Goal: Contribute content: Contribute content

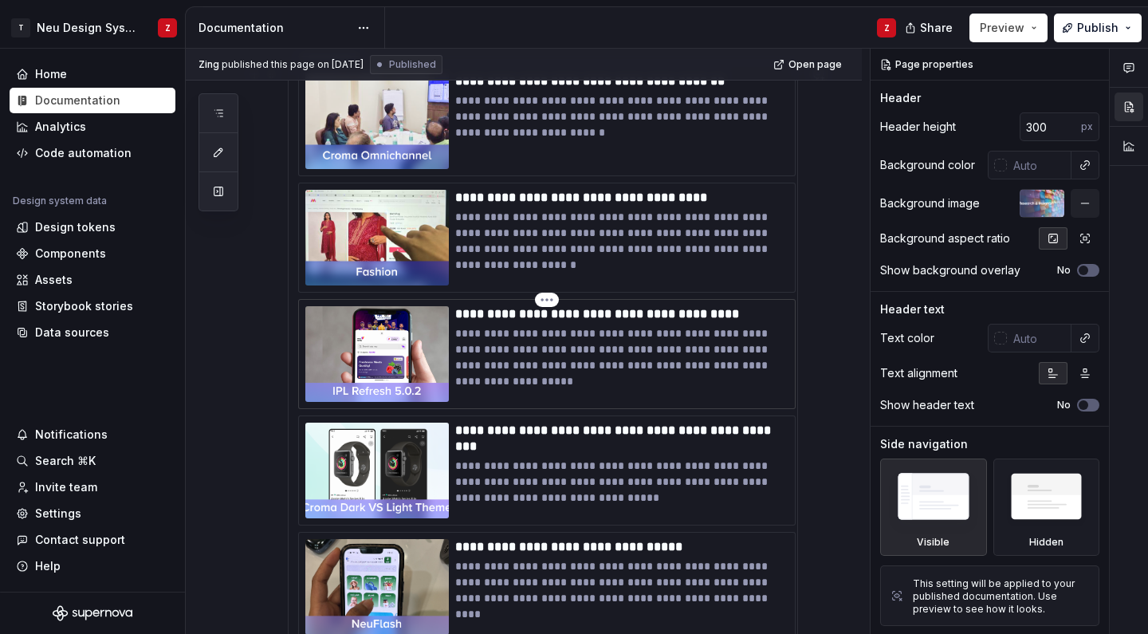
scroll to position [275, 0]
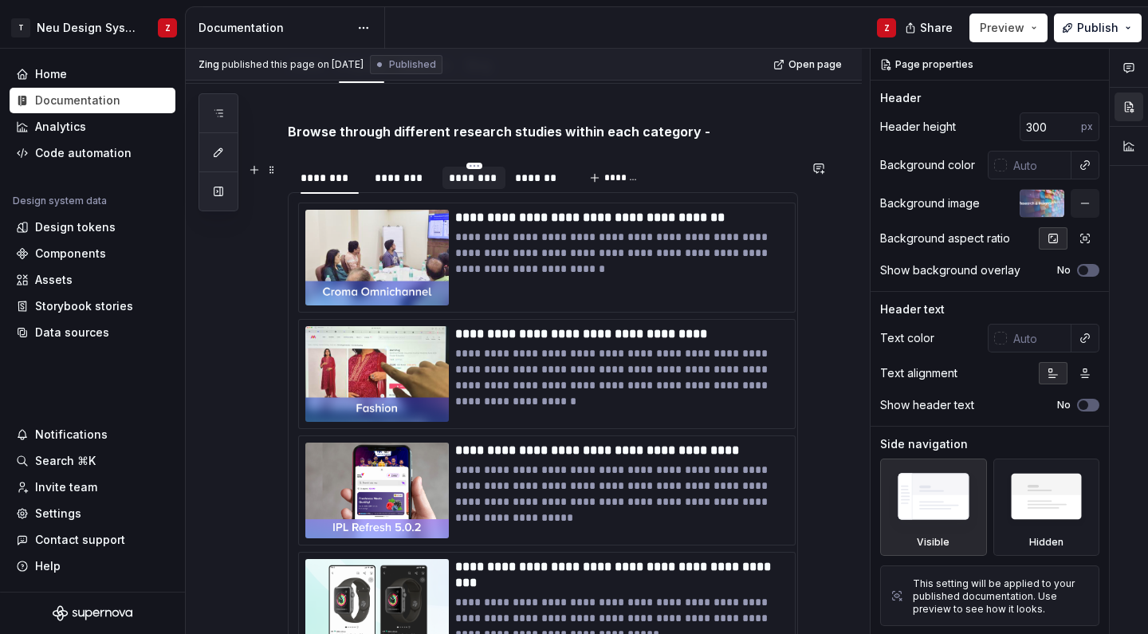
click at [470, 179] on div "********" at bounding box center [474, 178] width 50 height 16
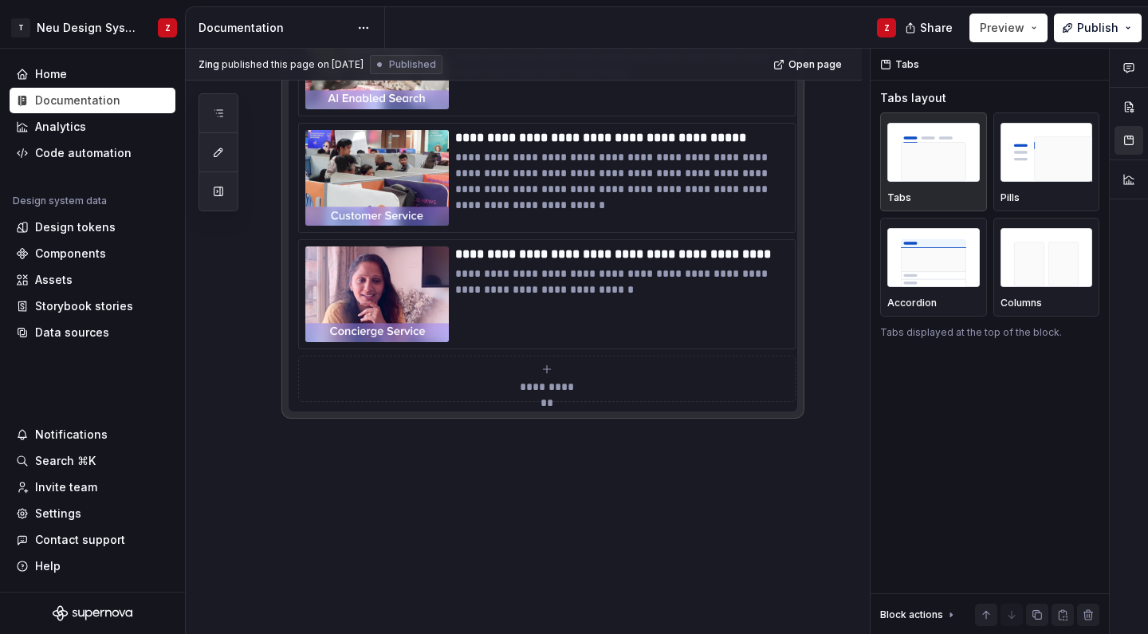
scroll to position [1072, 0]
click at [546, 371] on icon "submit" at bounding box center [546, 369] width 13 height 13
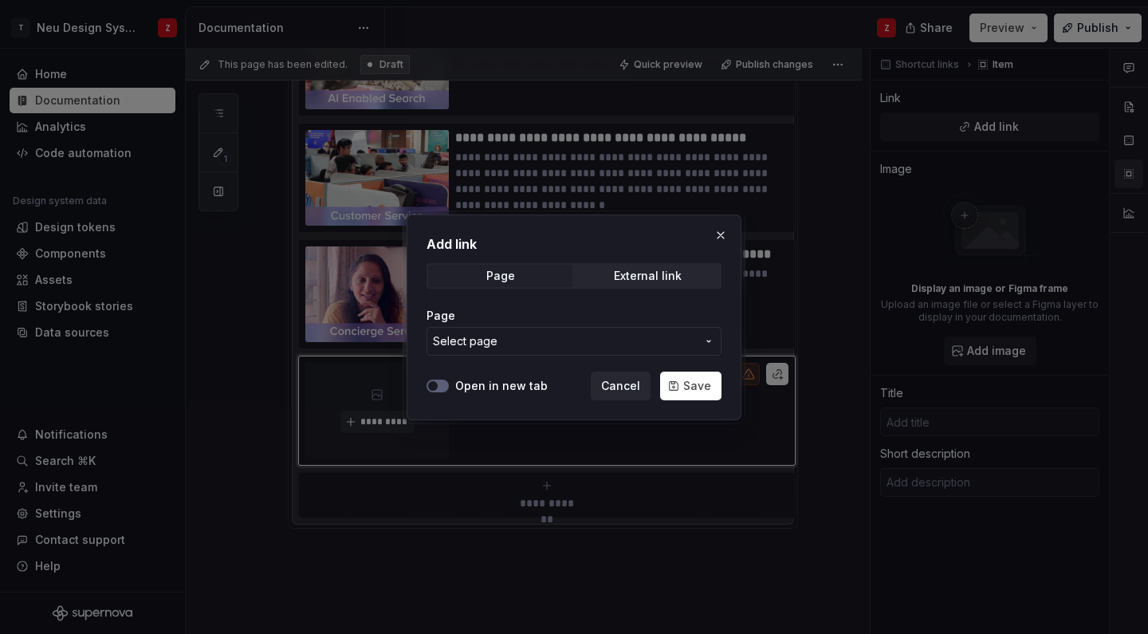
scroll to position [1040, 0]
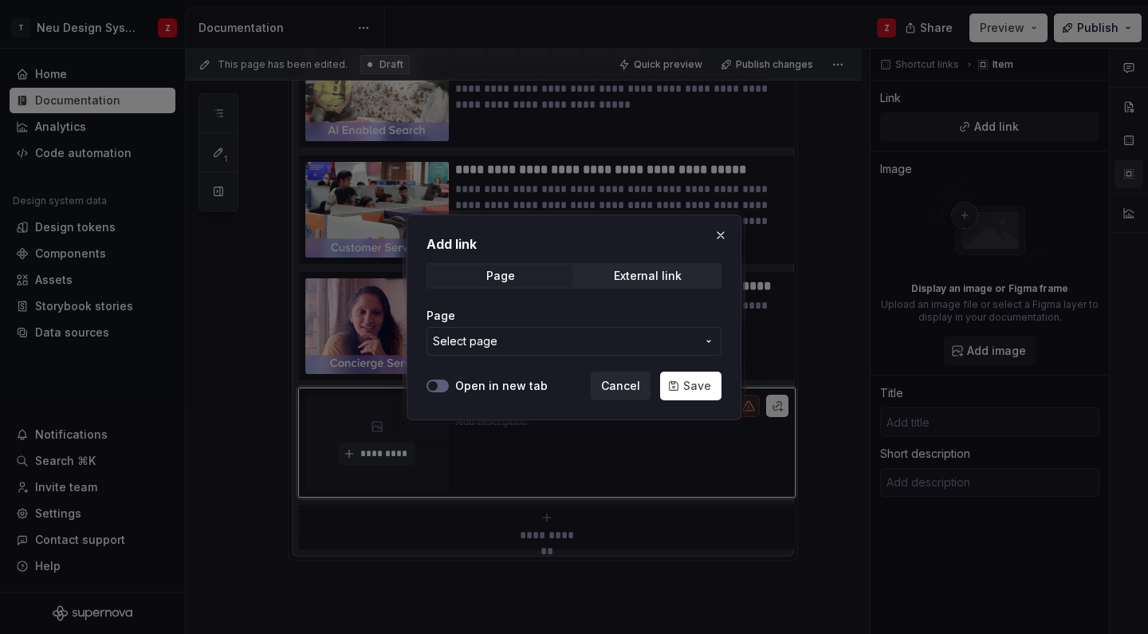
type textarea "*"
click at [425, 394] on div "Add link Page External link Page Select page Open in new tab Cancel Save" at bounding box center [574, 317] width 335 height 206
click at [436, 392] on div at bounding box center [437, 386] width 22 height 16
click at [438, 386] on icon "button" at bounding box center [432, 386] width 13 height 10
click at [608, 270] on span "External link" at bounding box center [648, 276] width 144 height 22
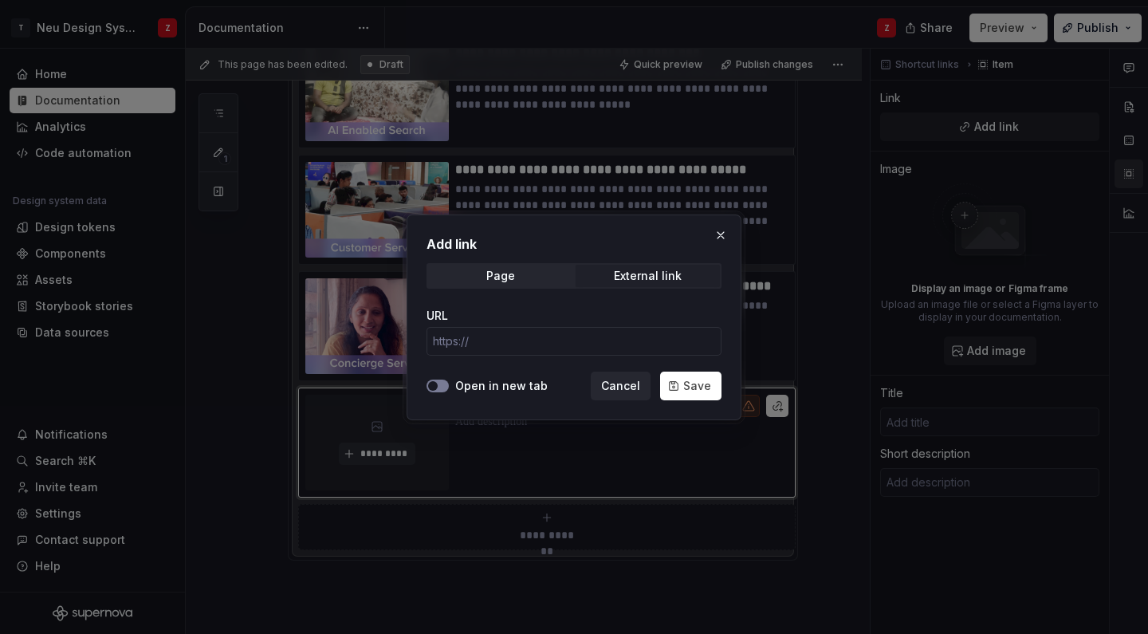
click at [441, 383] on button "Open in new tab" at bounding box center [437, 385] width 22 height 13
click at [502, 351] on input "URL" at bounding box center [573, 341] width 295 height 29
paste input "https://tatadigitalltd-my.sharepoint.com/:b:/g/personal/amruta_j_tatadigital_co…"
type input "https://tatadigitalltd-my.sharepoint.com/:b:/g/personal/amruta_j_tatadigital_co…"
click at [696, 381] on span "Save" at bounding box center [697, 386] width 28 height 16
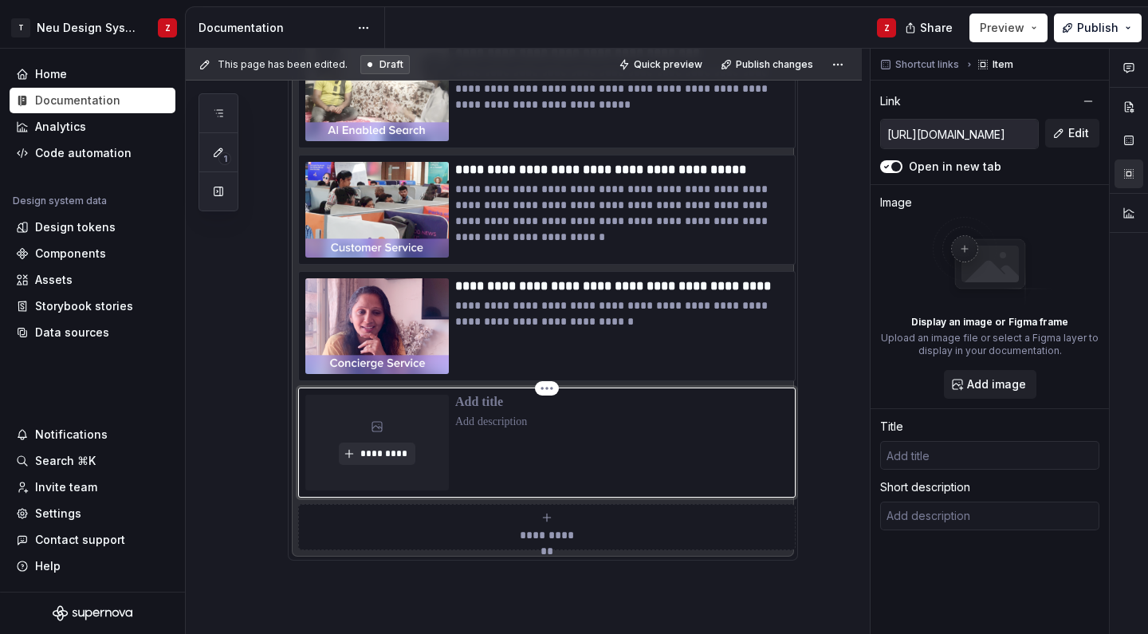
click at [507, 403] on p at bounding box center [621, 403] width 333 height 16
type textarea "*"
type input "S"
type textarea "*"
type input "Se"
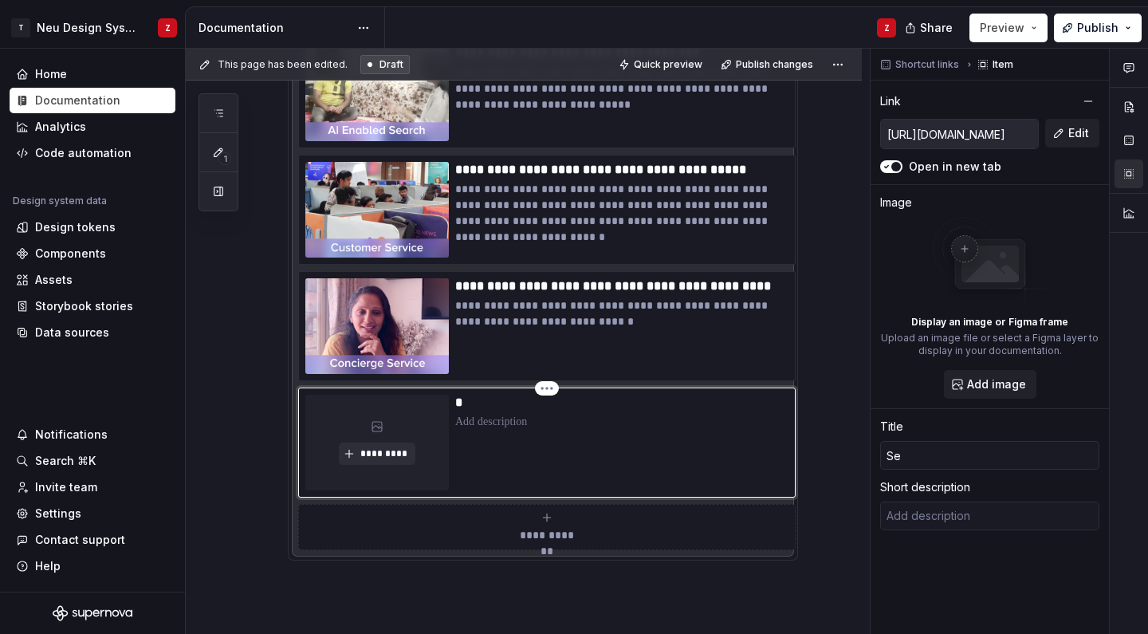
type textarea "*"
type input "Sea"
type textarea "*"
type input "Sear"
type textarea "*"
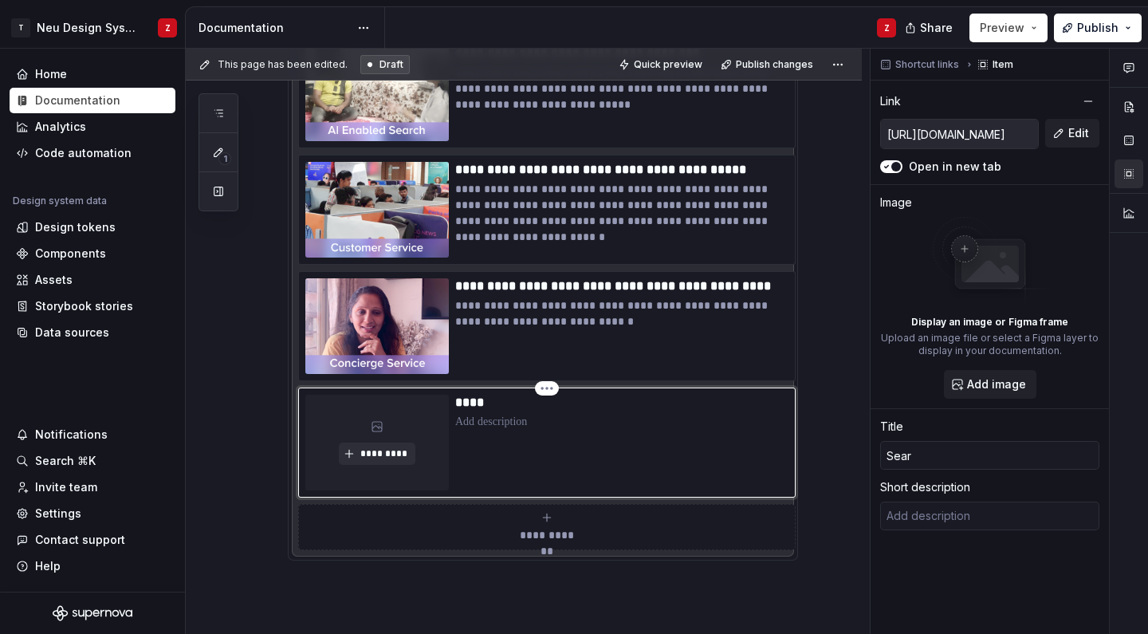
type input "Searc"
type textarea "*"
type input "Search"
type textarea "*"
type input "Search"
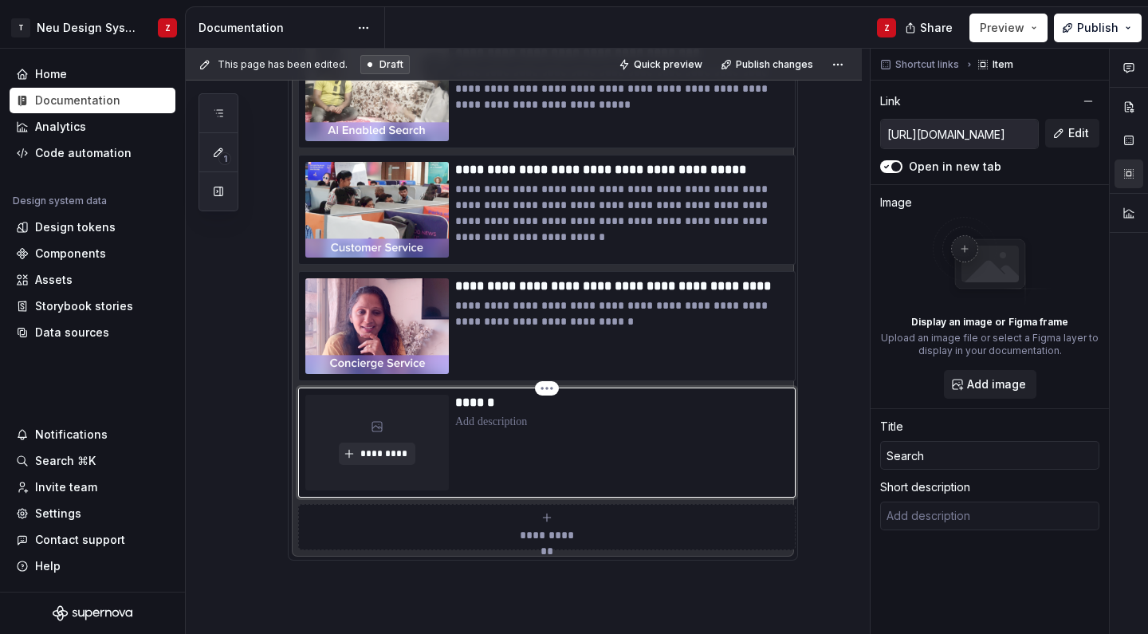
type textarea "*"
type input "Search W"
type textarea "*"
type input "Search Wo"
type textarea "*"
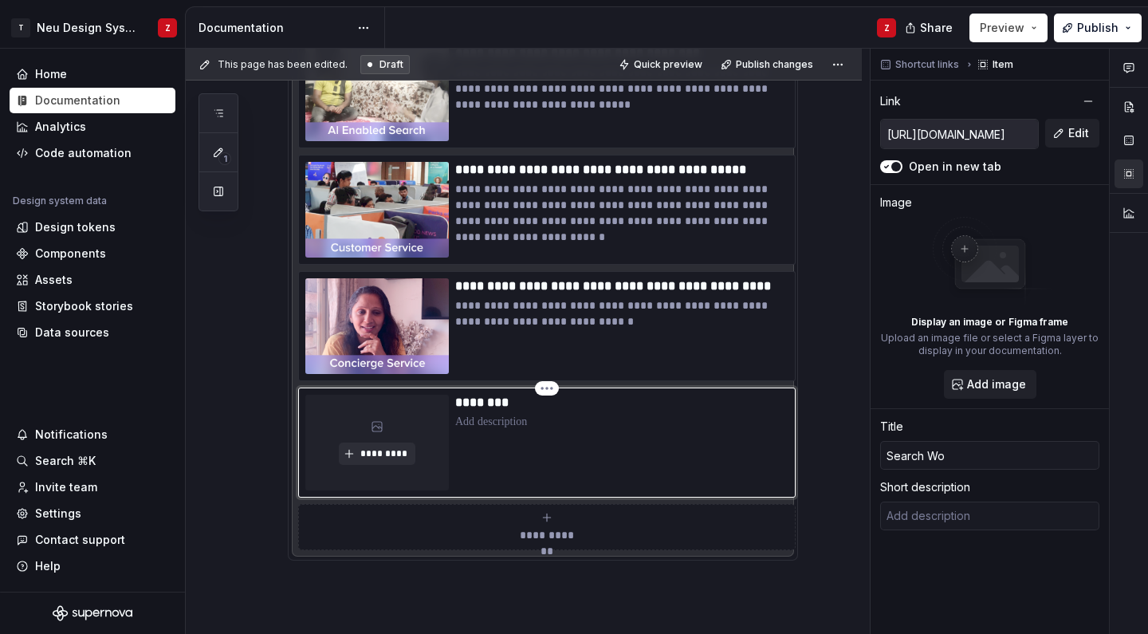
type input "Search Wor"
type textarea "*"
type input "Search Work"
type textarea "*"
type input "Search Works"
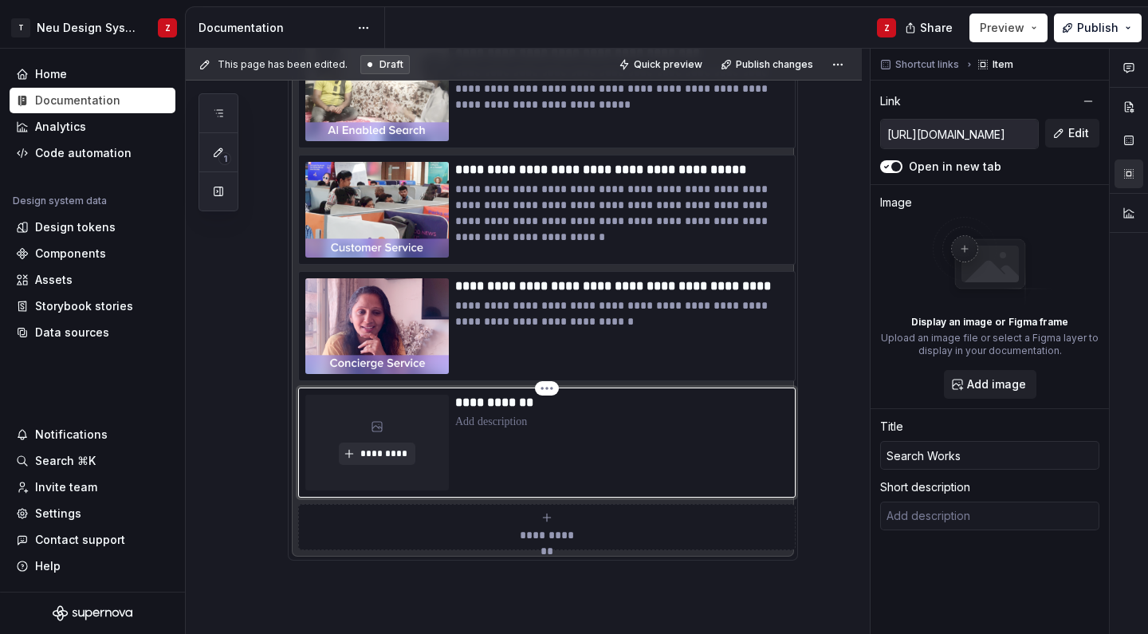
type textarea "*"
type input "Search Worksh"
type textarea "*"
type input "Search Worksho"
type textarea "*"
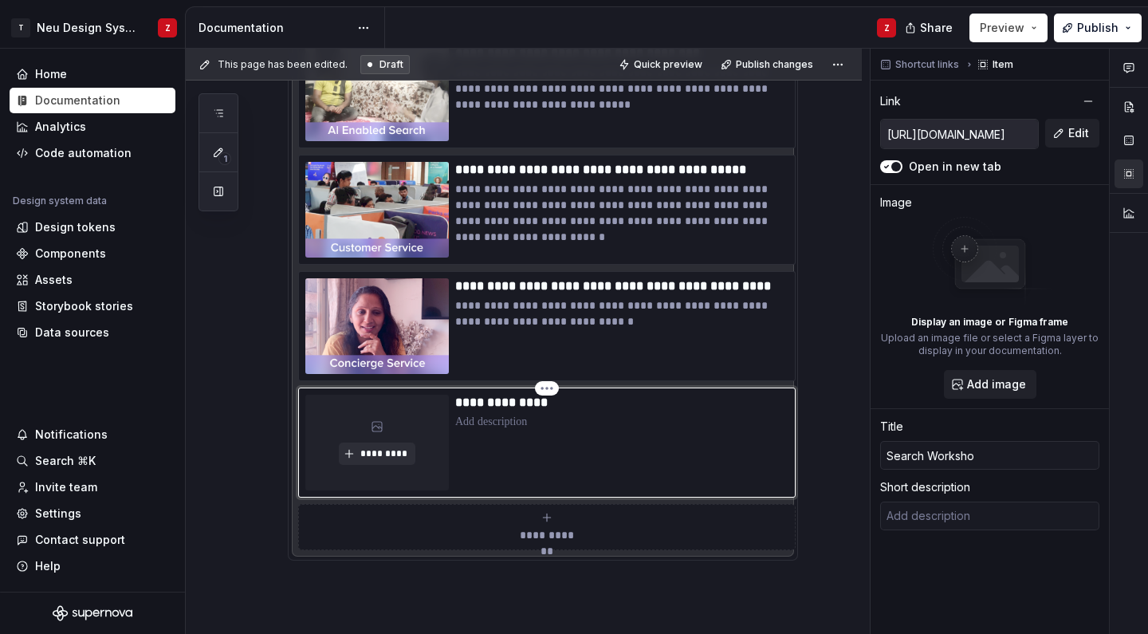
type input "Search Workshop"
type textarea "*"
type input "Search Workshop"
type textarea "*"
type input "Search Workshop ("
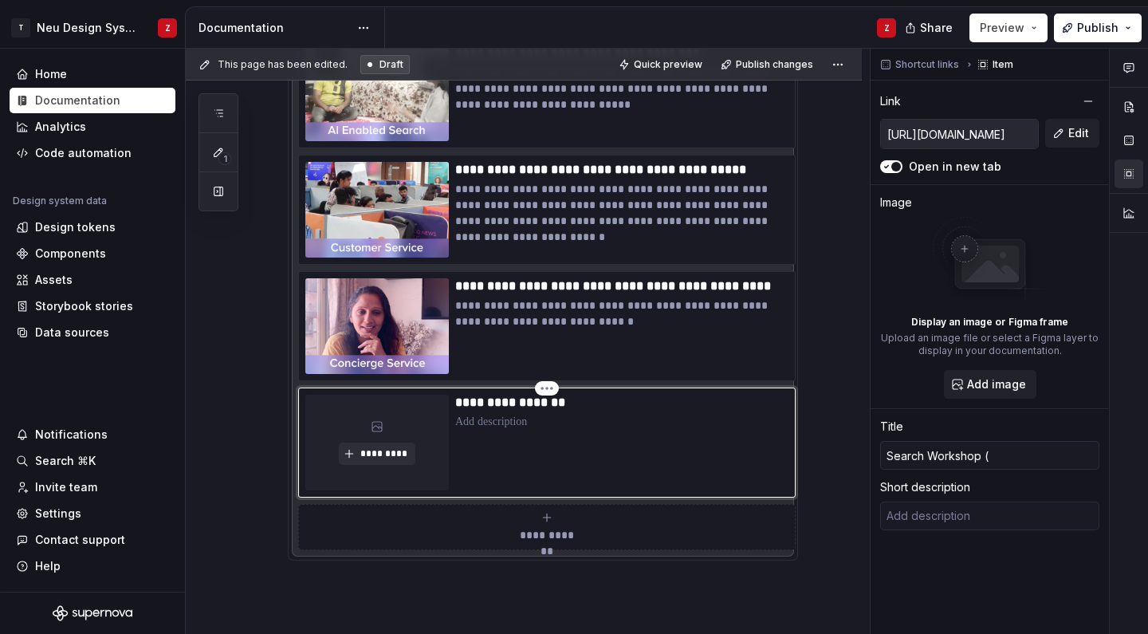
type textarea "*"
type input "Search Workshop ()"
type textarea "*"
type input "Search Workshop (A)"
type textarea "*"
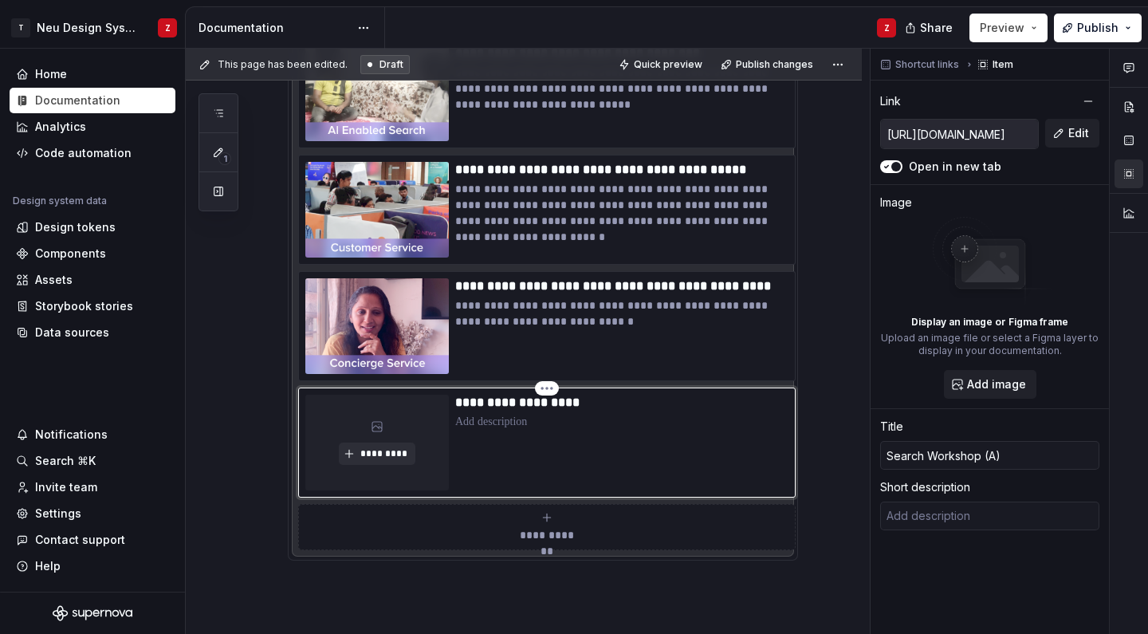
type input "Search Workshop (Au)"
type textarea "*"
type input "Search Workshop (Aug)"
type textarea "*"
type input "Search Workshop (Aug )"
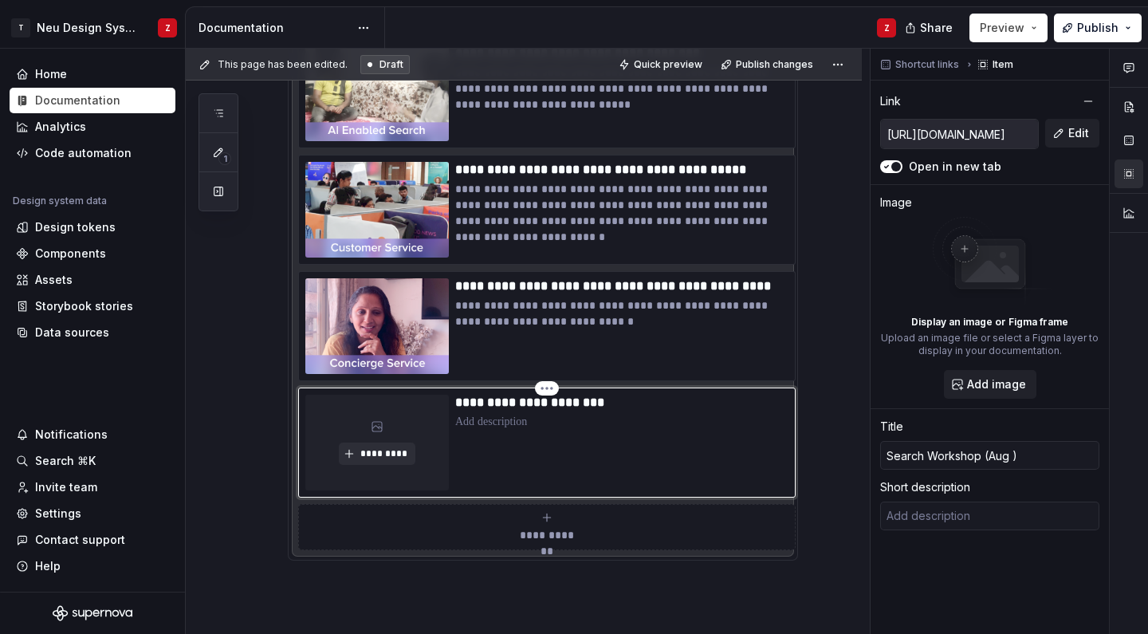
type textarea "*"
type input "Search Workshop (Aug 2)"
type textarea "*"
type input "Search Workshop (Aug 20)"
type textarea "*"
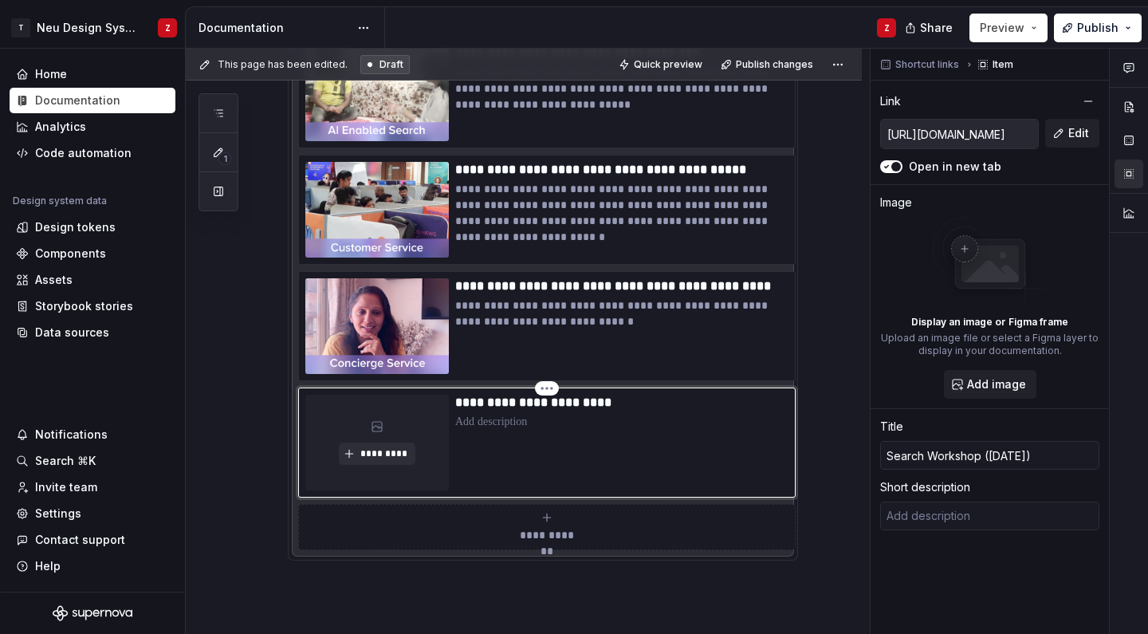
type input "Search Workshop (Aug 202)"
type textarea "*"
type input "Search Workshop (Aug 2025)"
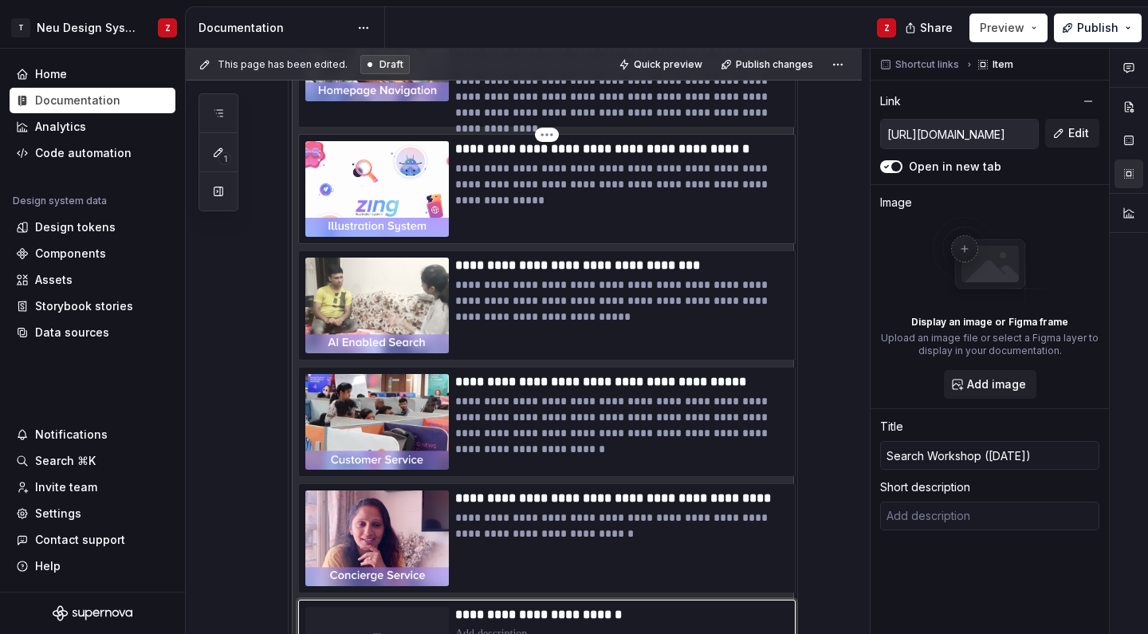
scroll to position [945, 0]
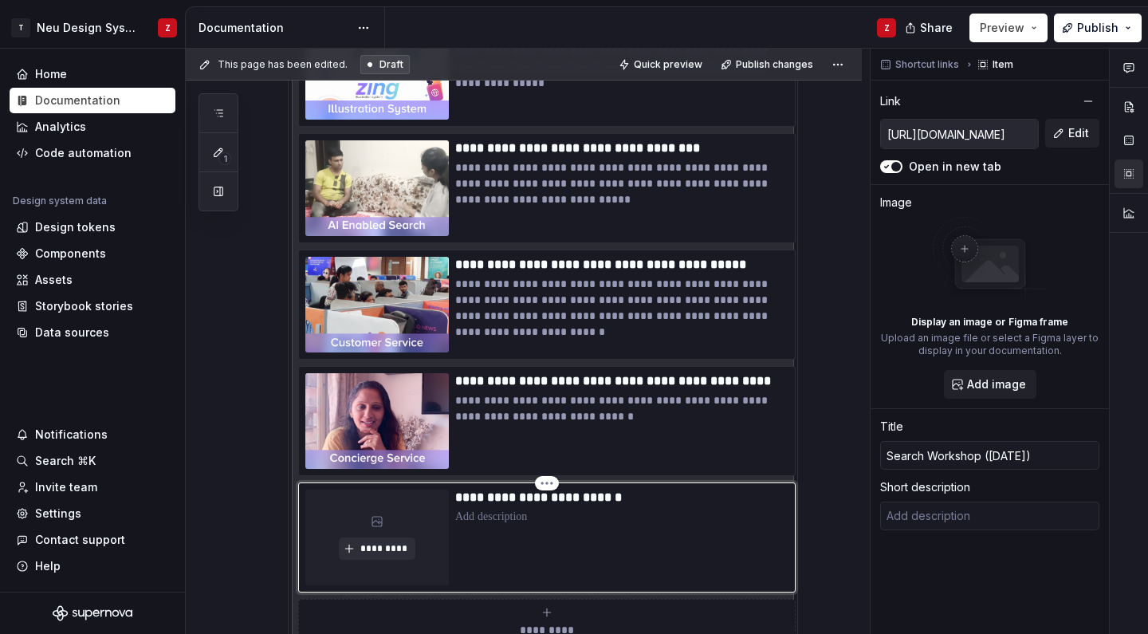
click at [615, 492] on p "**********" at bounding box center [621, 497] width 333 height 16
type textarea "*"
type input "Search Workshop (Aug 225)"
type textarea "*"
type input "Search Workshop (Aug 25)"
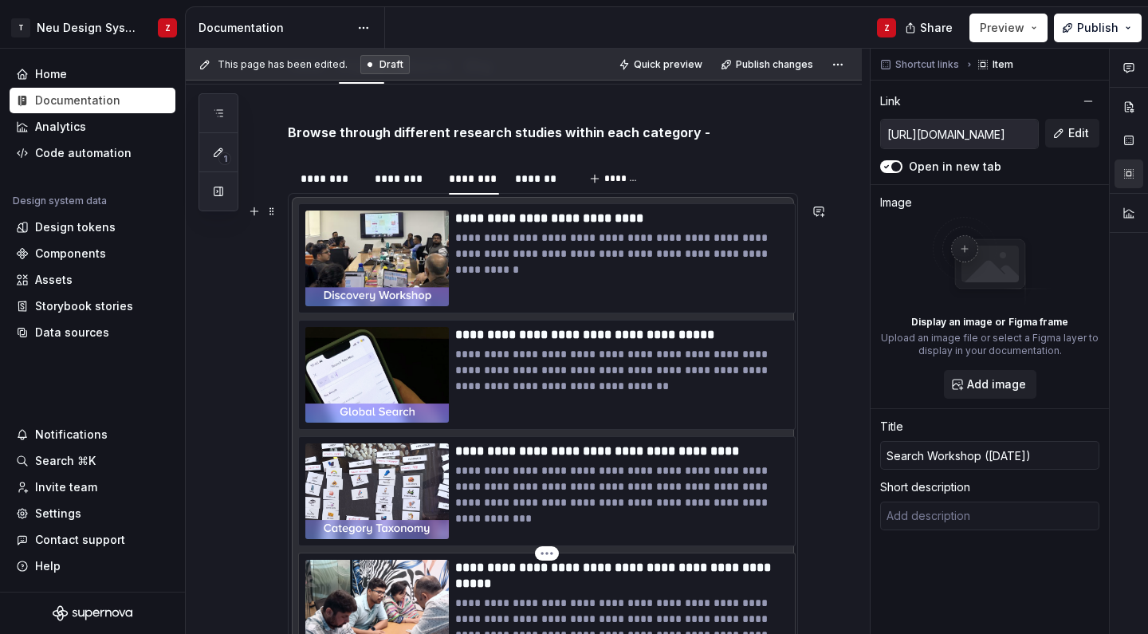
scroll to position [235, 0]
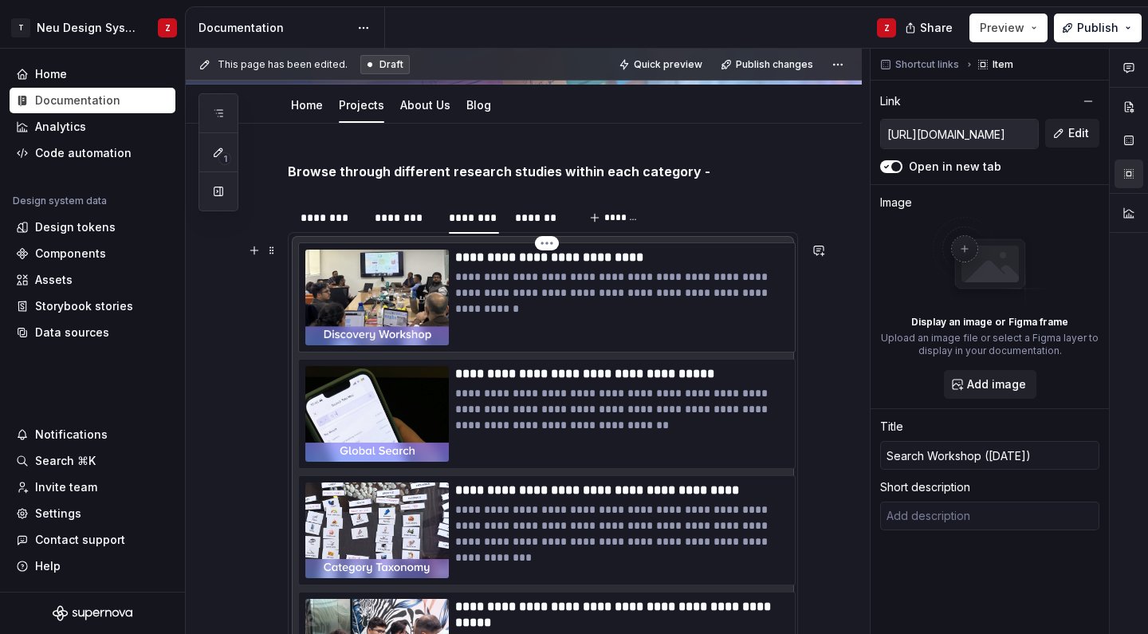
click at [644, 259] on p "**********" at bounding box center [621, 257] width 333 height 16
type textarea "*"
type input "https://www.figma.com/deck/I4Lr2Ik4xBciT3x1aloP85/Decoding-Discovery-%7C-WS-Syn…"
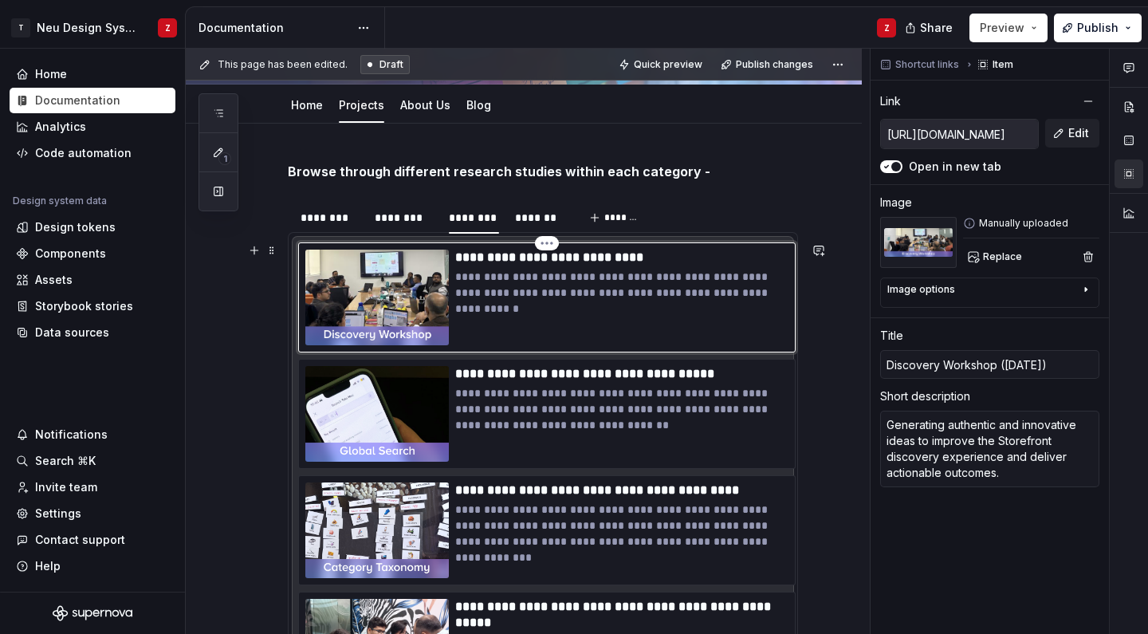
click at [639, 257] on p "**********" at bounding box center [621, 257] width 333 height 16
type textarea "*"
type input "Discovery Workshop (Aug 225)"
type textarea "*"
type input "Discovery Workshop (Aug 25)"
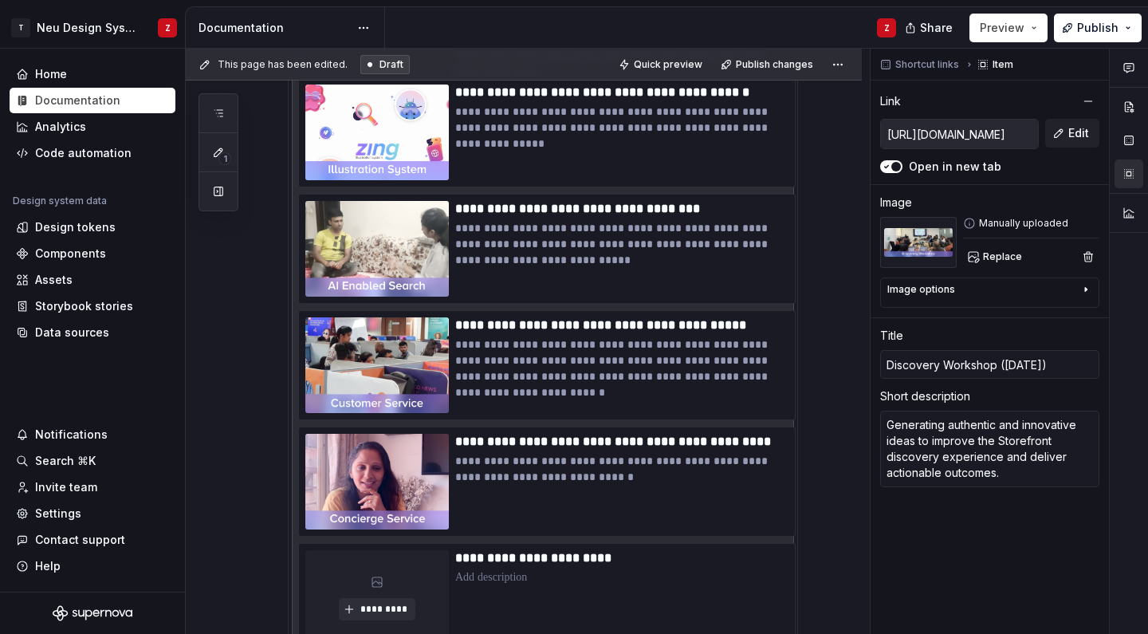
scroll to position [1013, 0]
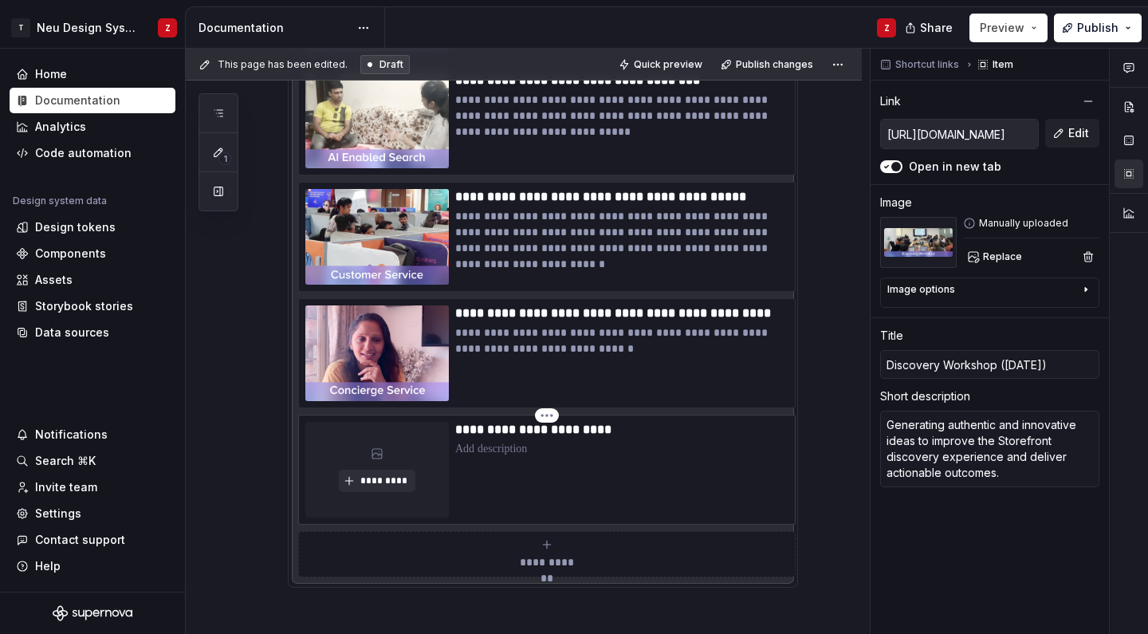
type textarea "*"
type input "https://tatadigitalltd-my.sharepoint.com/:b:/g/personal/amruta_j_tatadigital_co…"
click at [573, 458] on div "**********" at bounding box center [621, 470] width 333 height 96
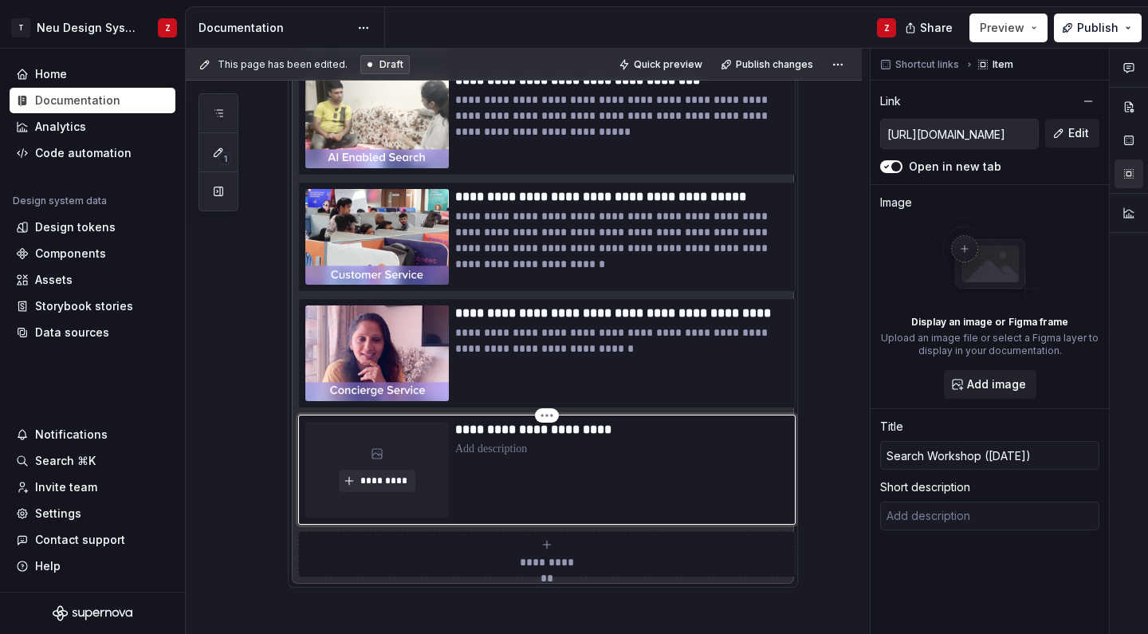
click at [573, 458] on div "**********" at bounding box center [621, 470] width 333 height 96
click at [527, 446] on p at bounding box center [621, 449] width 333 height 16
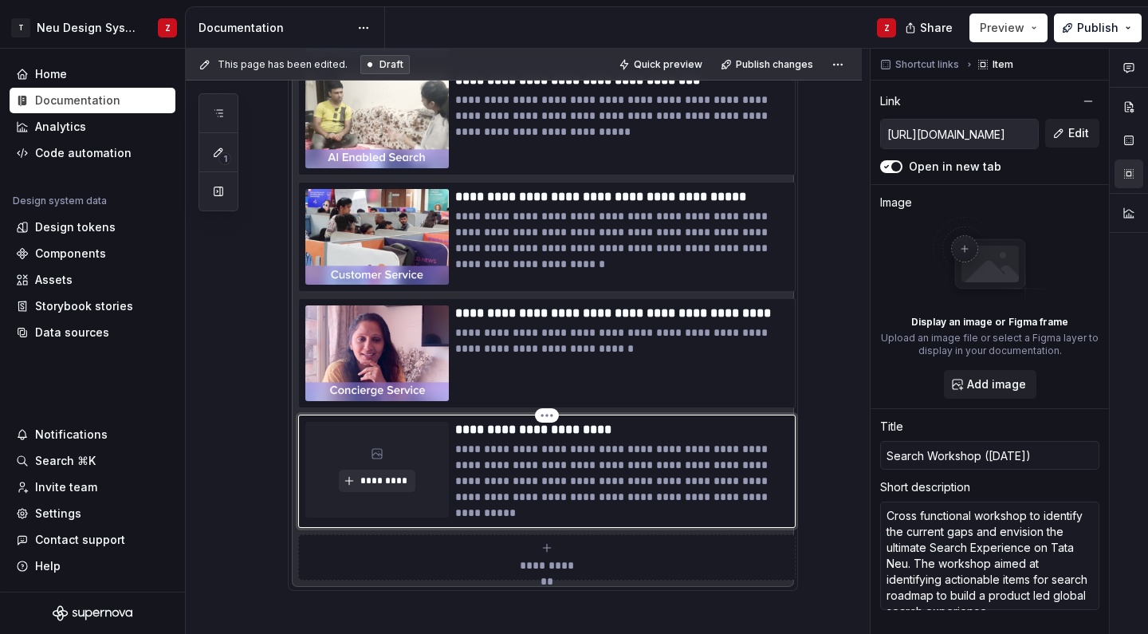
type textarea "*"
type textarea "Cross functional workshop to identify the current gaps and envision the ultimat…"
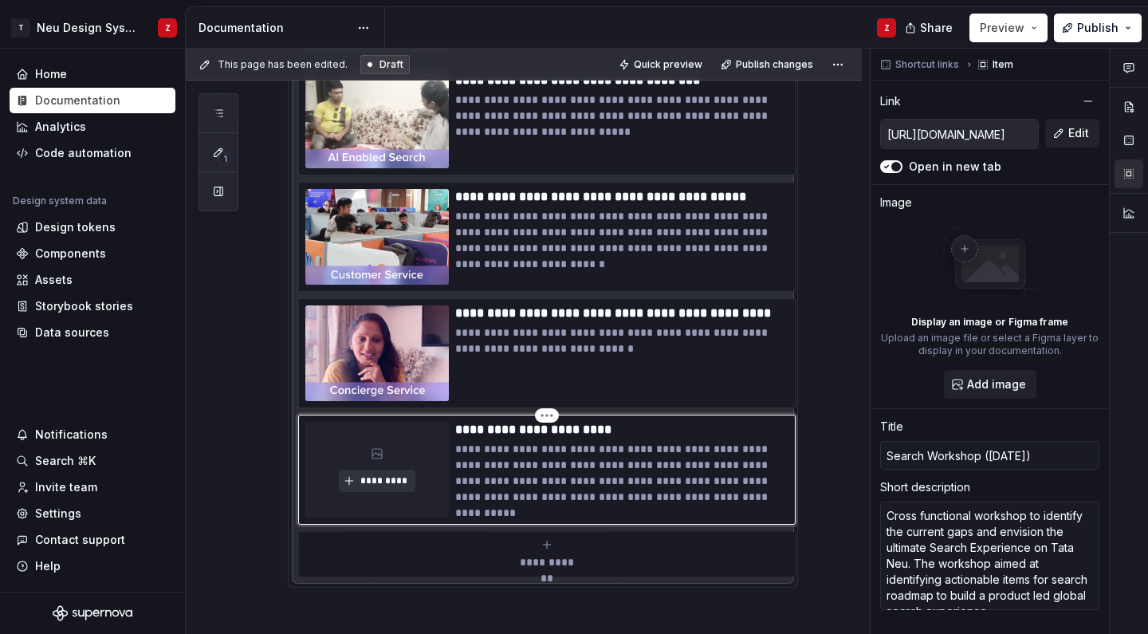
click at [369, 477] on span "*********" at bounding box center [383, 480] width 49 height 13
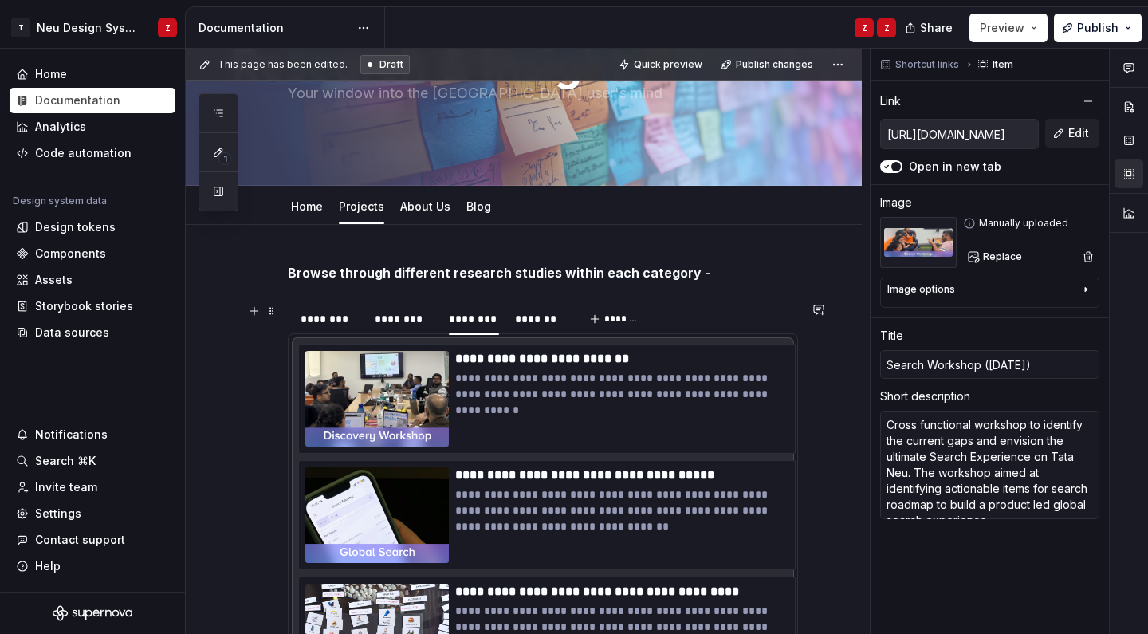
scroll to position [132, 0]
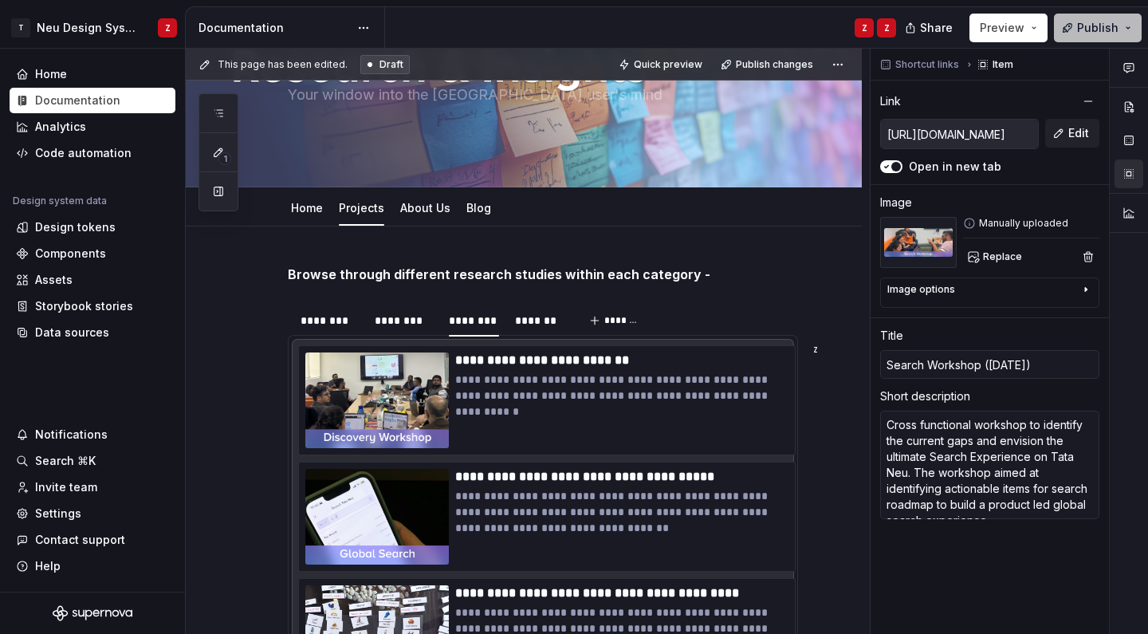
click at [1088, 26] on span "Publish" at bounding box center [1097, 28] width 41 height 16
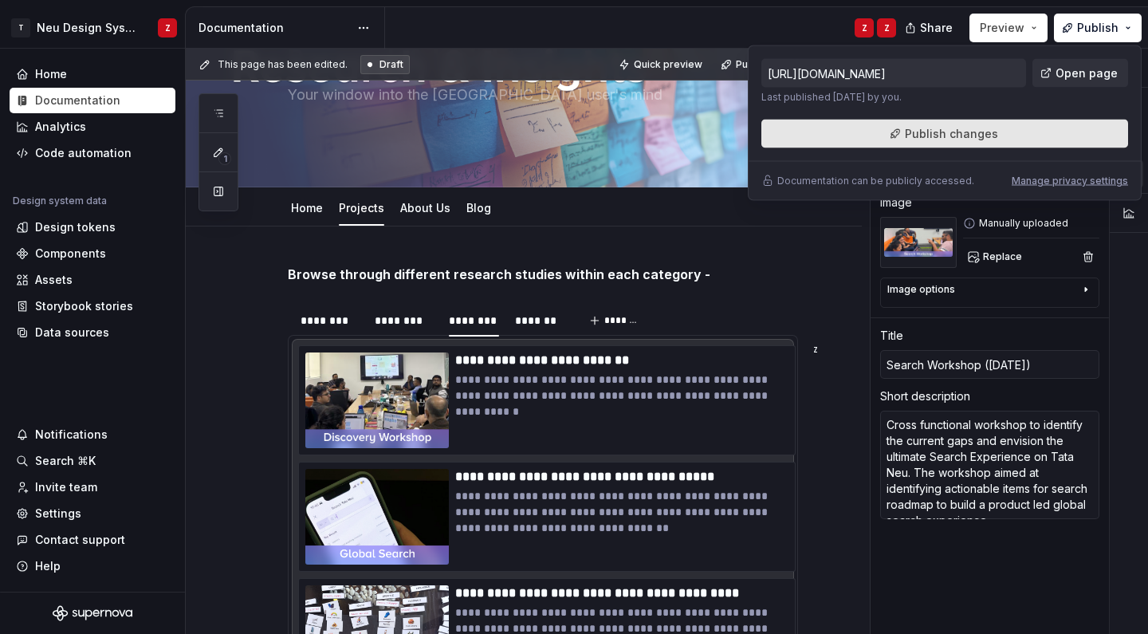
click at [940, 130] on span "Publish changes" at bounding box center [951, 134] width 93 height 16
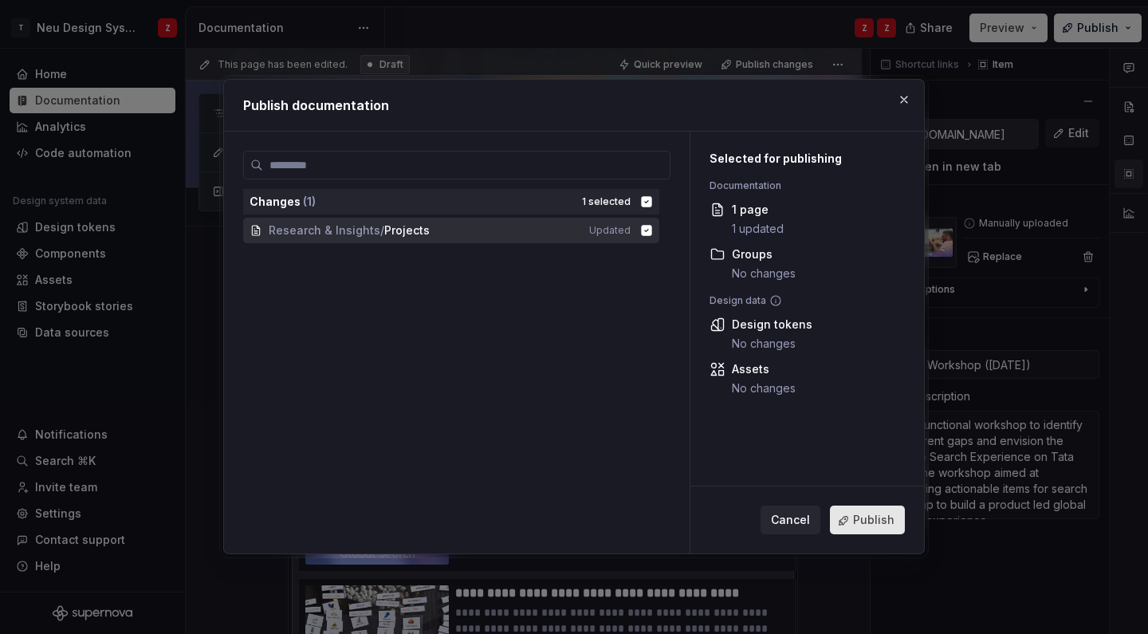
click at [850, 523] on button "Publish" at bounding box center [867, 520] width 75 height 29
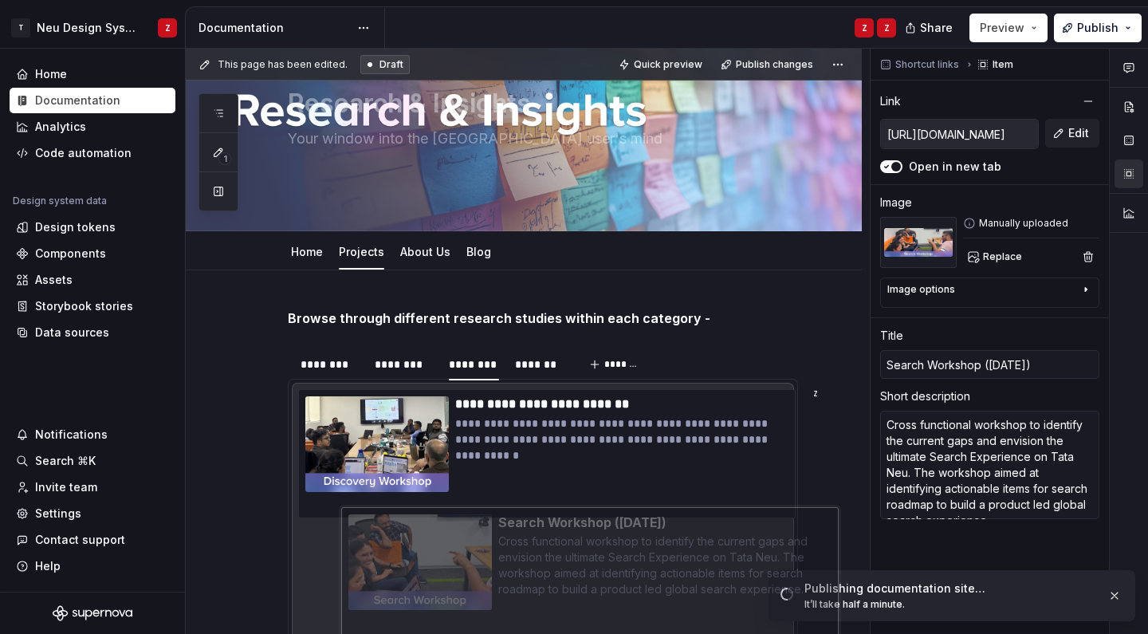
scroll to position [107, 0]
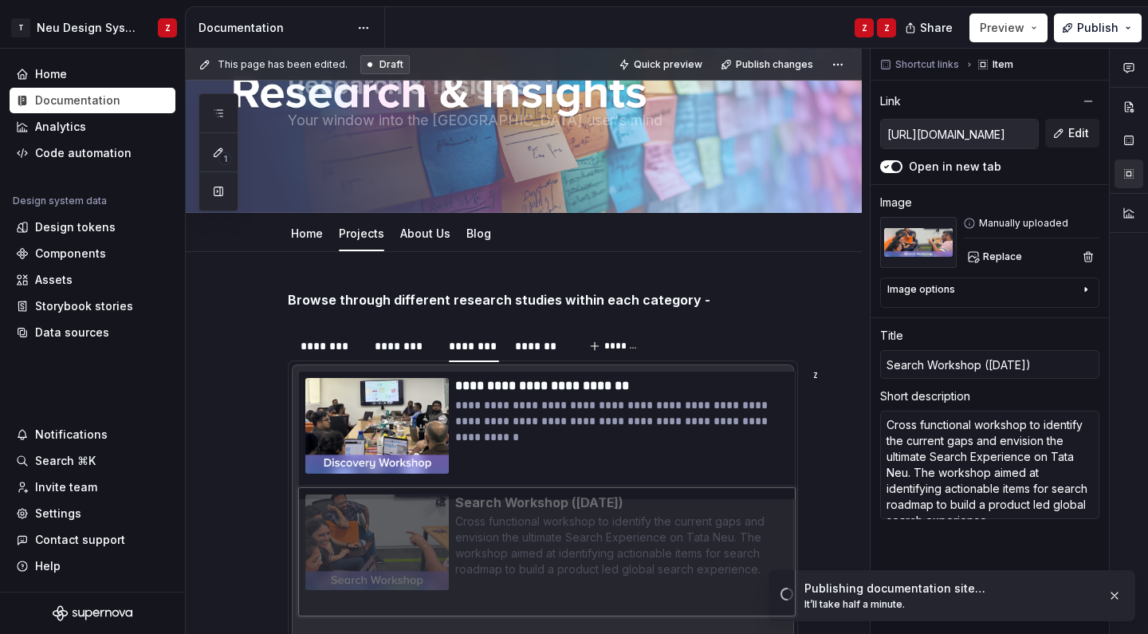
drag, startPoint x: 335, startPoint y: 543, endPoint x: 330, endPoint y: 505, distance: 38.6
click at [330, 505] on body "T Neu Design System Z Home Documentation Analytics Code automation Design syste…" at bounding box center [574, 317] width 1148 height 634
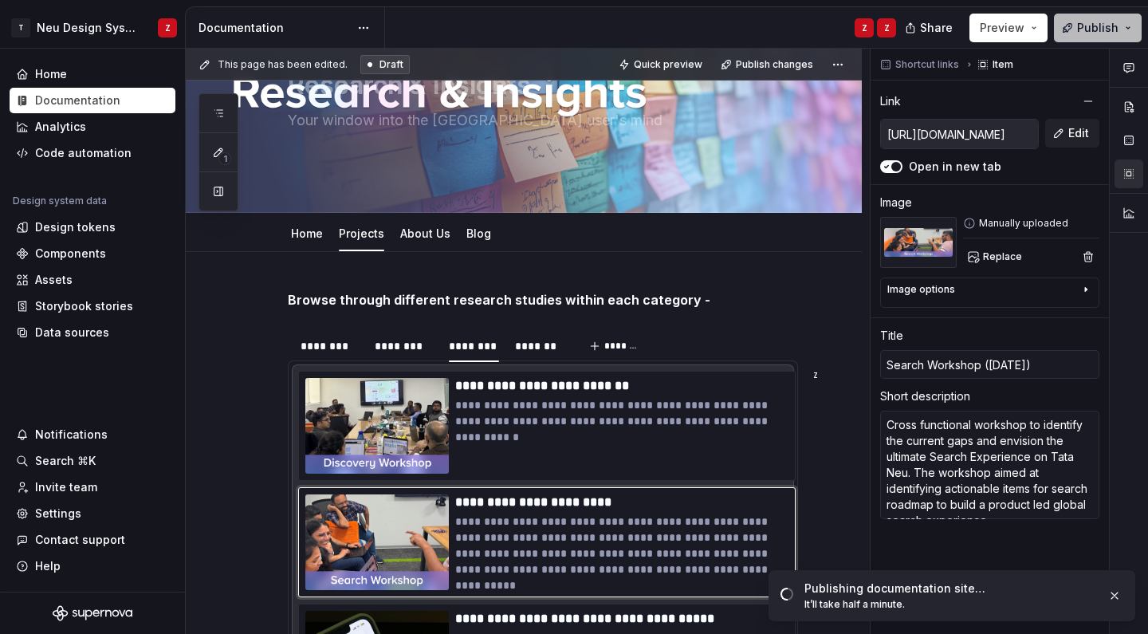
drag, startPoint x: 810, startPoint y: 115, endPoint x: 1092, endPoint y: 26, distance: 296.0
click at [1092, 26] on span "Publish" at bounding box center [1097, 28] width 41 height 16
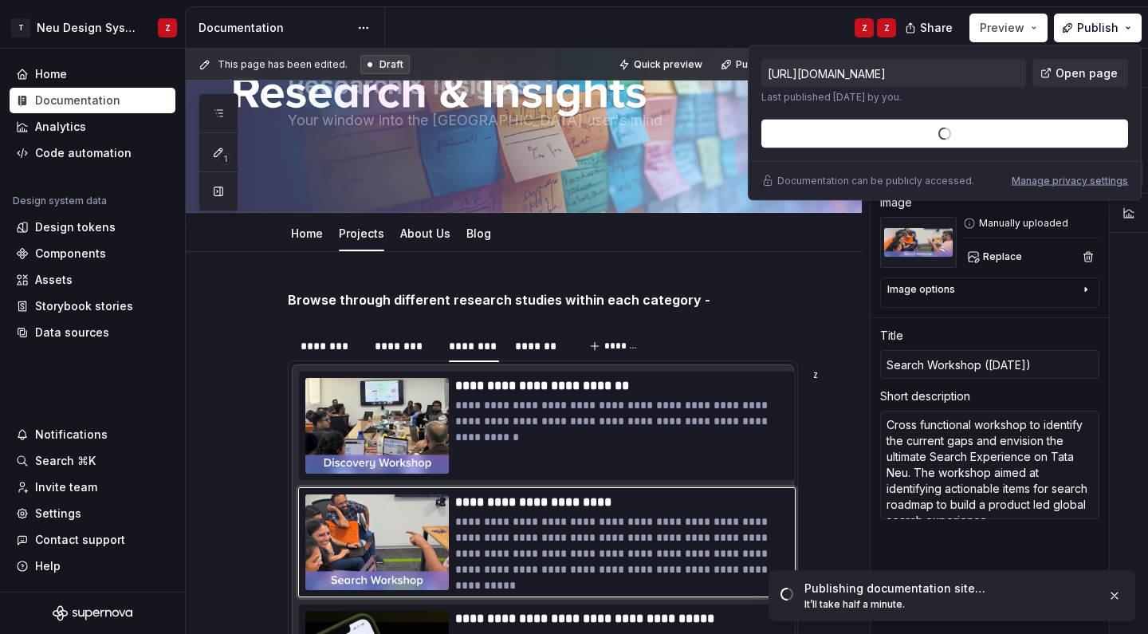
click at [942, 134] on div "https://design.tatadigital.com/latest/research-and-insights/projects-6tpqNKG1 L…" at bounding box center [944, 103] width 367 height 89
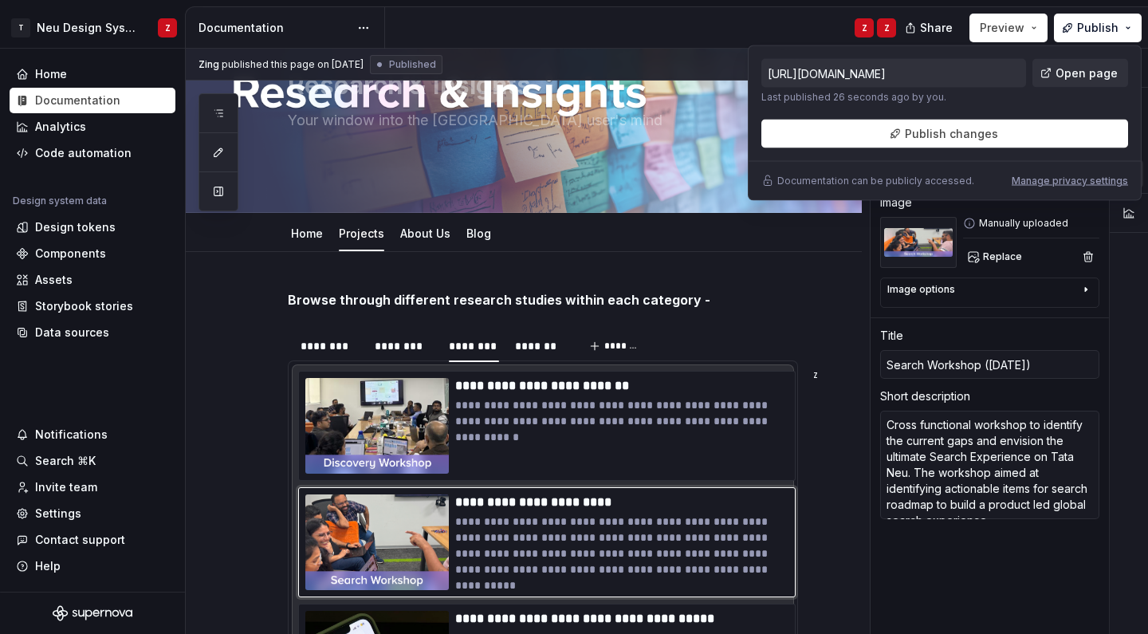
type textarea "*"
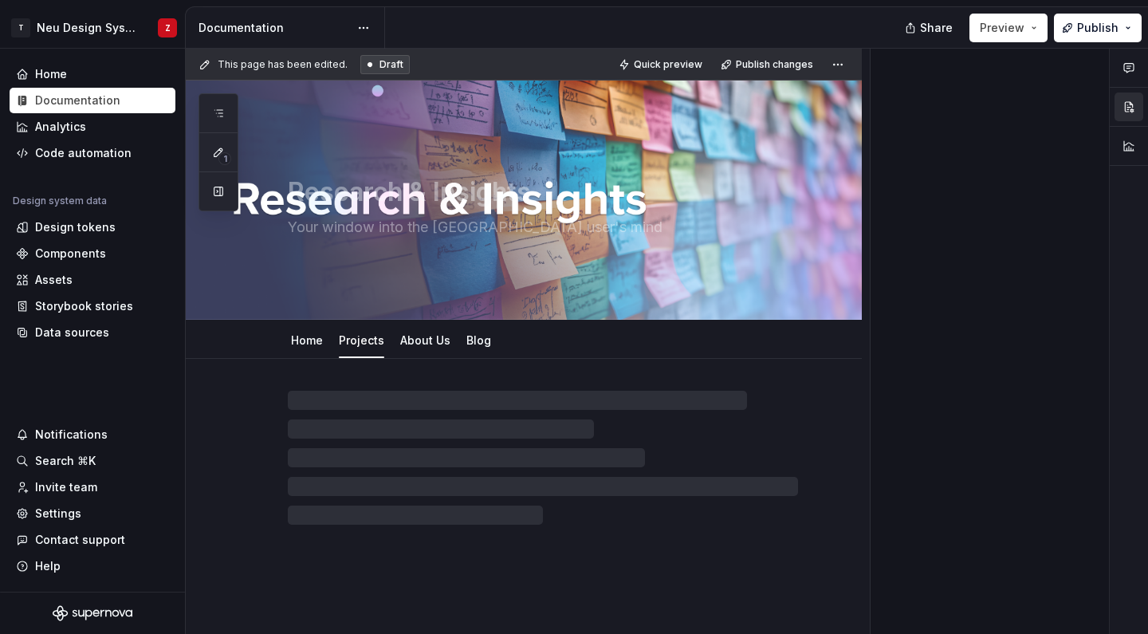
type textarea "*"
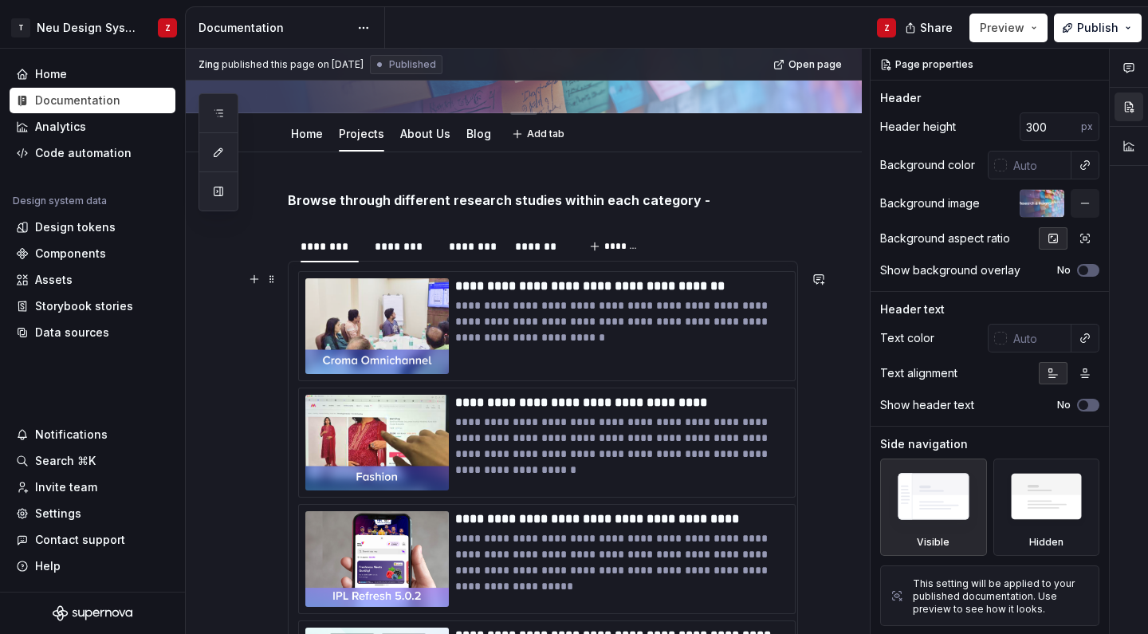
scroll to position [222, 0]
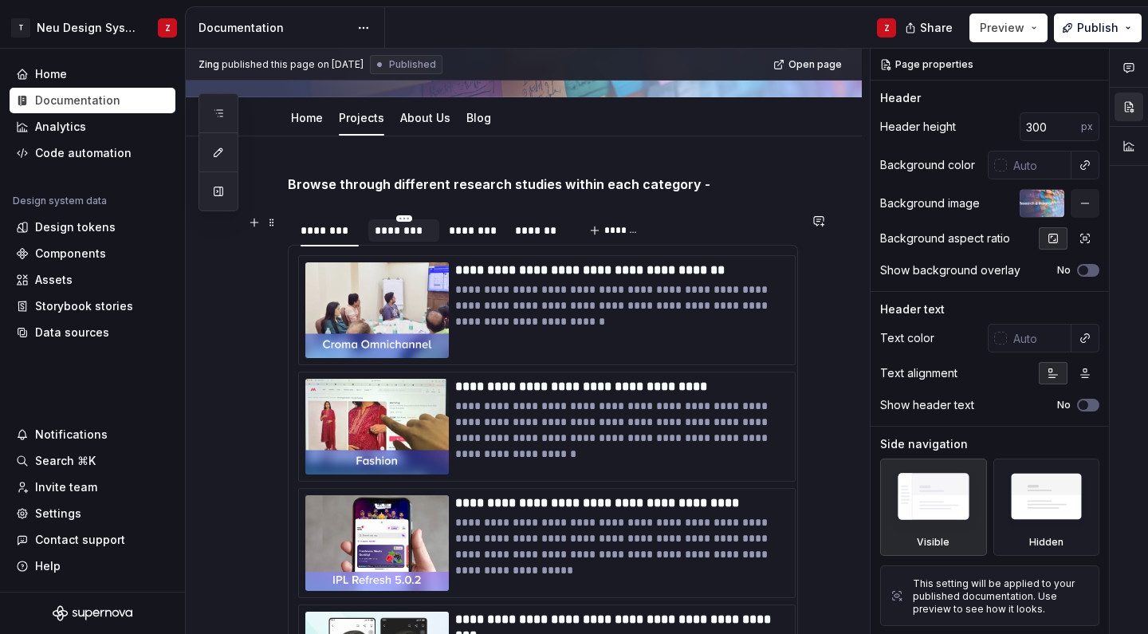
click at [390, 238] on div "********" at bounding box center [404, 230] width 58 height 16
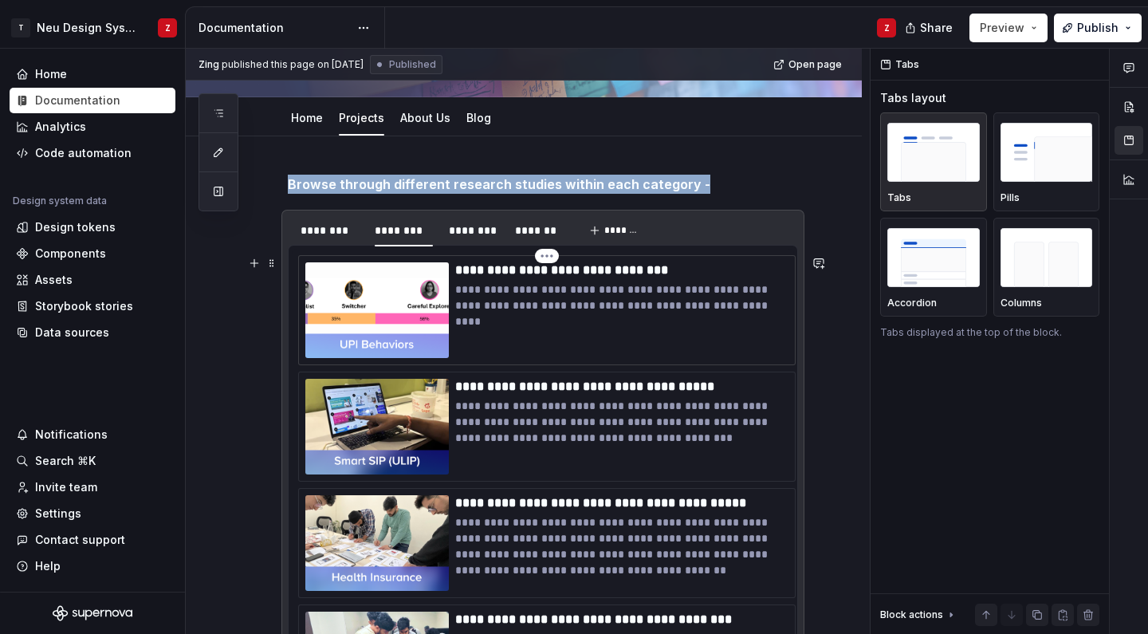
click at [608, 272] on p "**********" at bounding box center [621, 270] width 333 height 16
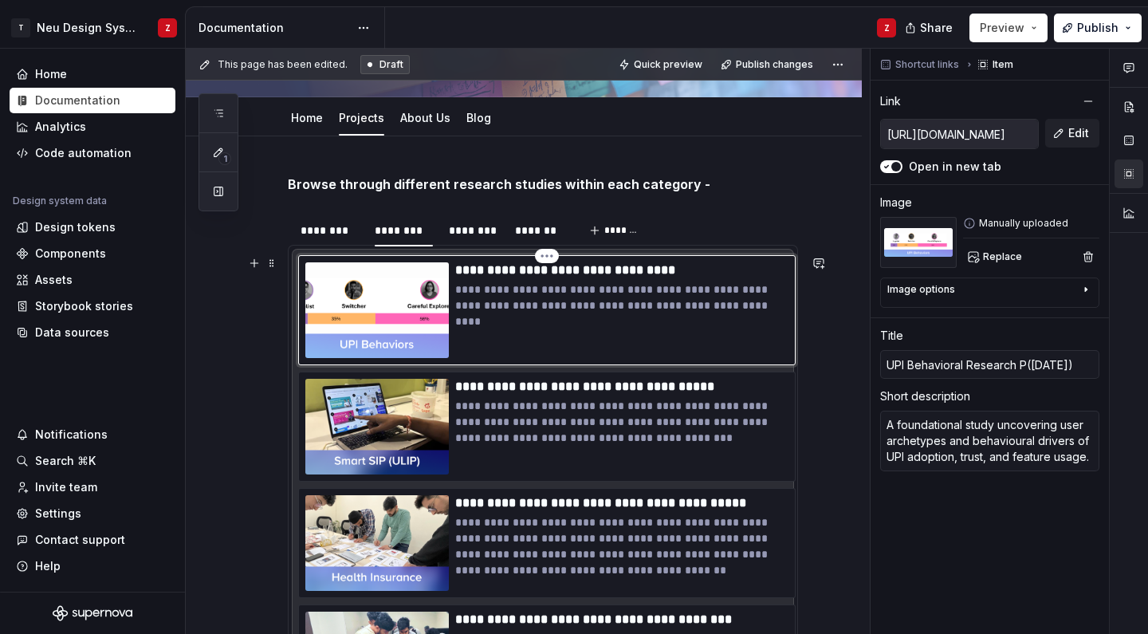
type textarea "*"
type input "UPI Behavioral Research P([DATE])"
type textarea "*"
type input "UPI Behavioral Research Pa([DATE])"
type textarea "*"
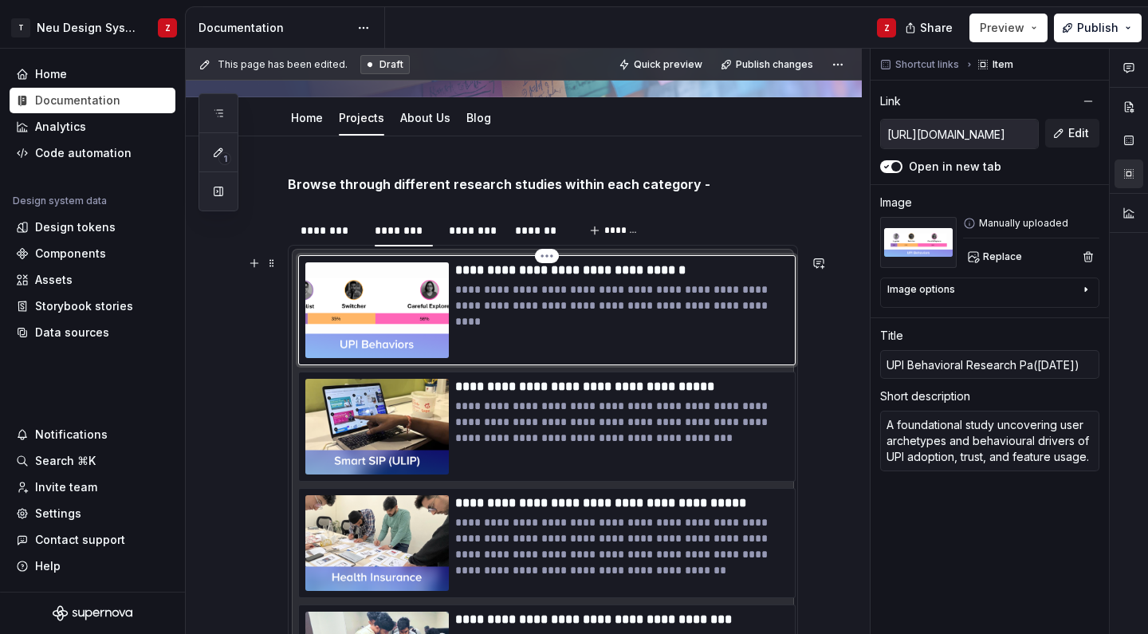
type input "UPI Behavioral Research Par([DATE])"
type textarea "*"
type input "UPI Behavioral Research Part([DATE])"
type textarea "*"
type input "UPI Behavioral Research Part ([DATE])"
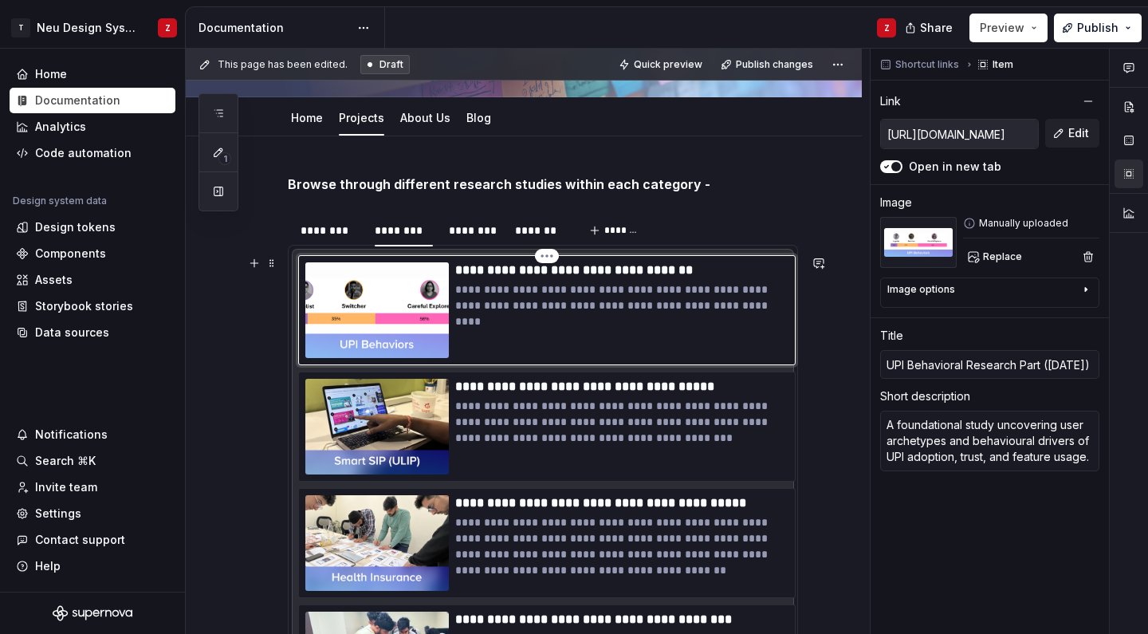
type textarea "*"
type input "UPI Behavioral Research Part 1([DATE])"
click at [544, 258] on html "T Neu Design System Z Home Documentation Analytics Code automation Design syste…" at bounding box center [574, 317] width 1148 height 634
click at [771, 279] on html "T Neu Design System Z Home Documentation Analytics Code automation Design syste…" at bounding box center [574, 317] width 1148 height 634
click at [253, 260] on button "button" at bounding box center [254, 263] width 22 height 22
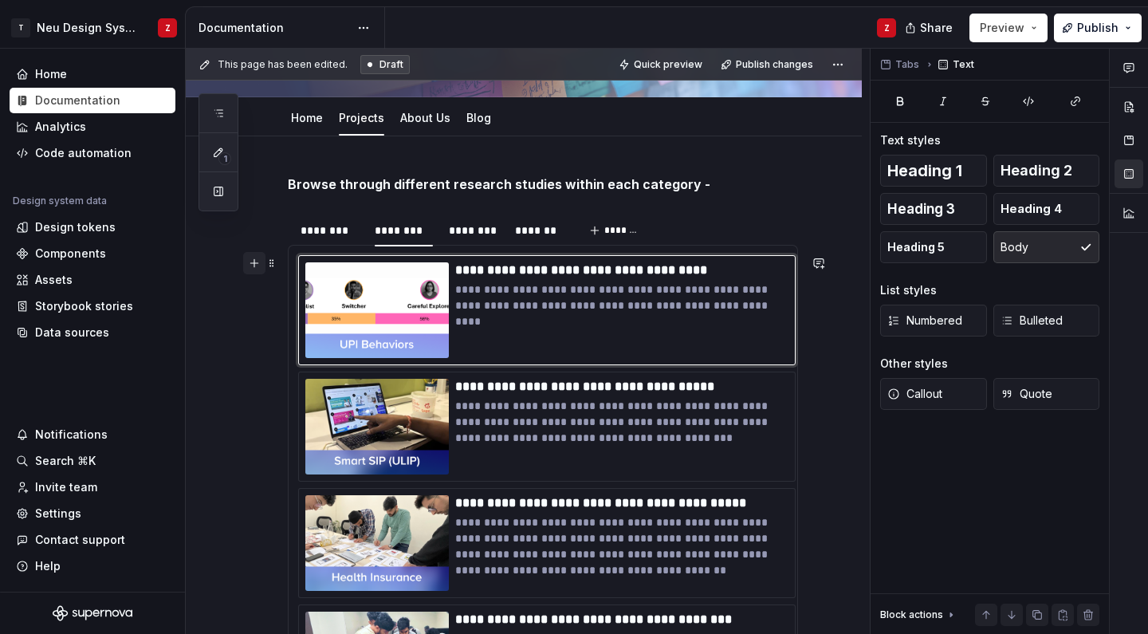
scroll to position [1094, 0]
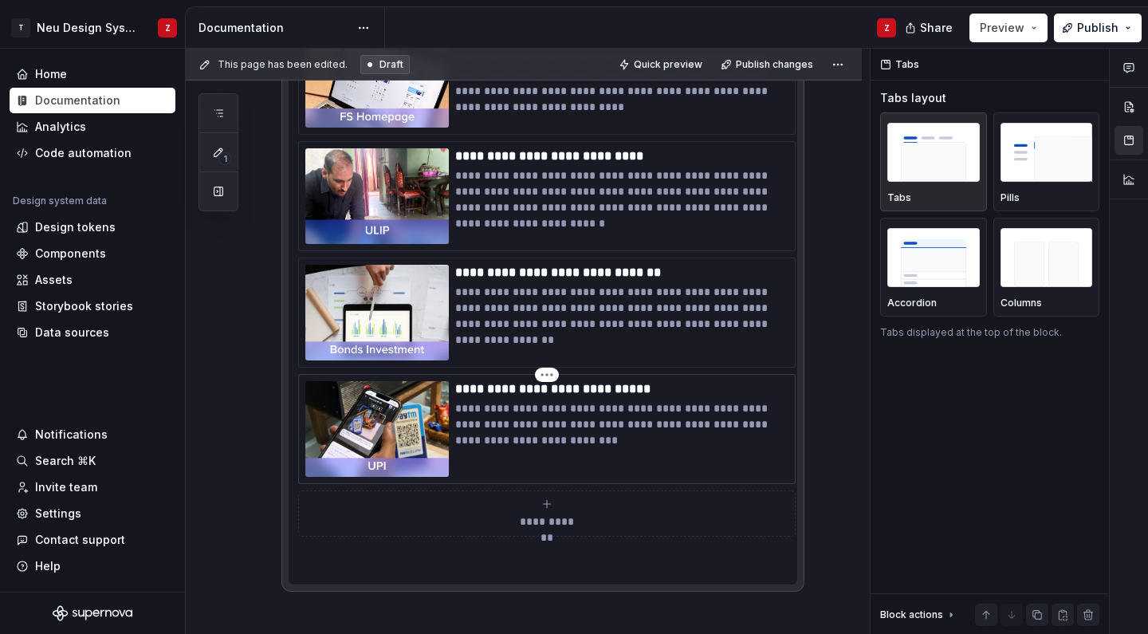
scroll to position [1163, 0]
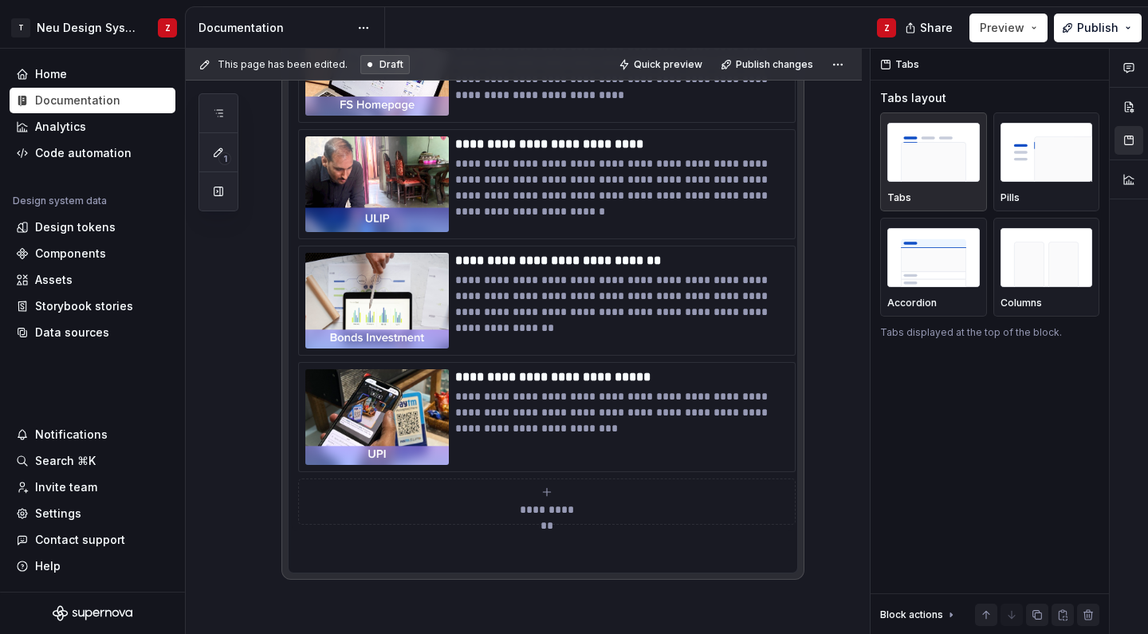
click at [544, 494] on icon "submit" at bounding box center [546, 491] width 13 height 13
type textarea "*"
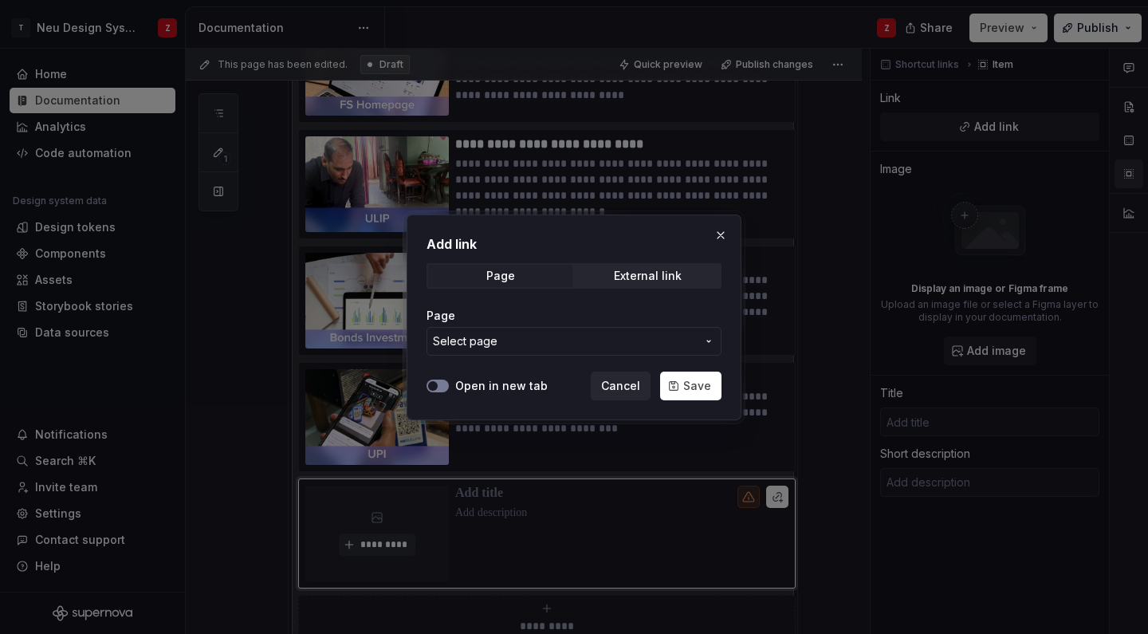
click at [438, 383] on icon "button" at bounding box center [432, 386] width 13 height 10
click at [501, 339] on span "Select page" at bounding box center [564, 341] width 263 height 16
click at [569, 351] on div "Add link Page External link Page Select page Open in new tab Cancel Save" at bounding box center [574, 317] width 1148 height 634
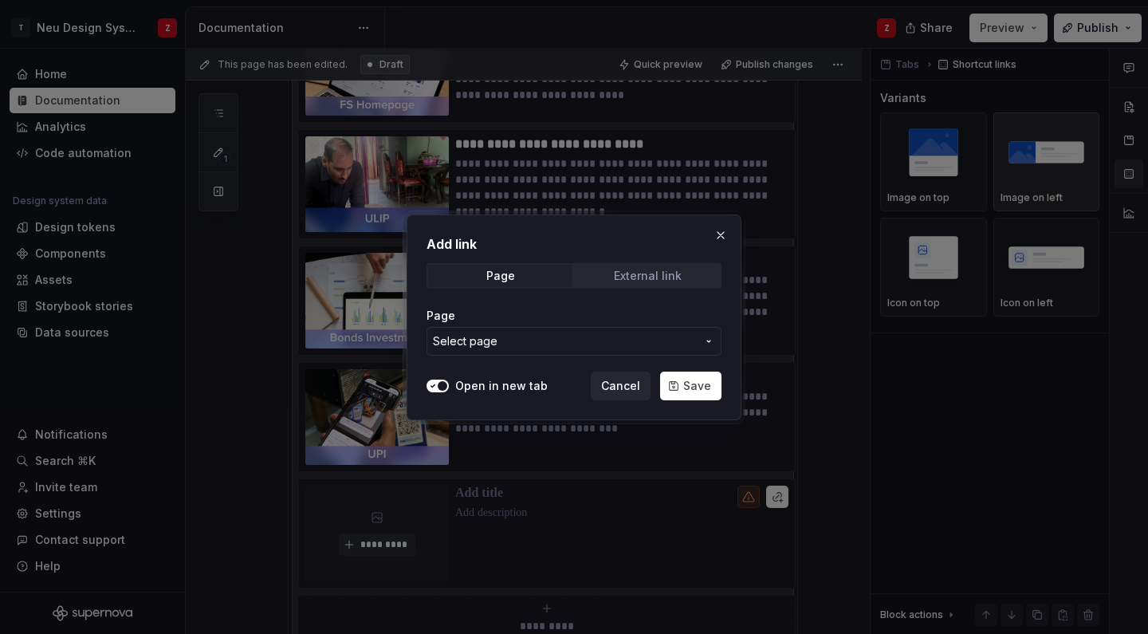
click at [606, 273] on span "External link" at bounding box center [648, 276] width 144 height 22
click at [433, 383] on span "button" at bounding box center [433, 386] width 10 height 10
click at [498, 338] on input "URL" at bounding box center [573, 341] width 295 height 29
paste input "[URL][DOMAIN_NAME]"
type input "[URL][DOMAIN_NAME]"
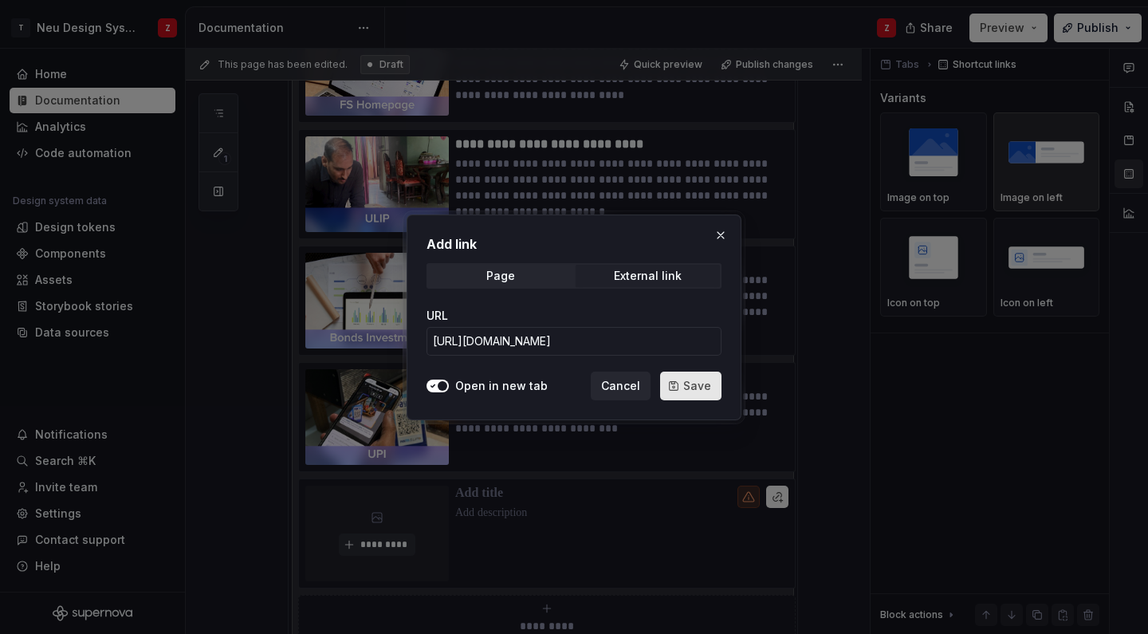
click at [688, 388] on span "Save" at bounding box center [697, 386] width 28 height 16
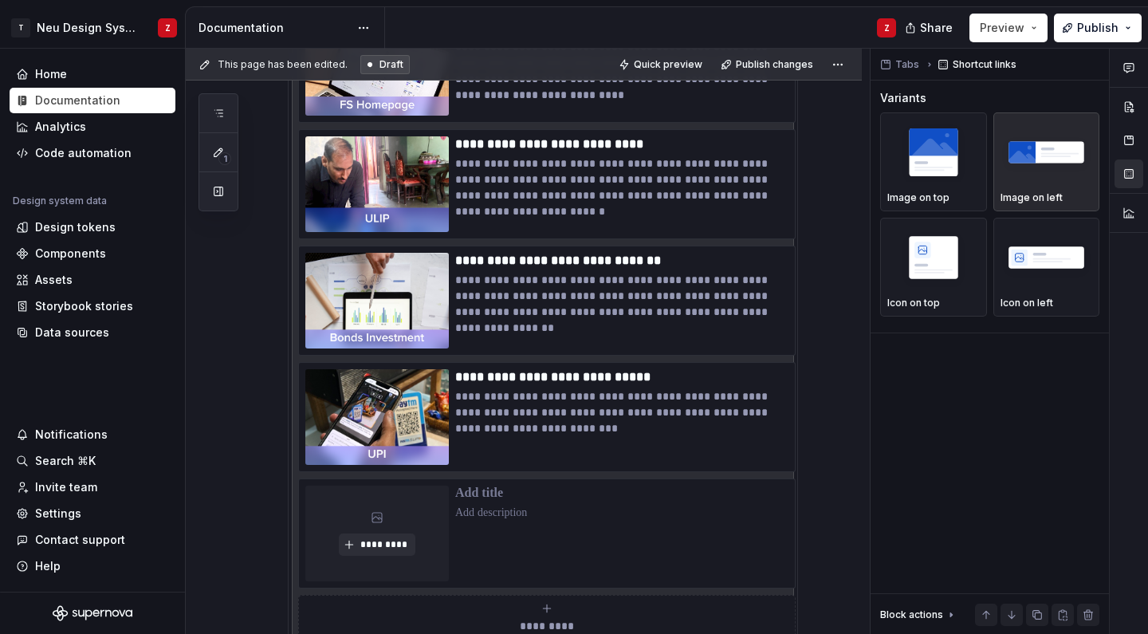
scroll to position [1169, 0]
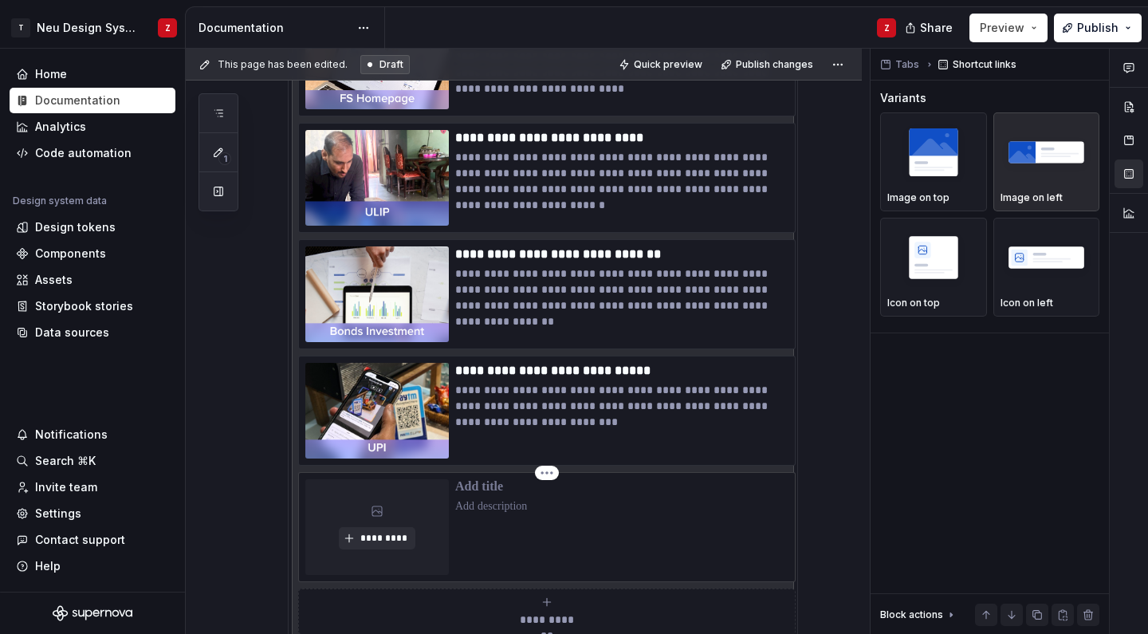
click at [501, 488] on p at bounding box center [621, 487] width 333 height 16
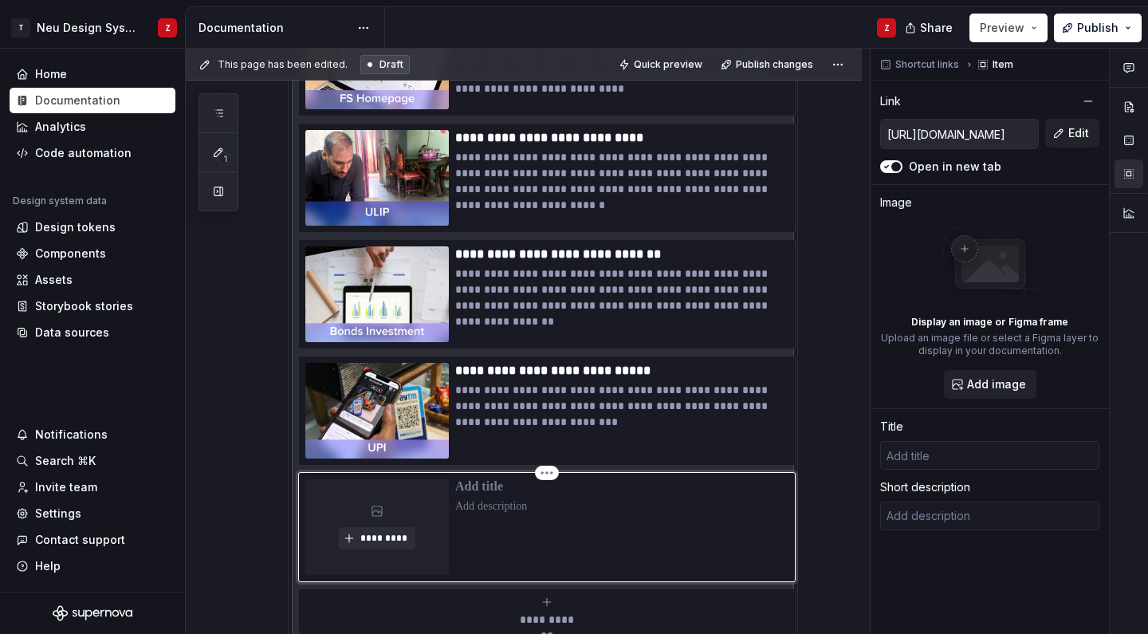
type textarea "*"
type input "U"
type textarea "*"
type input "UP"
type textarea "*"
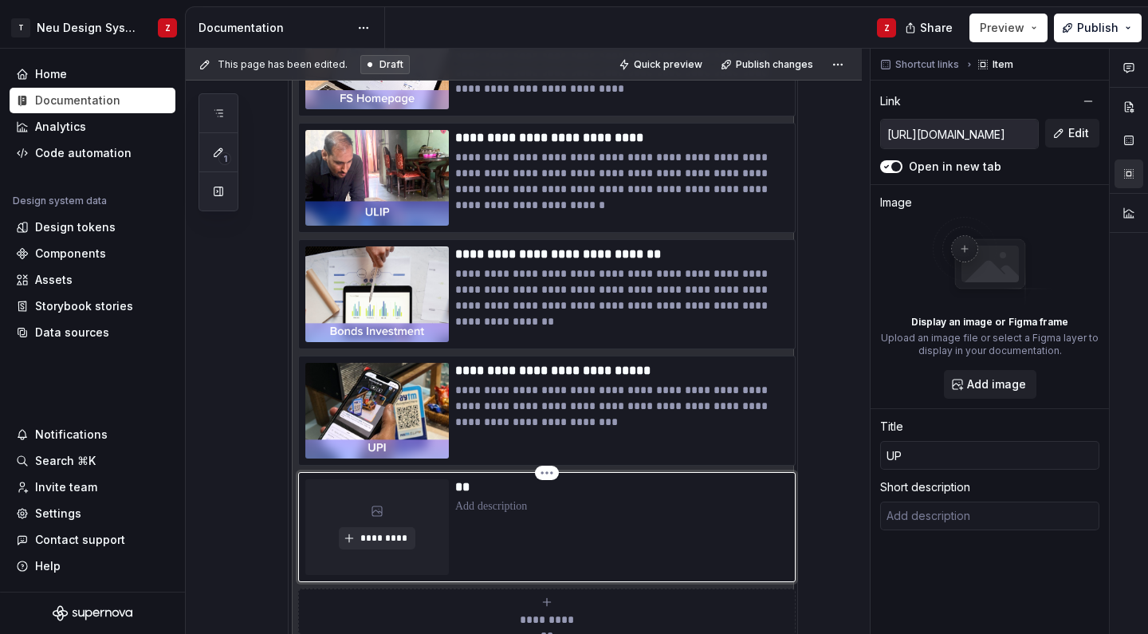
type input "UPI"
type textarea "*"
type input "UPI"
type textarea "*"
type input "UPI B"
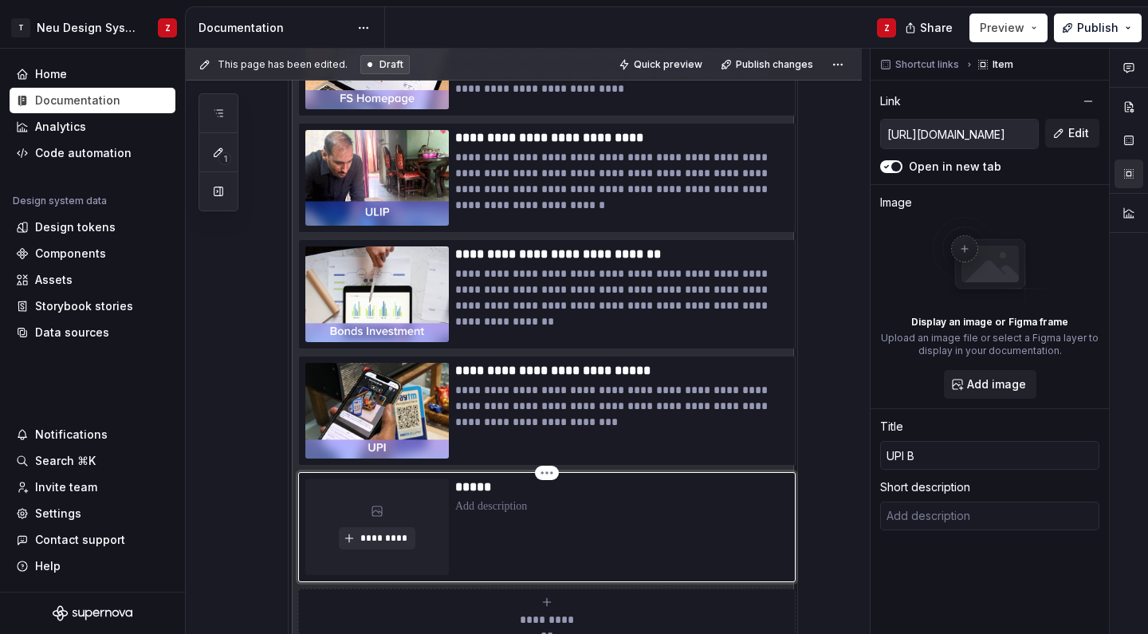
type textarea "*"
type input "UPI Bh"
type textarea "*"
type input "UPI Bhe"
type textarea "*"
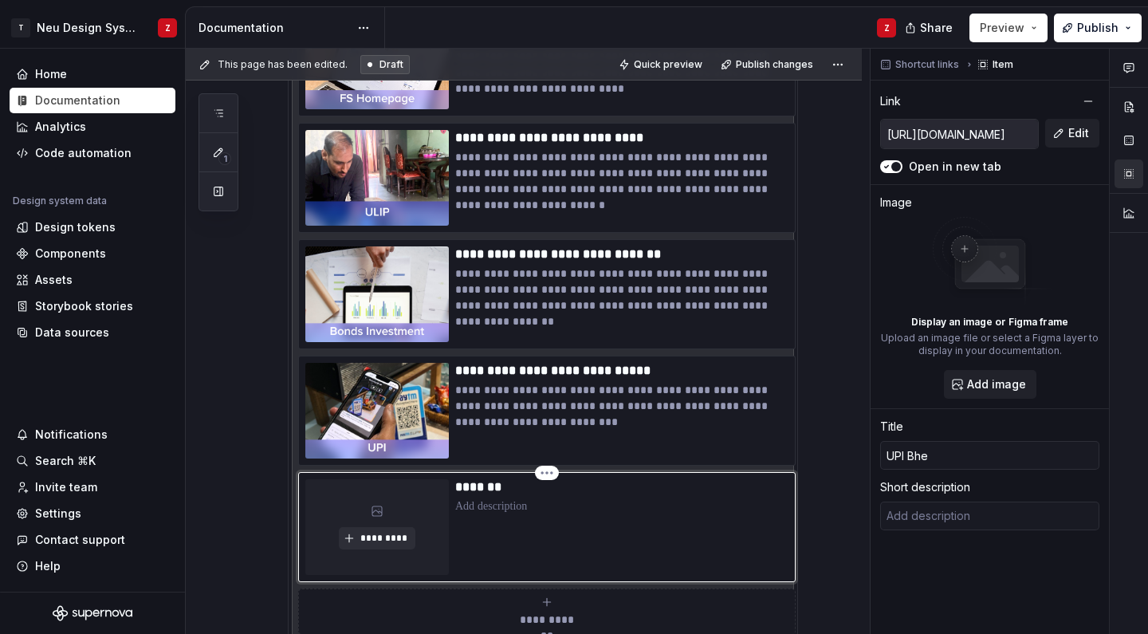
type input "UPI Bhev"
type textarea "*"
type input "UPI Bhe"
type textarea "*"
type input "UPI Bh"
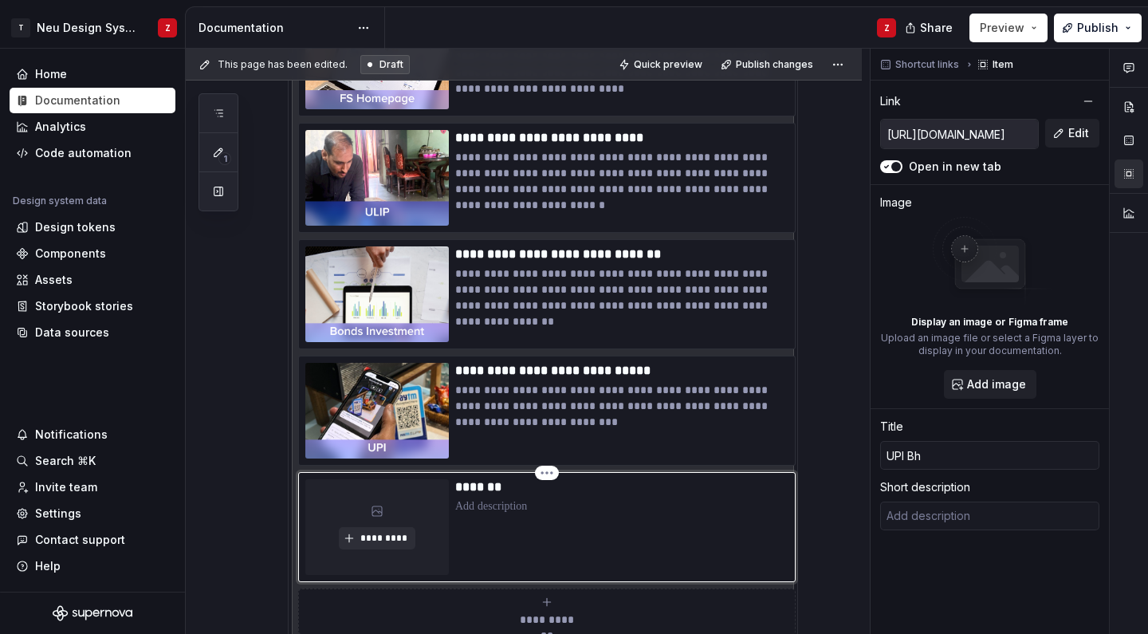
type textarea "*"
type input "UPI B"
type textarea "*"
type input "UPI Be"
type textarea "*"
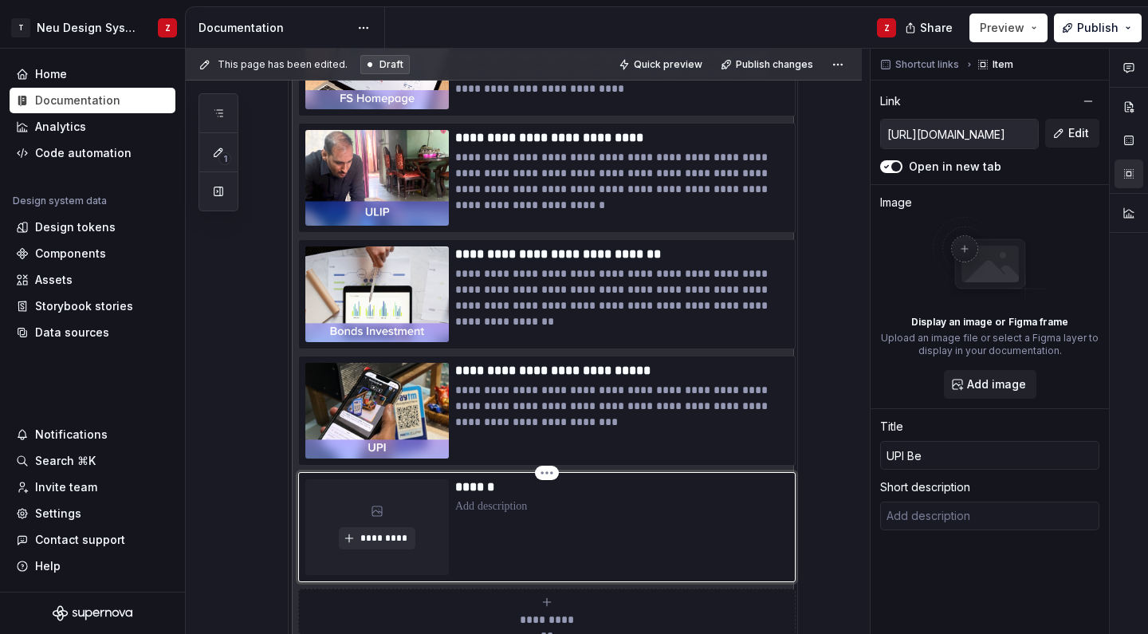
type input "UPI Beh"
type textarea "*"
type input "UPI Beha"
type textarea "*"
type input "UPI Behav"
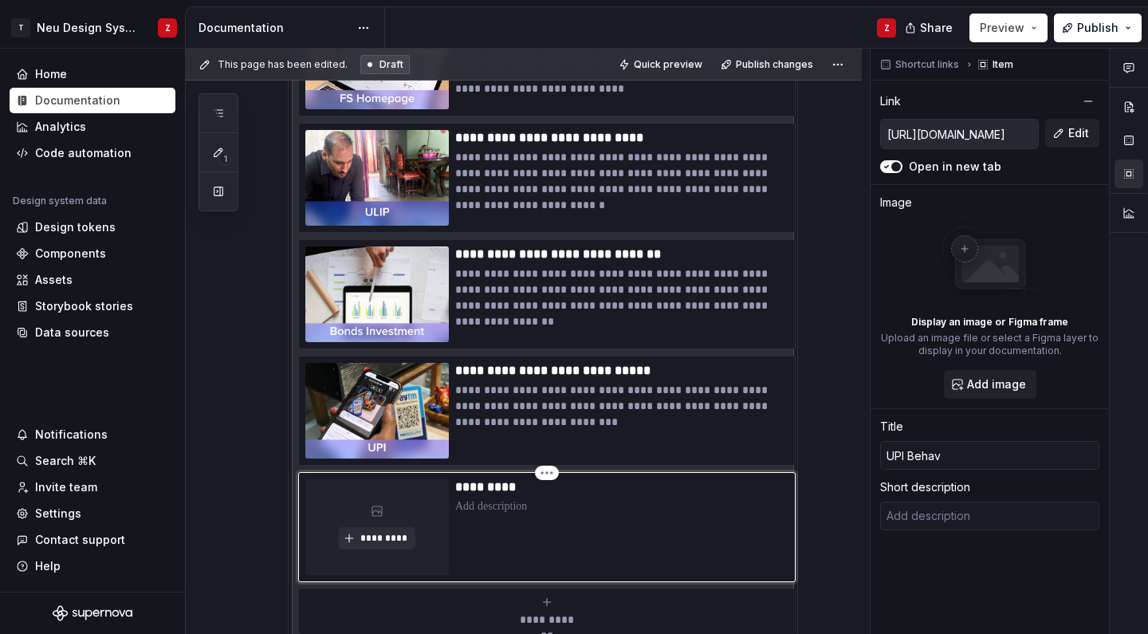
type textarea "*"
type input "UPI Behavi"
type textarea "*"
type input "UPI Behavio"
type textarea "*"
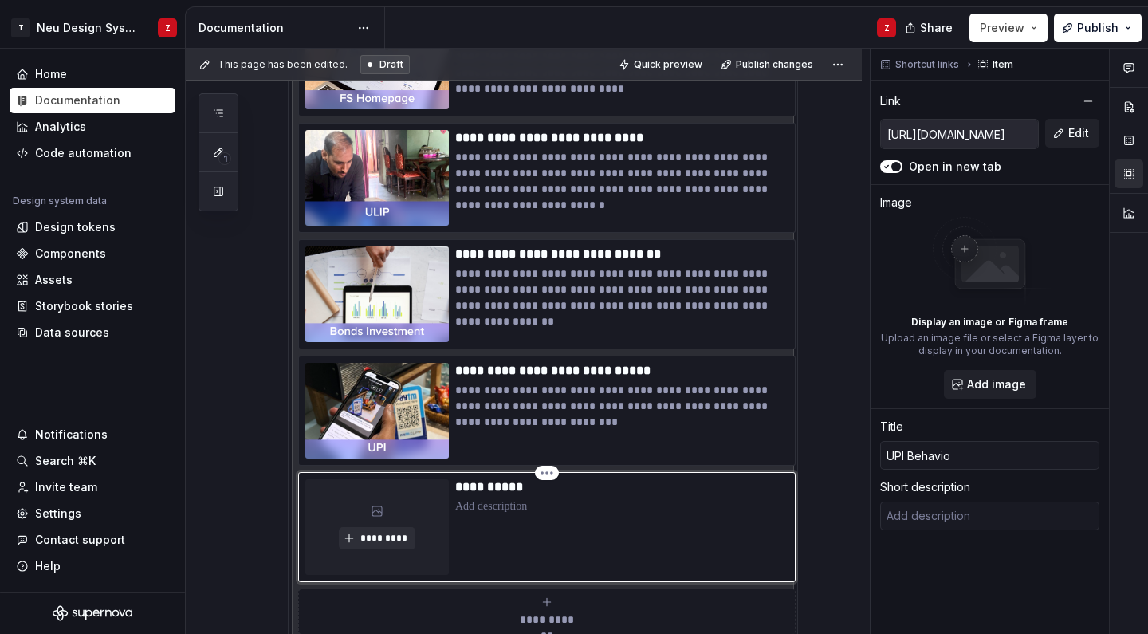
type input "UPI Behavior"
type textarea "*"
type input "UPI Behaviora"
type textarea "*"
type input "UPI Behavioral"
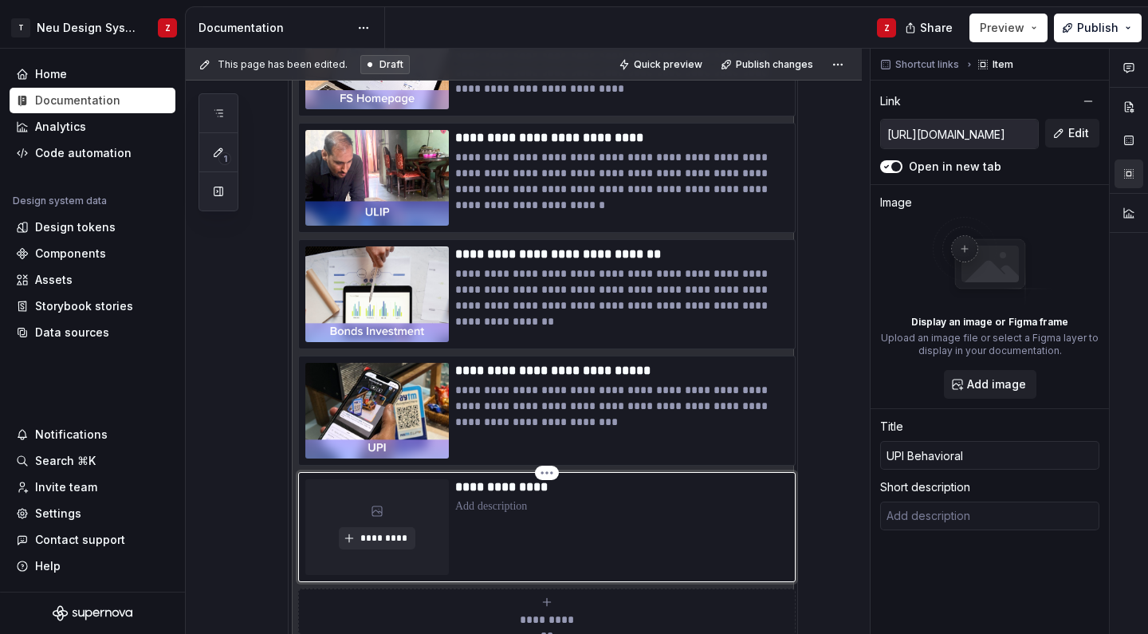
type textarea "*"
type input "UPI Behavioral"
type textarea "*"
type input "UPI Behavioral R"
type textarea "*"
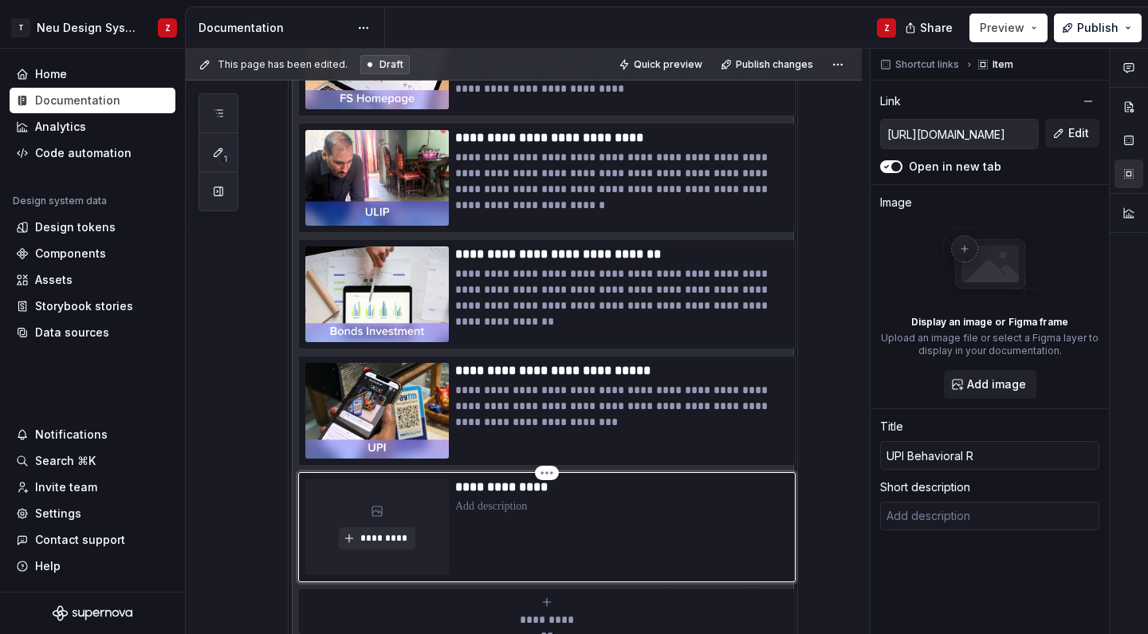
type input "UPI Behavioral Re"
type textarea "*"
type input "UPI Behavioral Res"
type textarea "*"
type input "UPI Behavioral Rese"
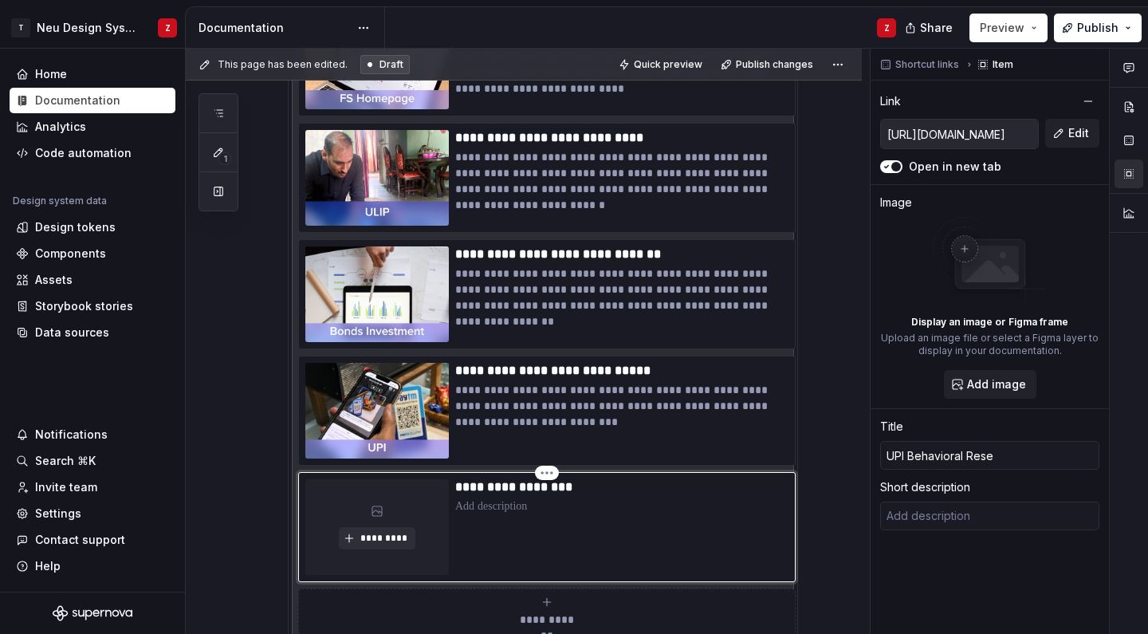
type textarea "*"
type input "UPI Behavioral Resea"
type textarea "*"
type input "UPI Behavioral Resear"
type textarea "*"
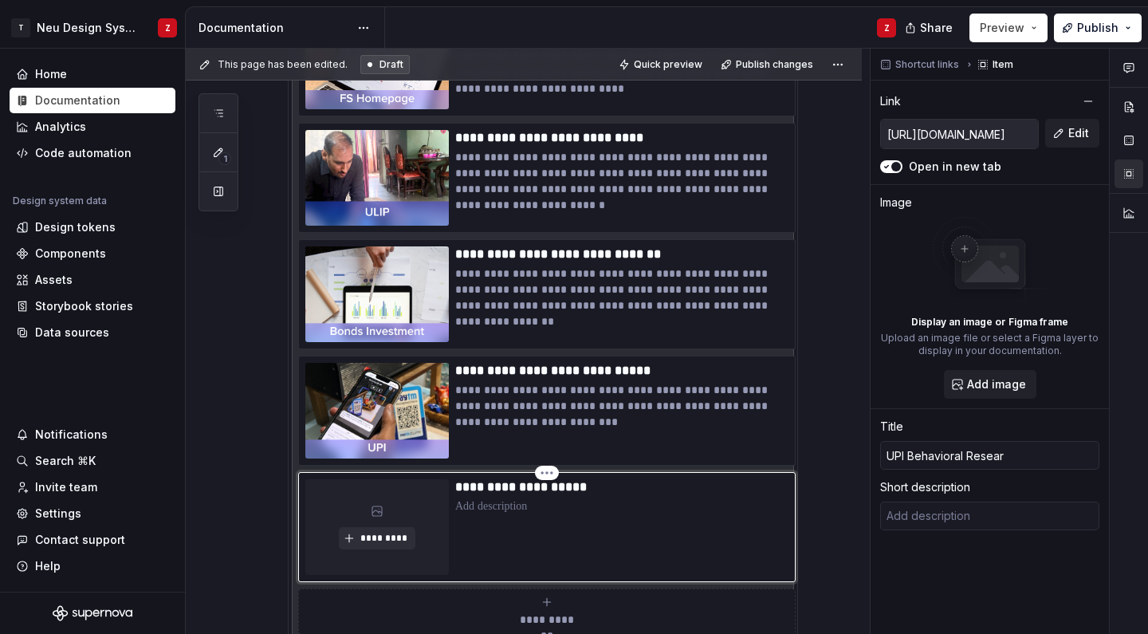
type input "UPI Behavioral Researc"
type textarea "*"
type input "UPI Behavioral Research"
type textarea "*"
type input "UPI Behavioral Research"
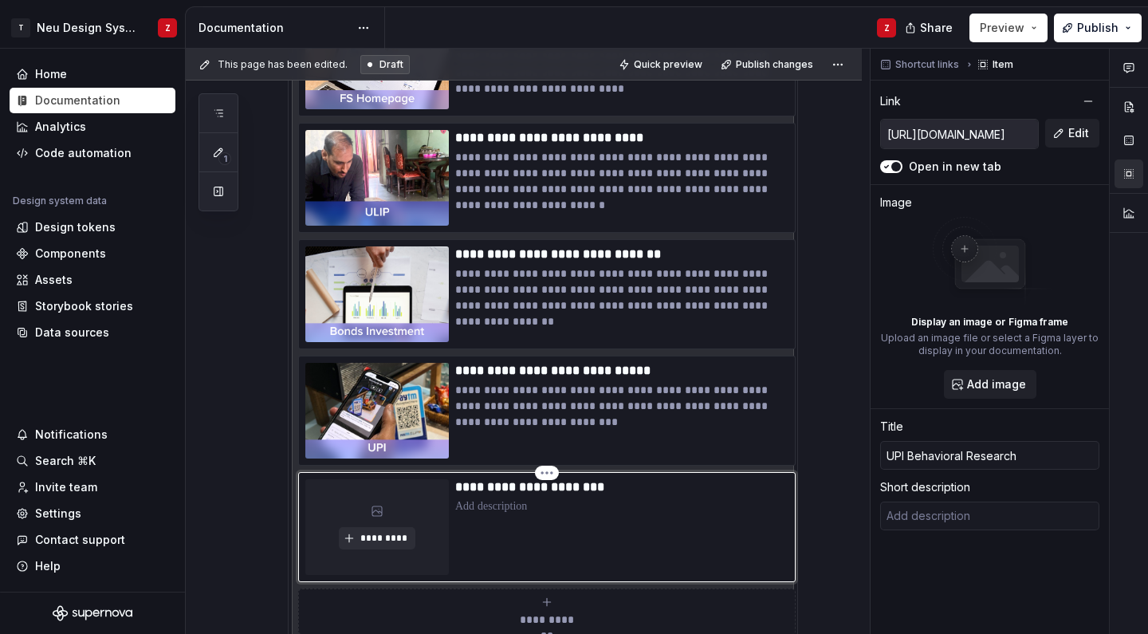
type textarea "*"
type input "UPI Behavioral Research P"
type textarea "*"
type input "UPI Behavioral Research Pa"
type textarea "*"
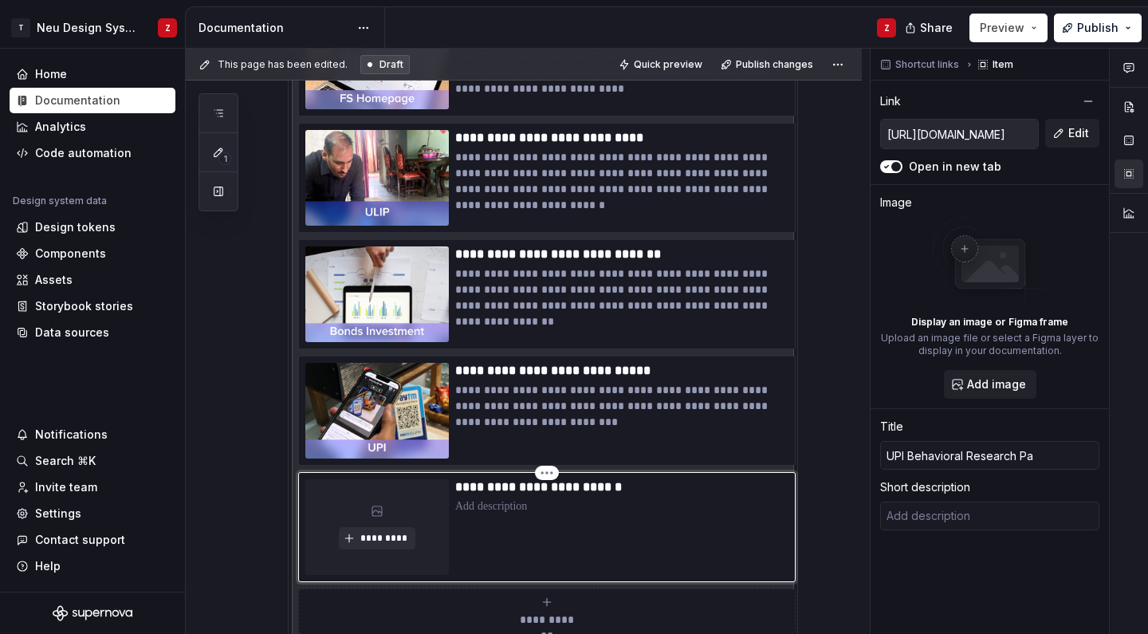
type input "UPI Behavioral Research Par"
type textarea "*"
type input "UPI Behavioral Research Part"
type textarea "*"
type input "UPI Behavioral Research Part"
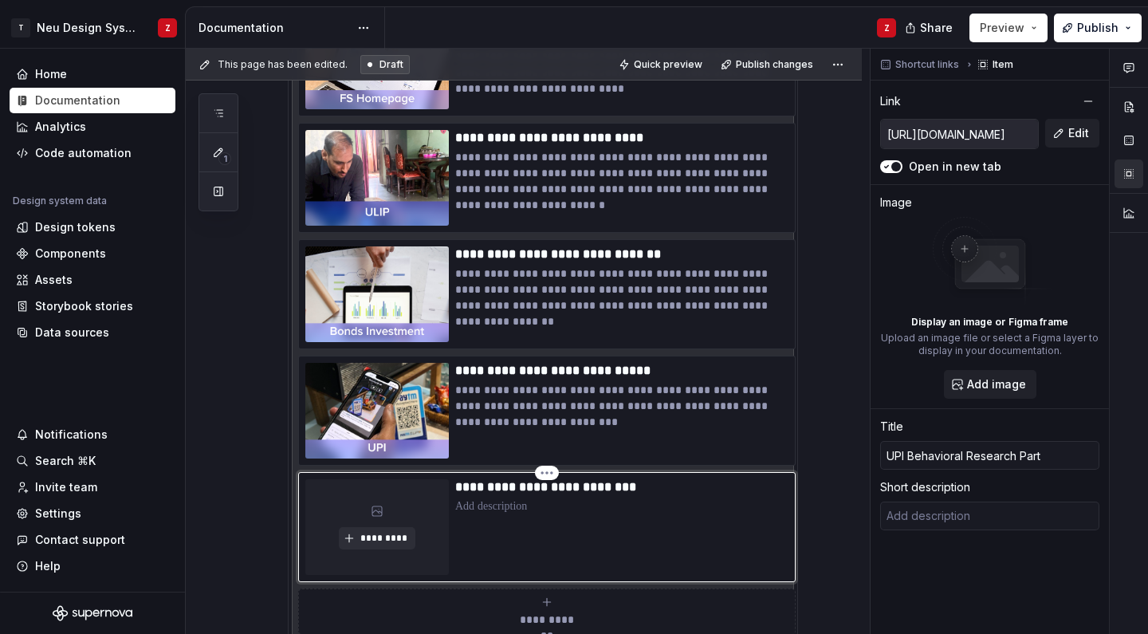
type textarea "*"
type input "UPI Behavioral Research Part 2"
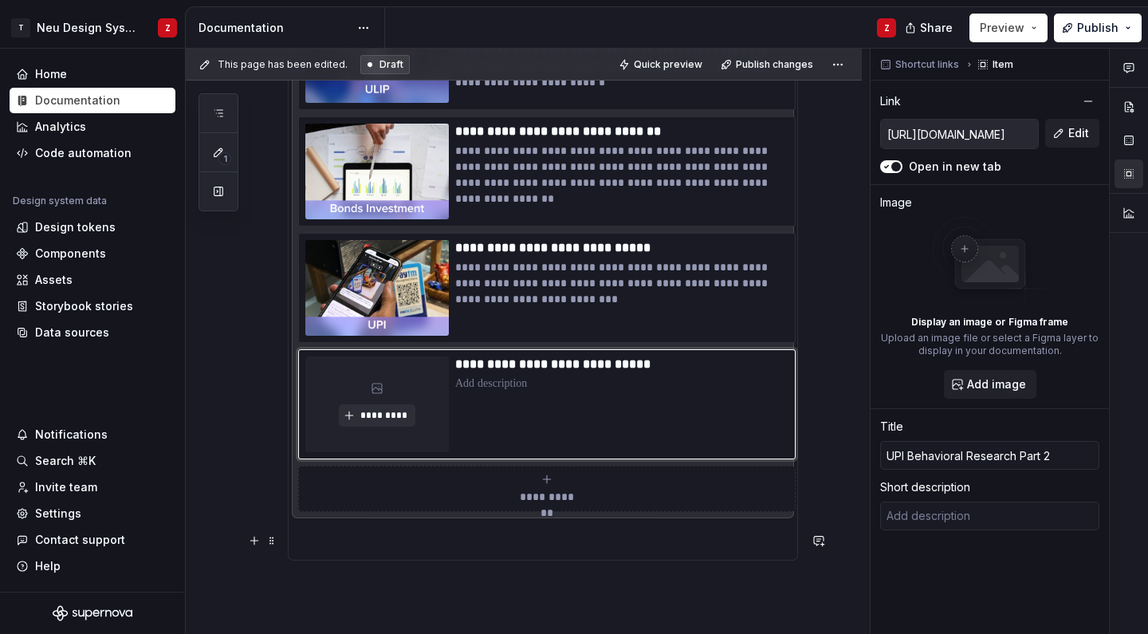
scroll to position [1420, 0]
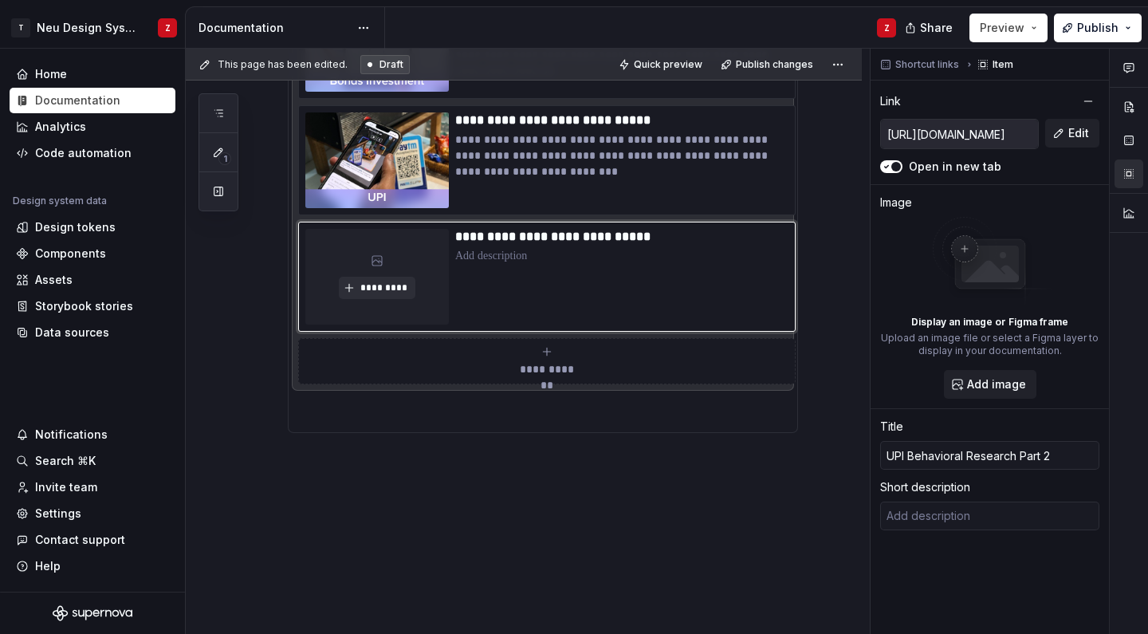
type textarea "*"
type input "UPI Behavioral Research Part 2"
type textarea "*"
type input "UPI Behavioral Research Part 2 ("
type textarea "*"
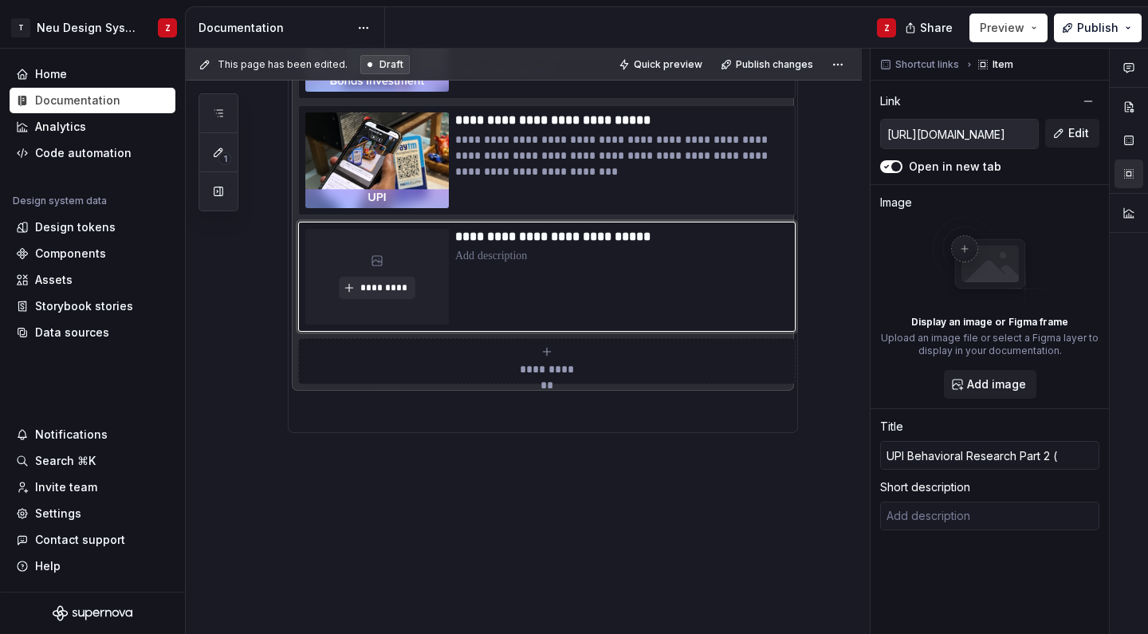
type input "UPI Behavioral Research Part 2 ()"
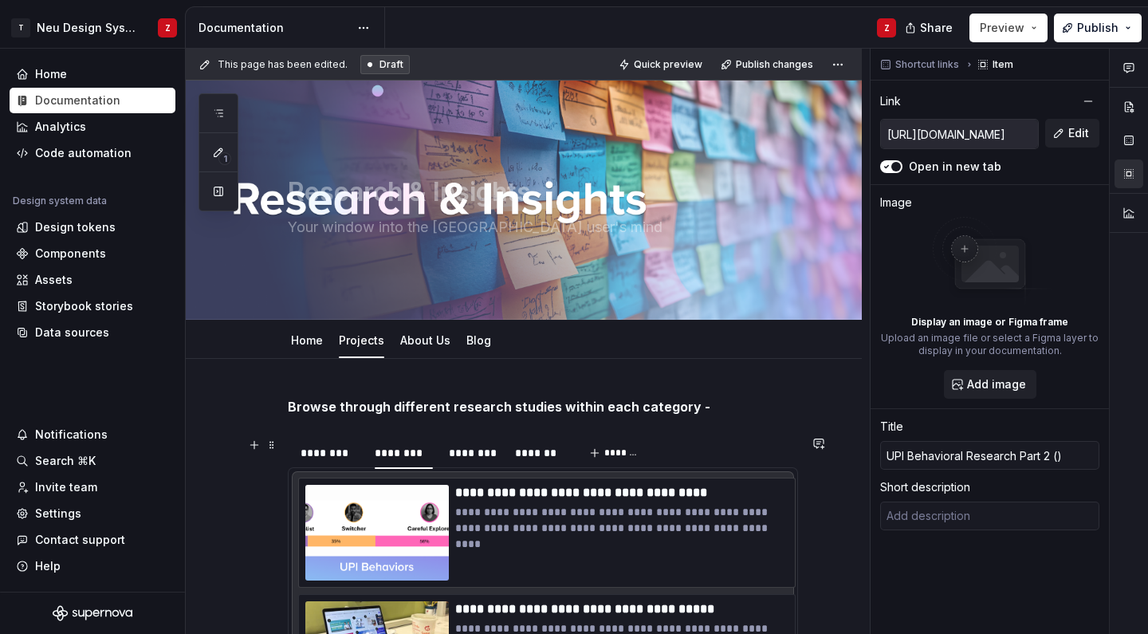
scroll to position [0, 0]
click at [642, 493] on p "**********" at bounding box center [621, 493] width 333 height 16
type textarea "*"
type input "[URL][DOMAIN_NAME]"
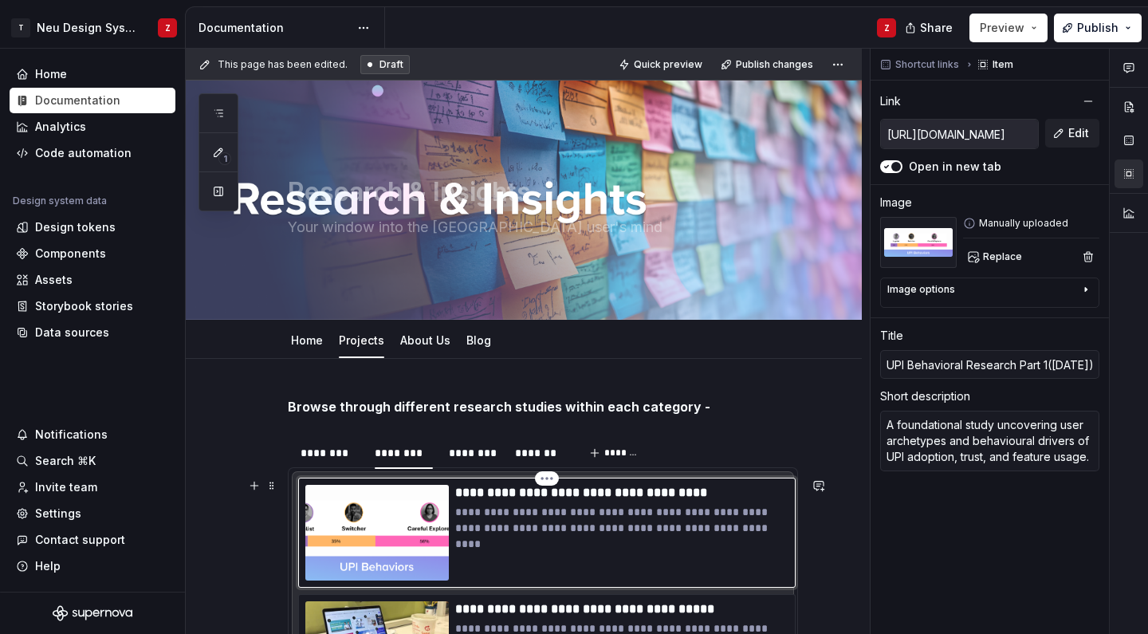
type textarea "*"
type input "UPI Behavioral Research Part 1 ([DATE])"
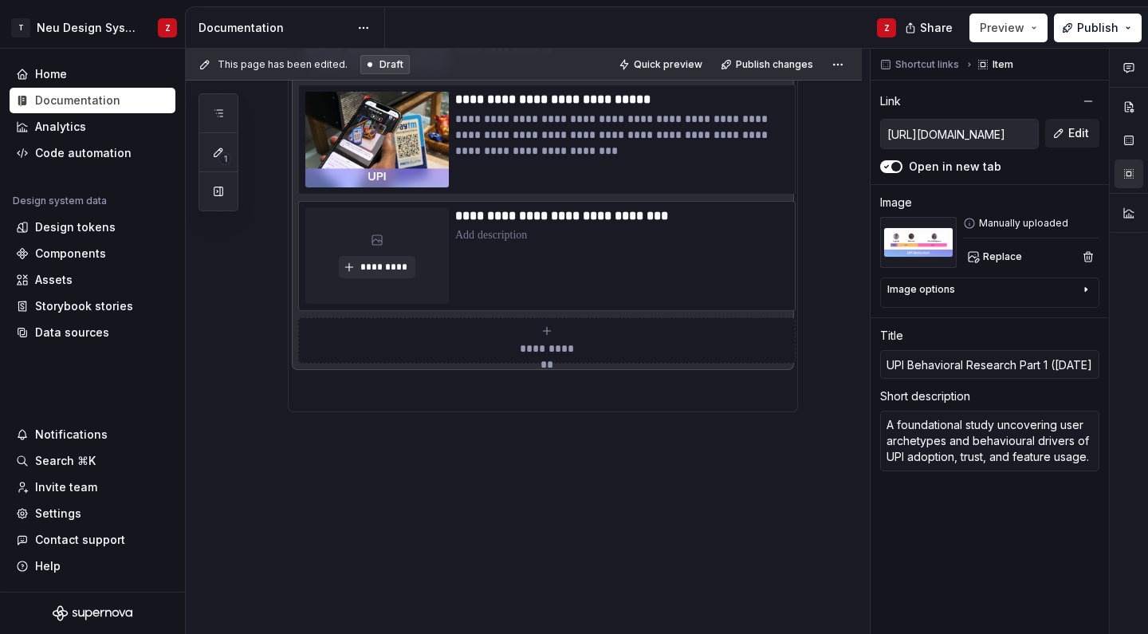
scroll to position [1440, 0]
click at [509, 234] on p at bounding box center [621, 235] width 333 height 16
type textarea "*"
type input "[URL][DOMAIN_NAME]"
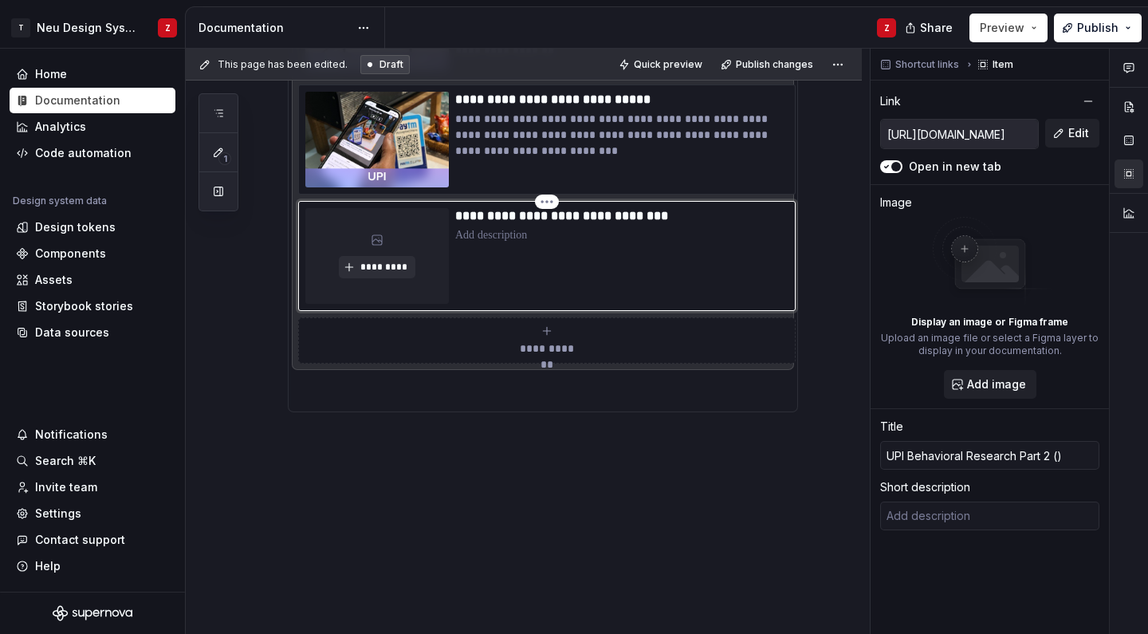
type textarea "*"
type textarea "Testing how users prefer to navigate payment history, safety nudges, and key fe…"
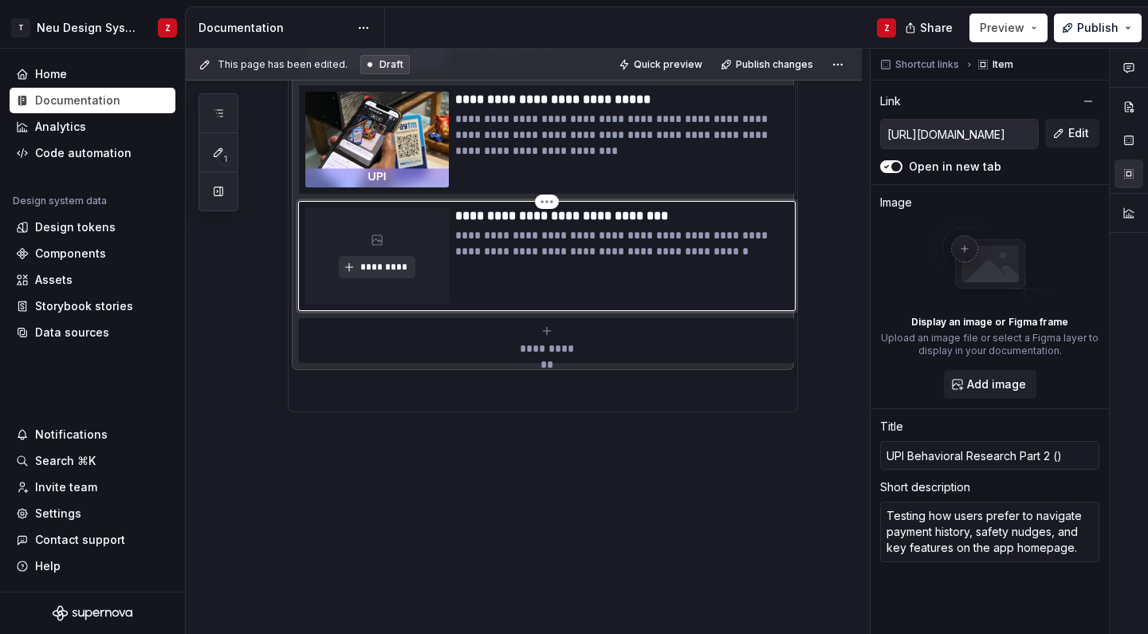
click at [384, 262] on span "*********" at bounding box center [383, 267] width 49 height 13
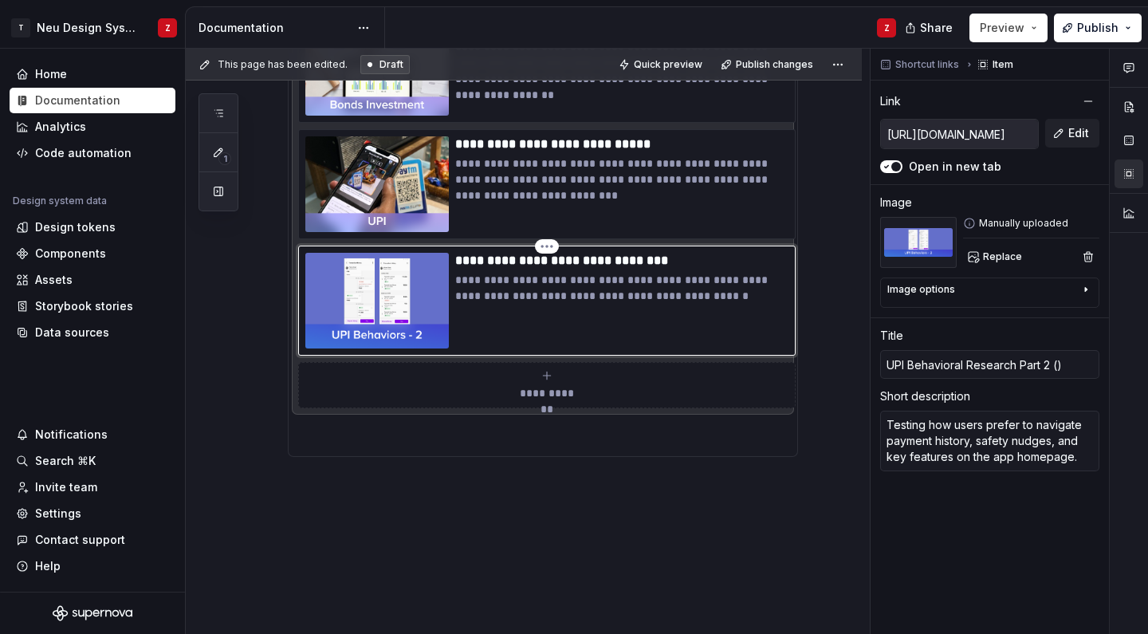
click at [655, 263] on p "**********" at bounding box center [621, 261] width 333 height 16
type textarea "*"
type input "UPI Behavioral Research Part 2 (J)"
type textarea "*"
type input "UPI Behavioral Research Part 2 (Ju)"
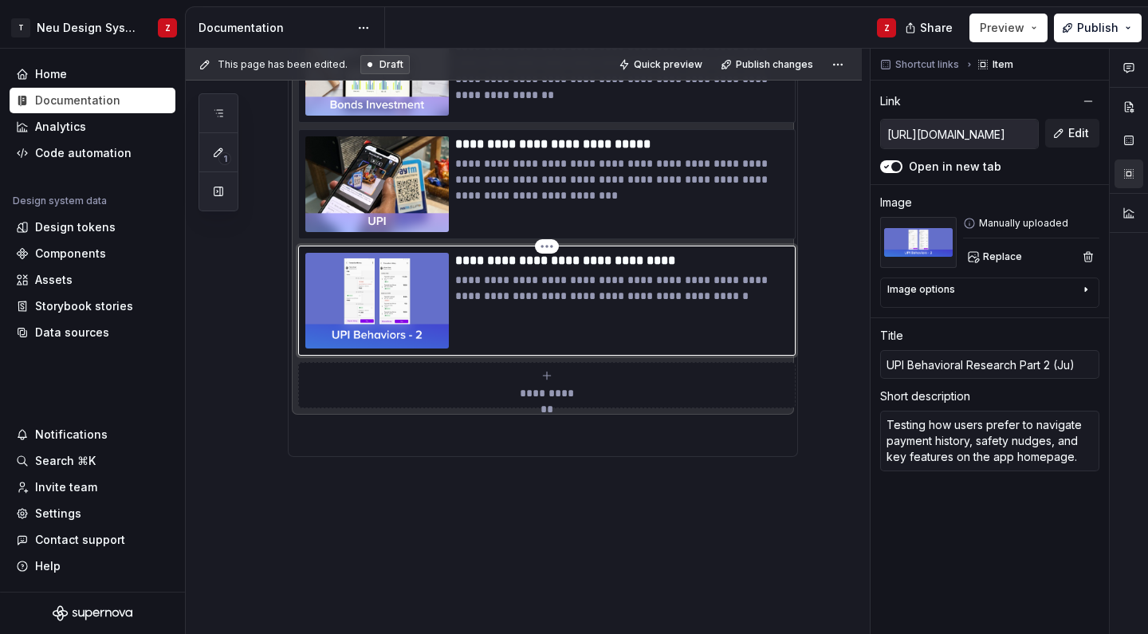
type textarea "*"
type input "UPI Behavioral Research Part 2 ([DATE])"
type textarea "*"
type input "UPI Behavioral Research Part 2 (July)"
type textarea "*"
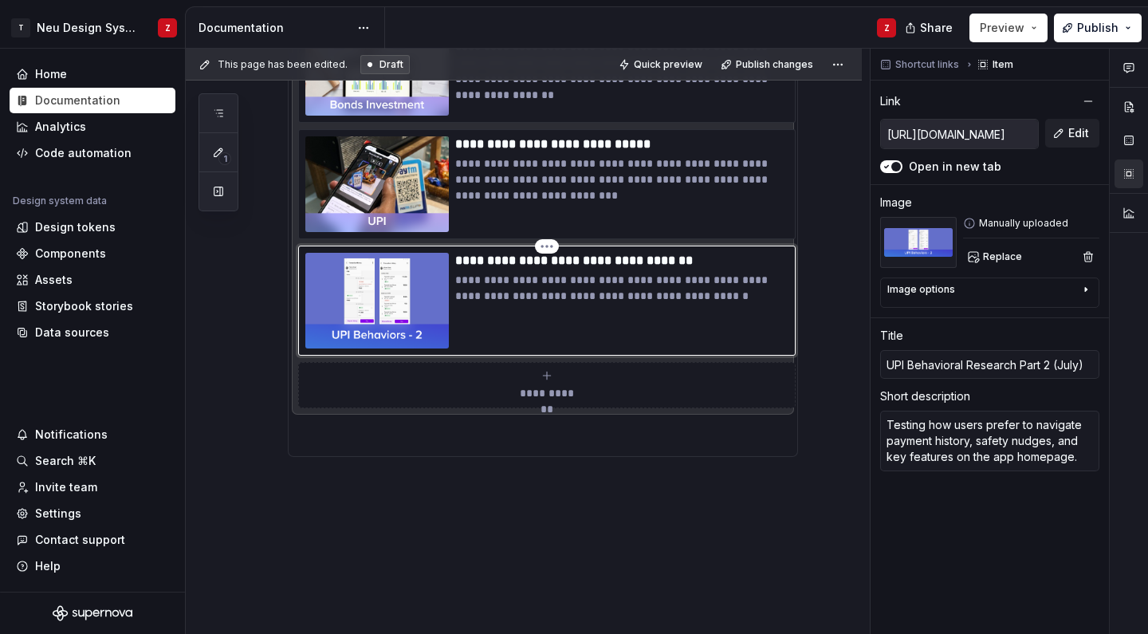
type input "UPI Behavioral Research Part 2 (July )"
type textarea "*"
type input "UPI Behavioral Research Part 2 ([DATE])"
type textarea "*"
type input "UPI Behavioral Research Part 2 ([DATE])"
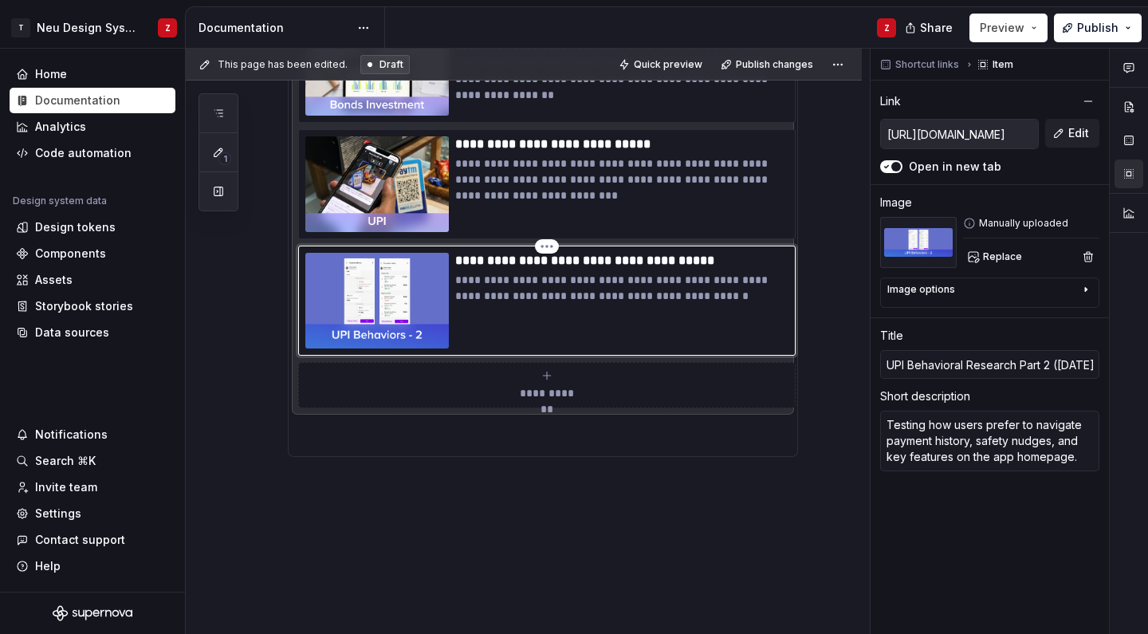
click at [701, 316] on div "**********" at bounding box center [621, 301] width 333 height 96
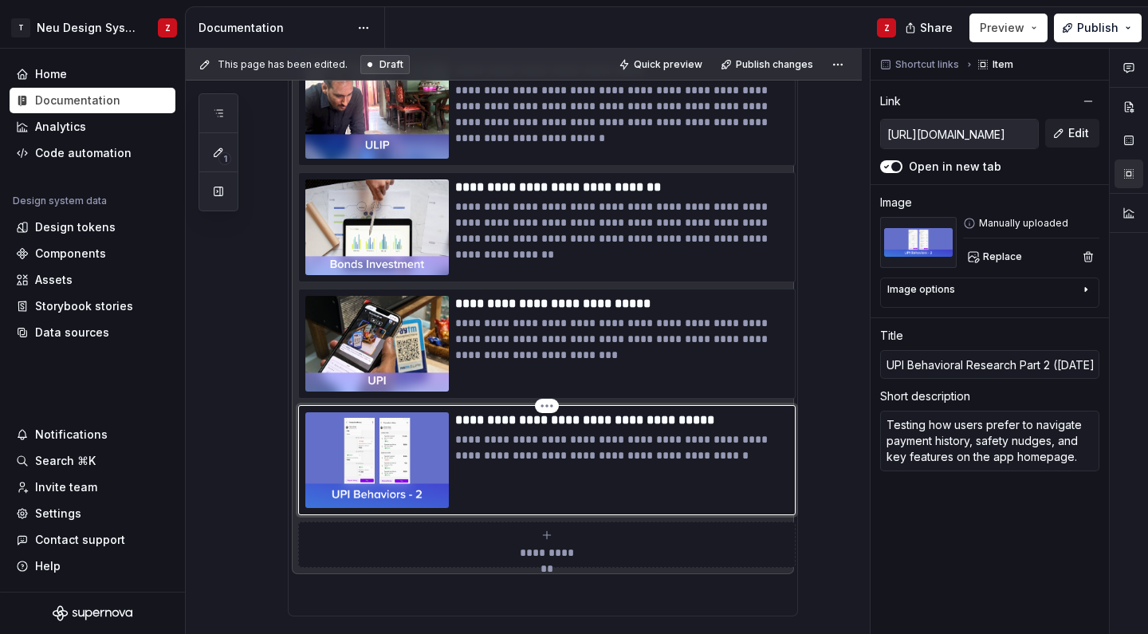
scroll to position [1176, 0]
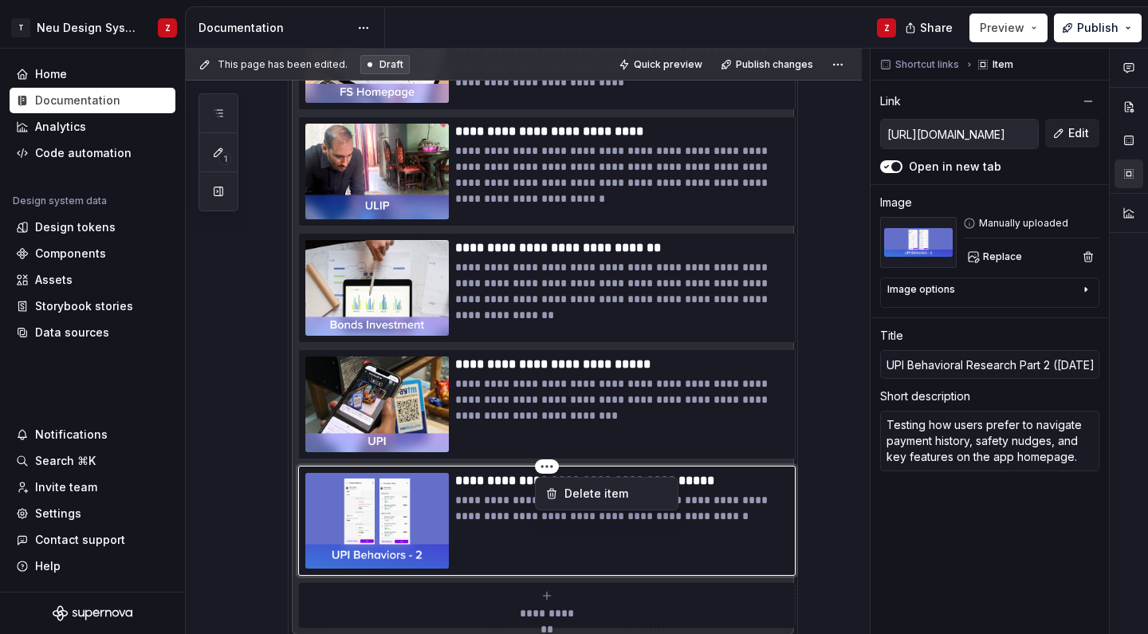
click at [519, 454] on html "T Neu Design System Z Home Documentation Analytics Code automation Design syste…" at bounding box center [574, 317] width 1148 height 634
click at [545, 468] on html "T Neu Design System Z Home Documentation Analytics Code automation Design syste…" at bounding box center [574, 317] width 1148 height 634
click at [539, 73] on html "T Neu Design System Z Home Documentation Analytics Code automation Design syste…" at bounding box center [574, 317] width 1148 height 634
click at [312, 516] on html "T Neu Design System Z Home Documentation Analytics Code automation Design syste…" at bounding box center [574, 317] width 1148 height 634
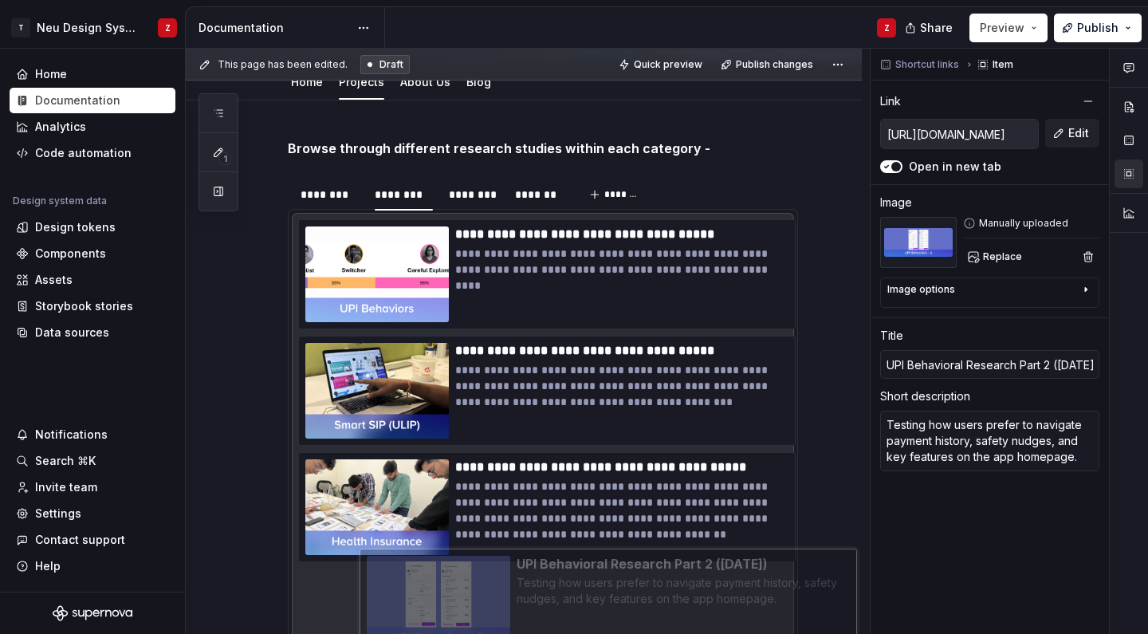
scroll to position [281, 0]
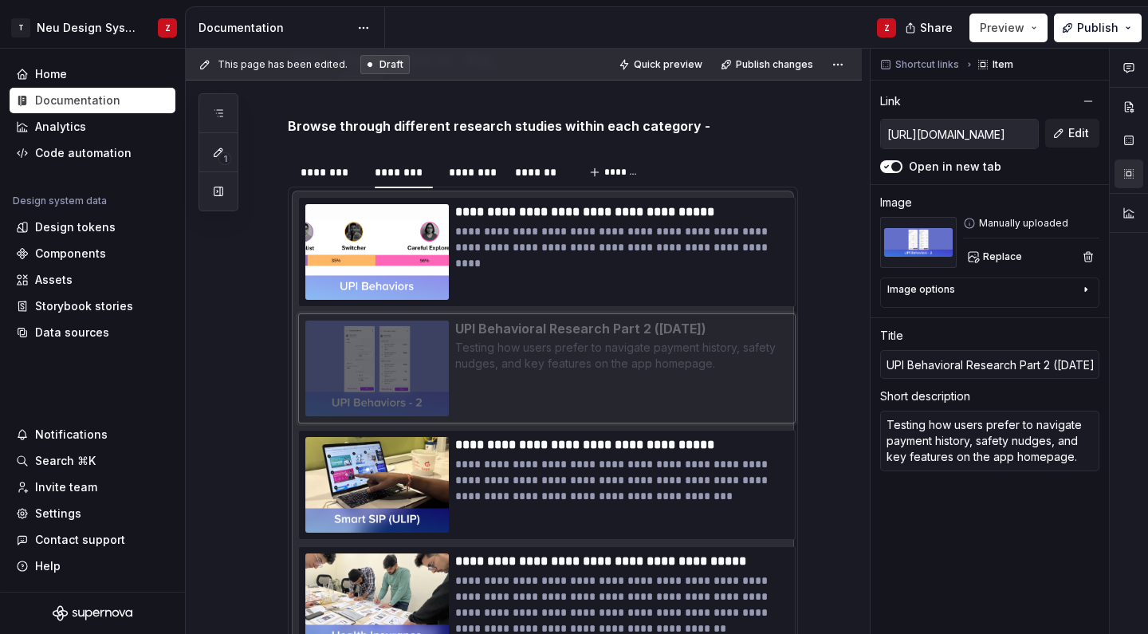
drag, startPoint x: 306, startPoint y: 509, endPoint x: 313, endPoint y: 304, distance: 204.2
click at [313, 304] on body "T Neu Design System Z Home Documentation Analytics Code automation Design syste…" at bounding box center [574, 317] width 1148 height 634
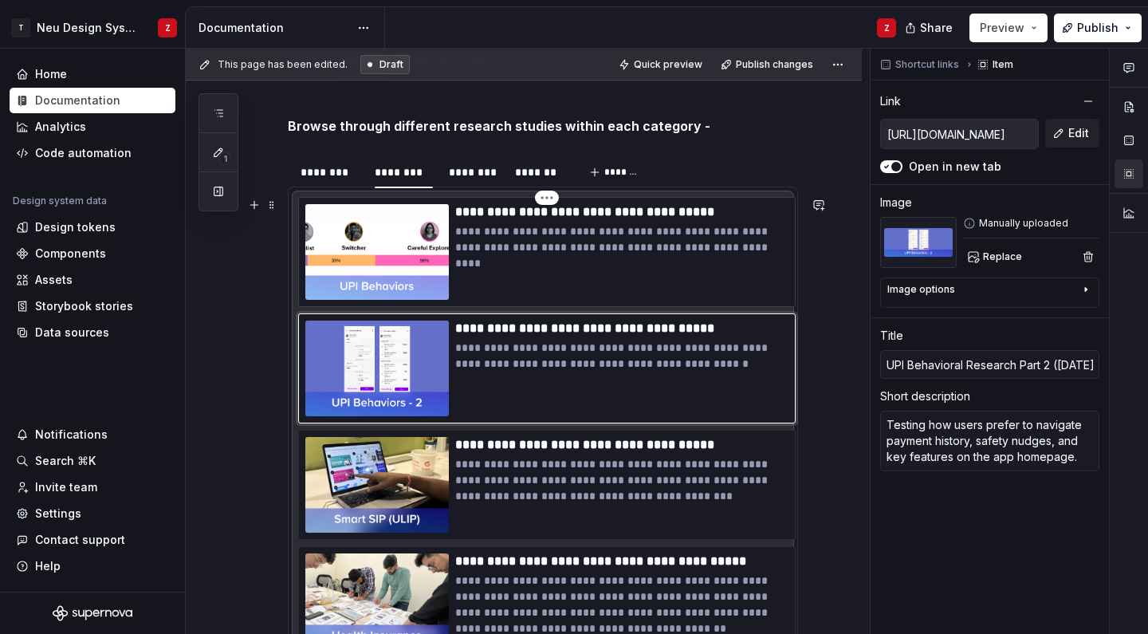
type textarea "*"
type input "[URL][DOMAIN_NAME]"
type input "UPI Behavioral Research Part 1 ([DATE])"
type textarea "A foundational study uncovering user archetypes and behavioural drivers of UPI …"
click at [469, 197] on div "**********" at bounding box center [546, 252] width 497 height 110
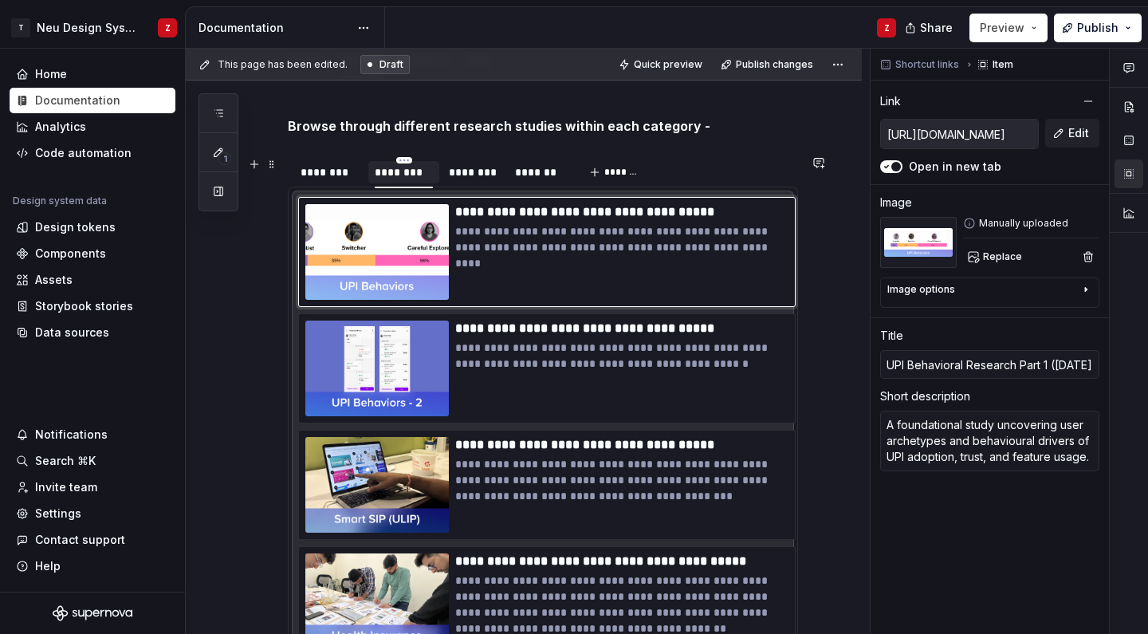
click at [426, 182] on div "********" at bounding box center [403, 172] width 71 height 22
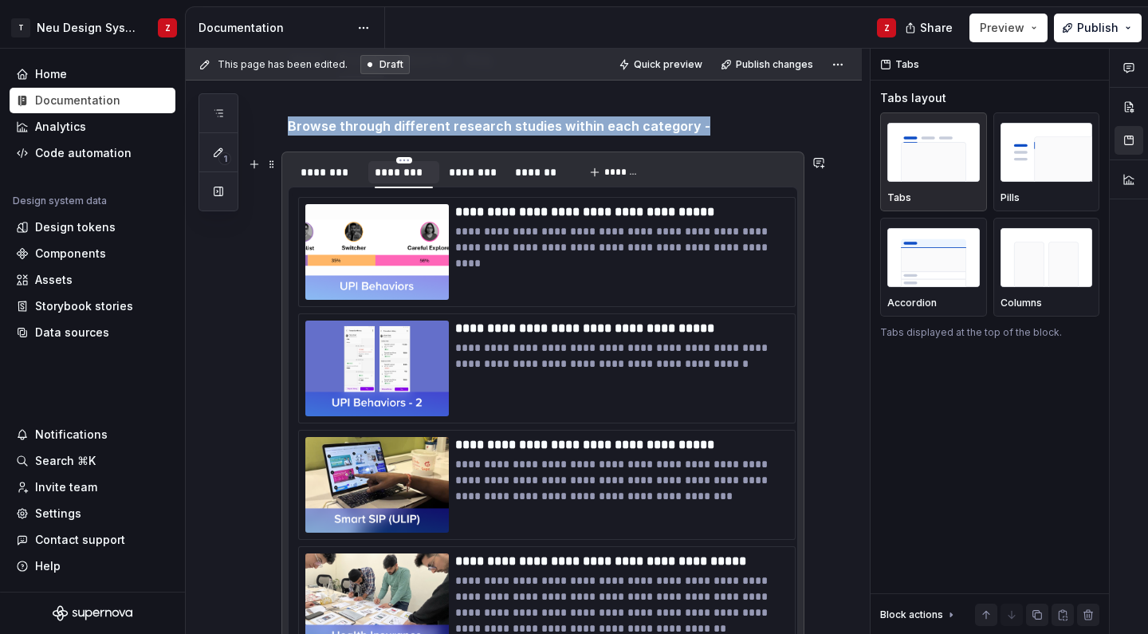
click at [403, 179] on div "********" at bounding box center [404, 172] width 58 height 16
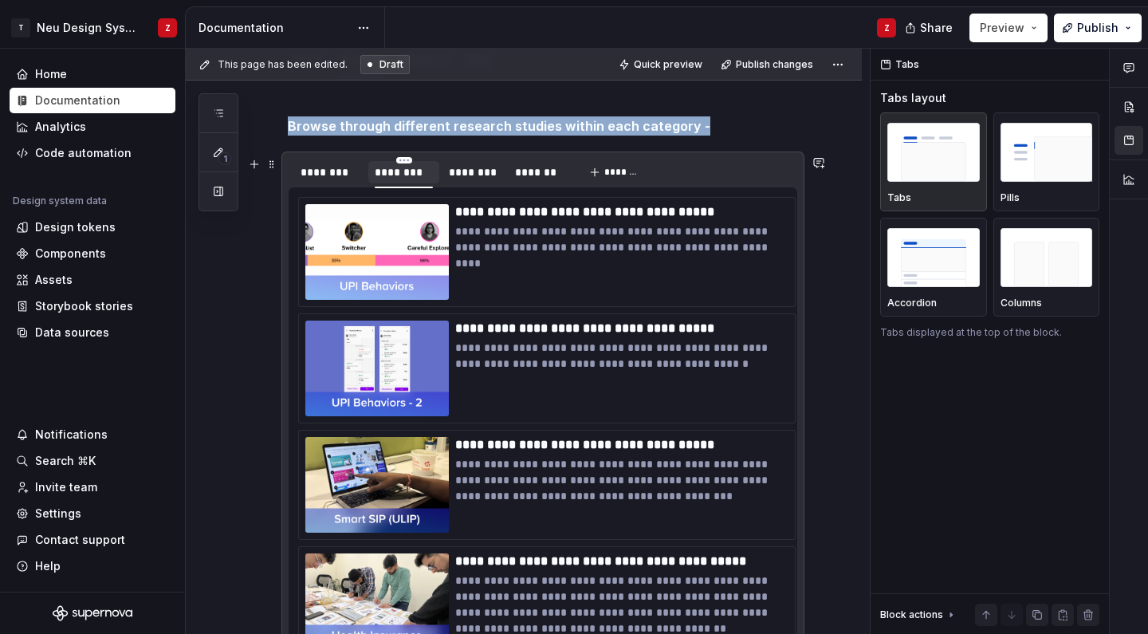
click at [438, 175] on div "********" at bounding box center [403, 172] width 71 height 22
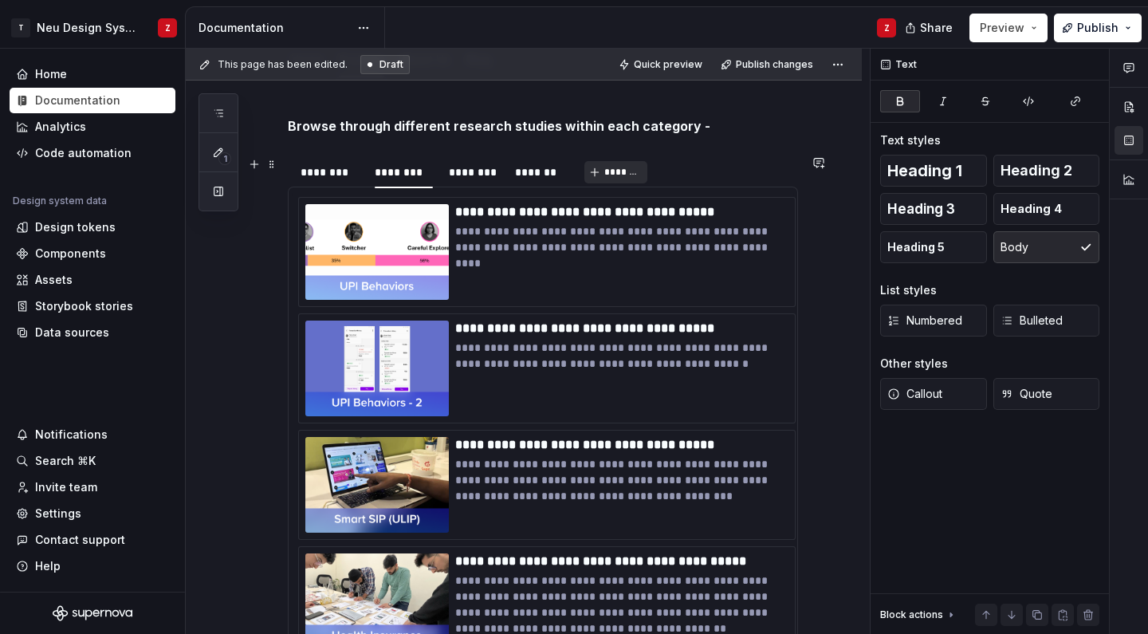
click at [643, 163] on button "*******" at bounding box center [615, 172] width 63 height 22
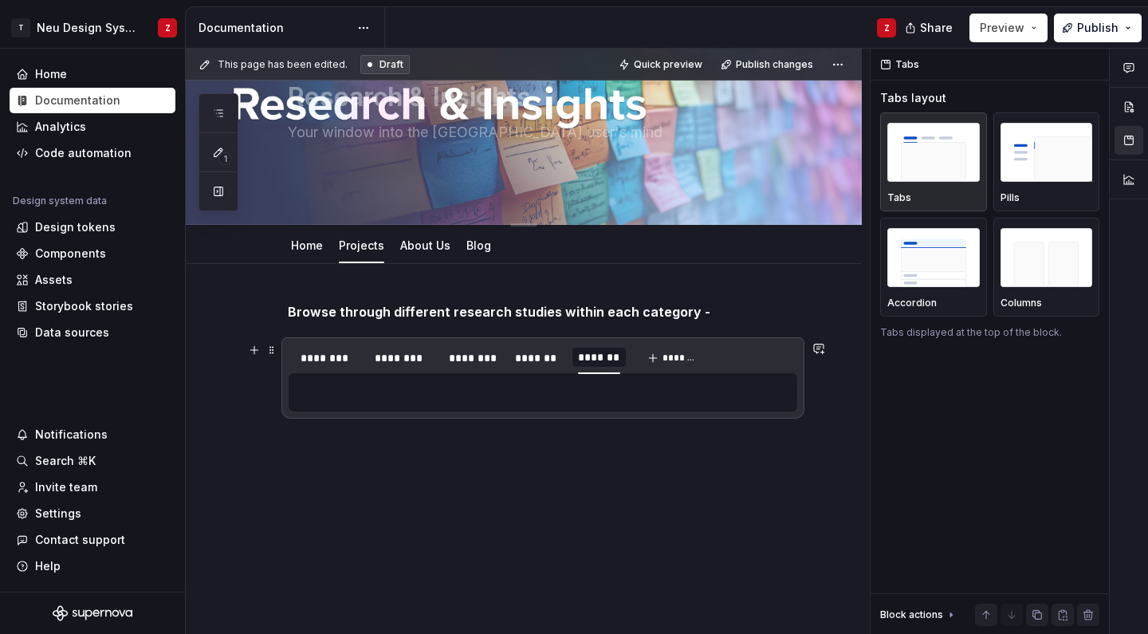
scroll to position [0, 1]
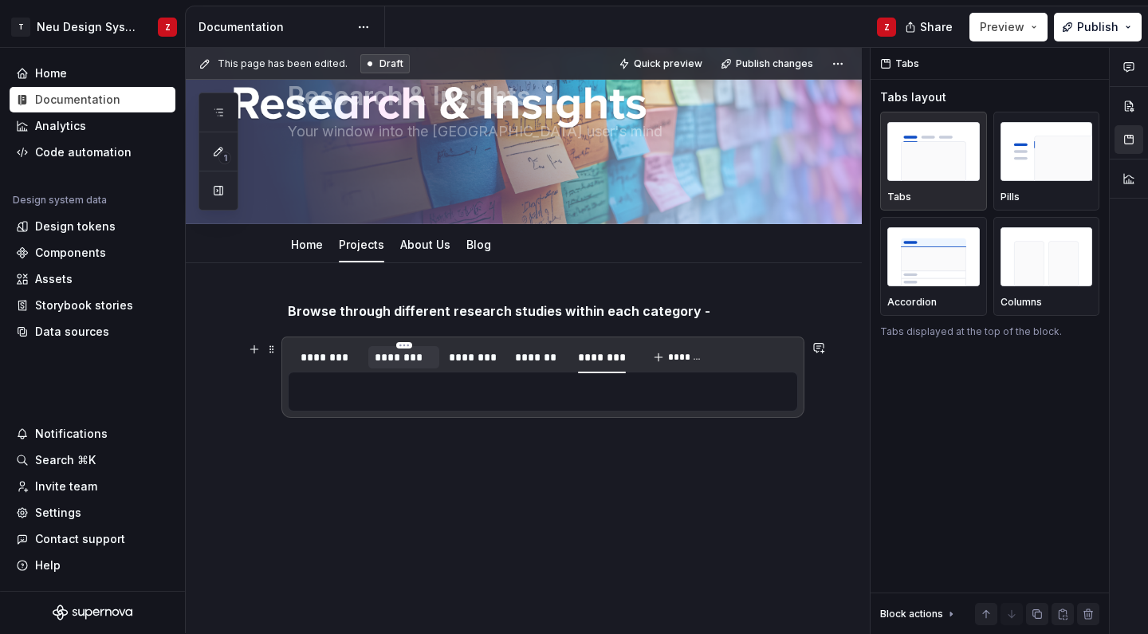
click at [420, 360] on div "********" at bounding box center [404, 357] width 58 height 16
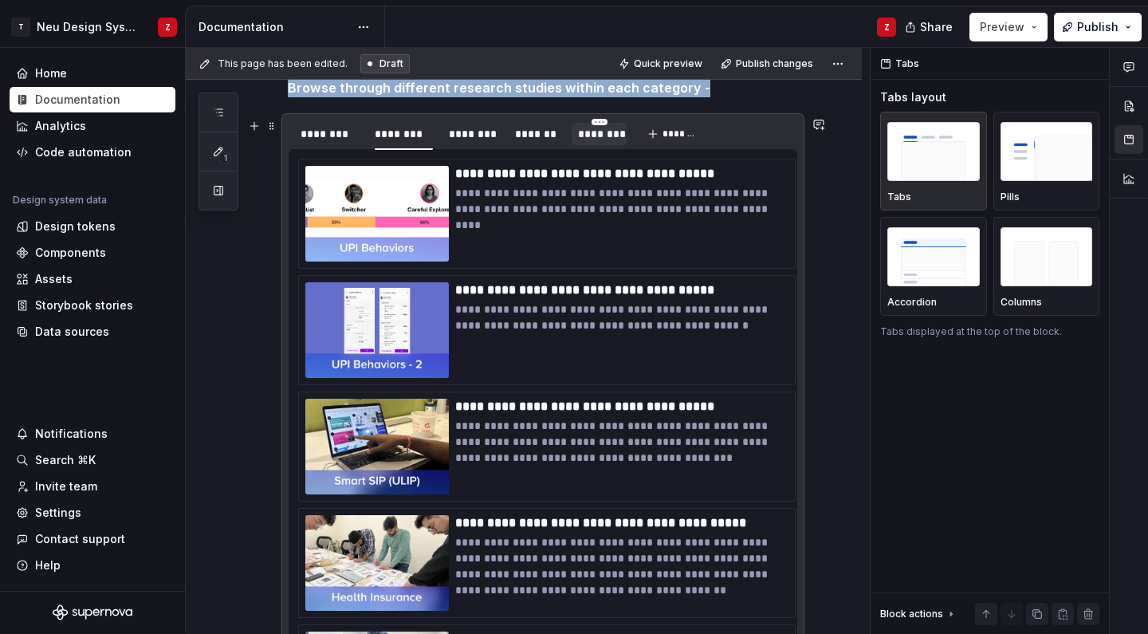
click at [614, 137] on div "********" at bounding box center [598, 134] width 41 height 16
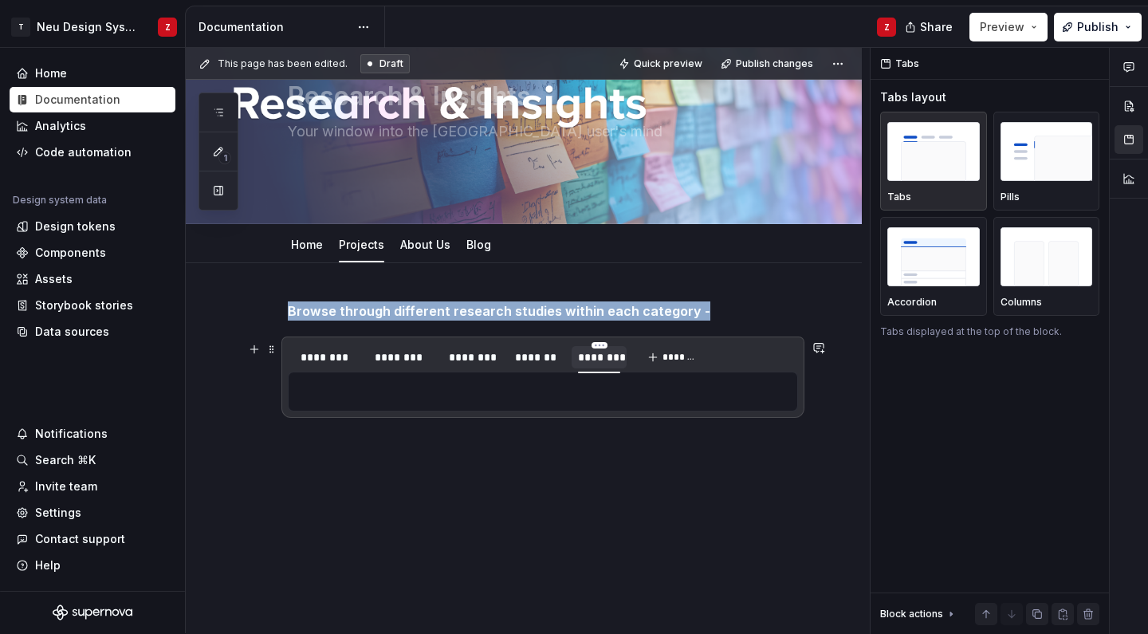
scroll to position [95, 0]
click at [611, 361] on div "********" at bounding box center [598, 357] width 41 height 16
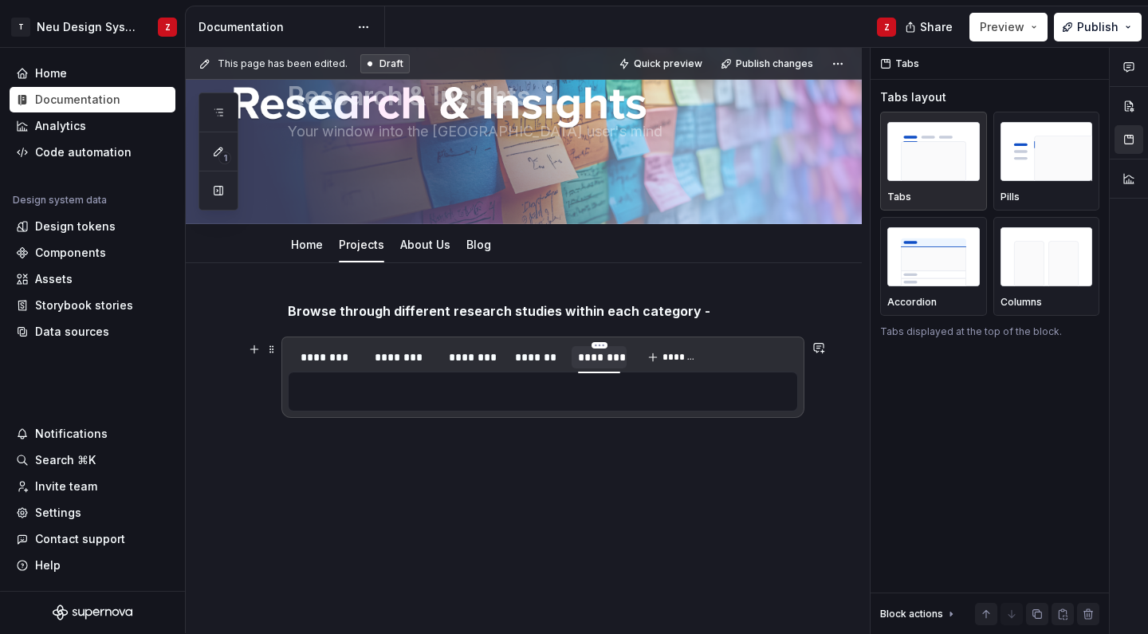
click at [605, 341] on div "********" at bounding box center [599, 356] width 54 height 30
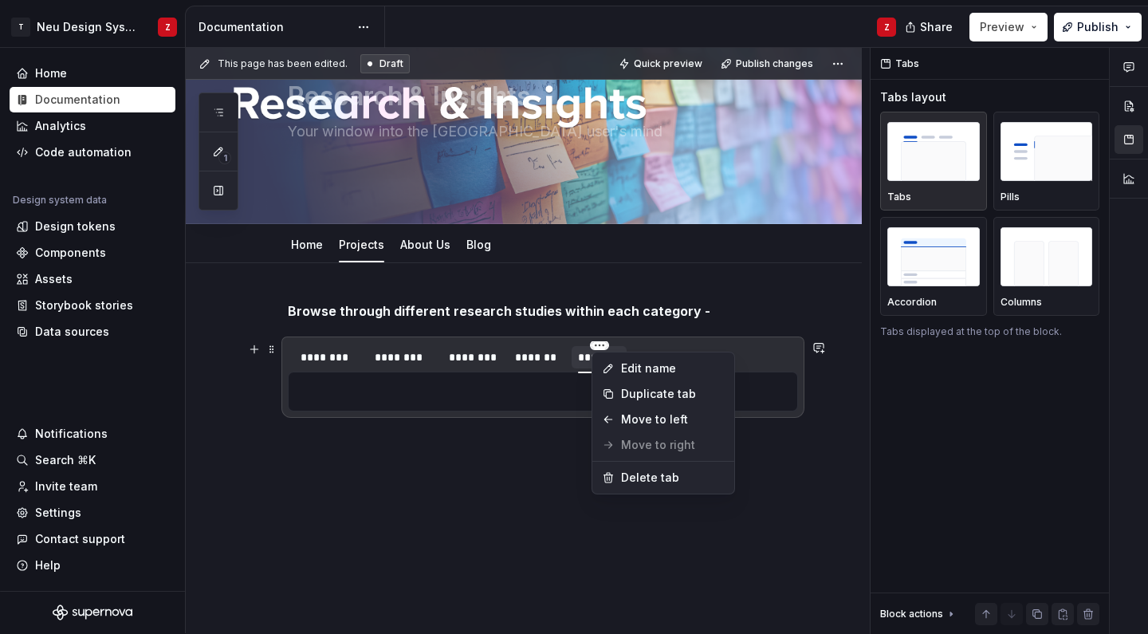
click at [603, 344] on html "T Neu Design System Z Home Documentation Analytics Code automation Design syste…" at bounding box center [574, 317] width 1148 height 634
click at [626, 470] on div "Delete tab" at bounding box center [673, 477] width 104 height 16
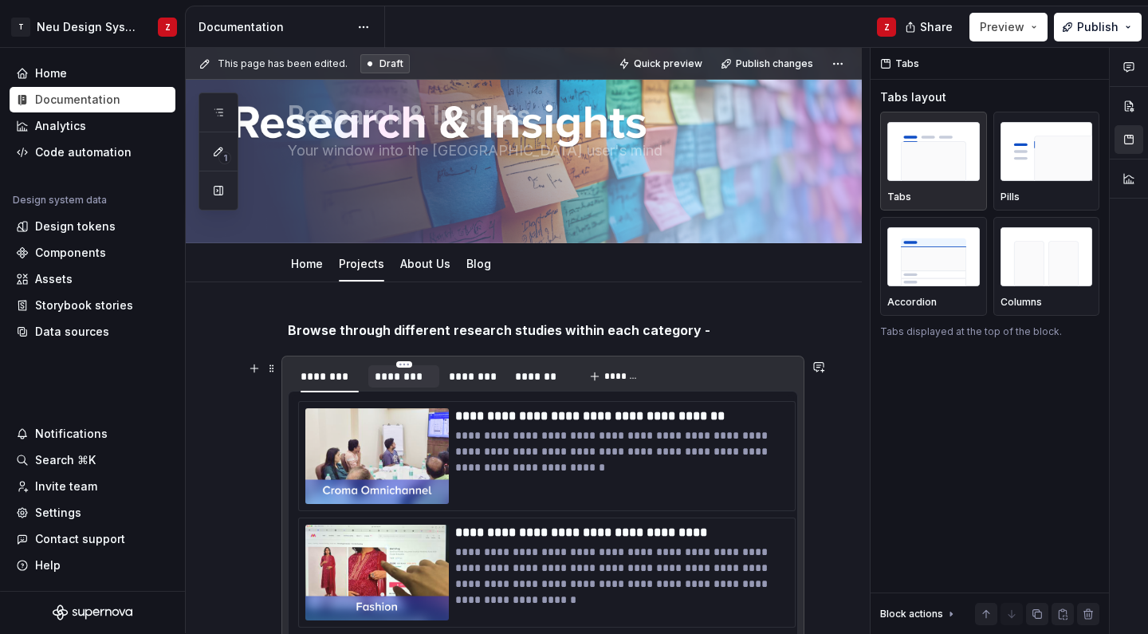
click at [395, 381] on div "********" at bounding box center [404, 376] width 58 height 16
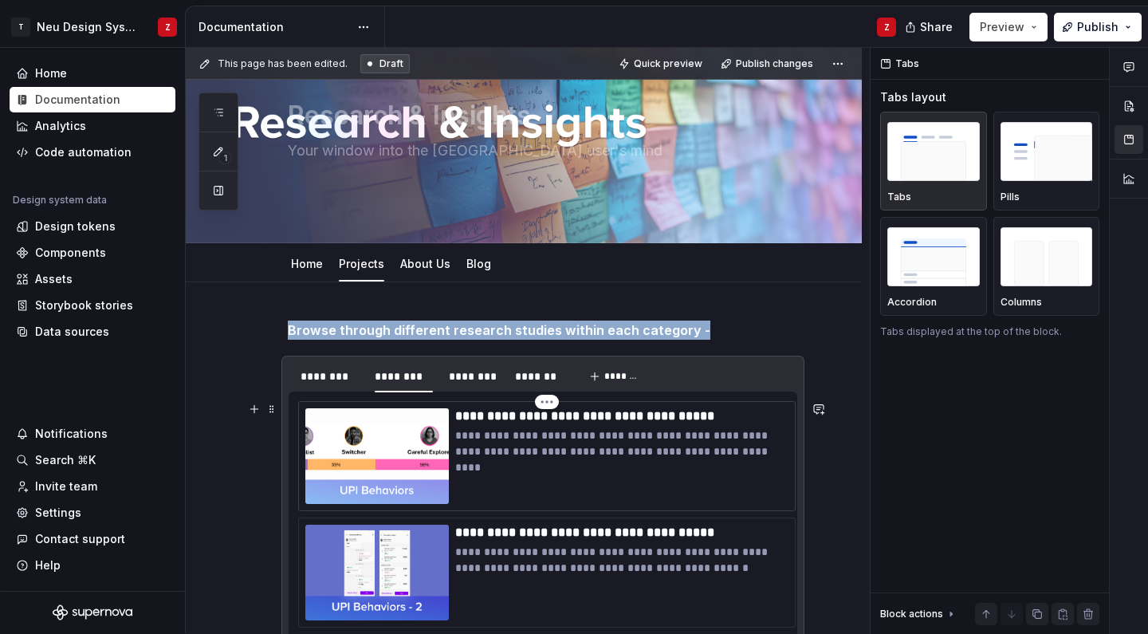
scroll to position [137, 0]
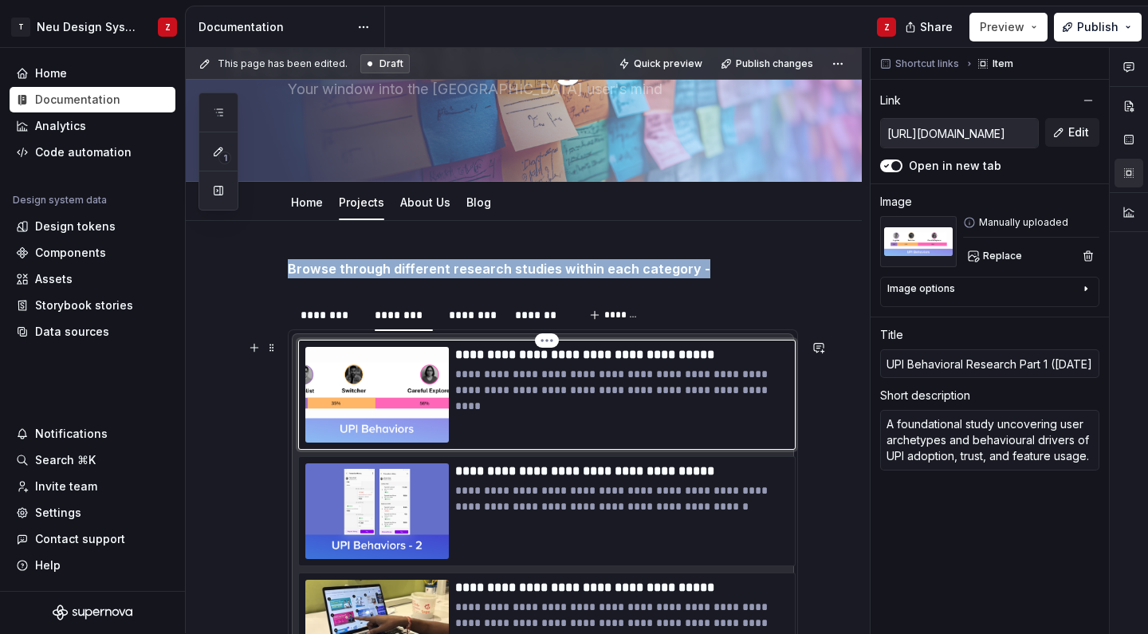
click at [407, 423] on img at bounding box center [376, 395] width 143 height 96
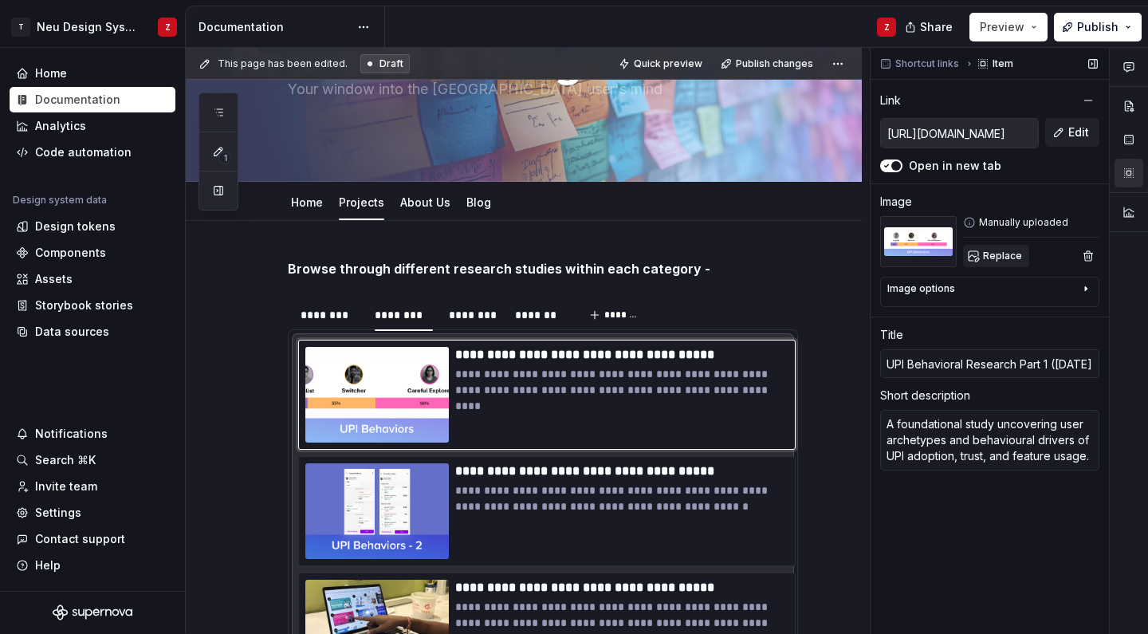
click at [990, 256] on span "Replace" at bounding box center [1002, 255] width 39 height 13
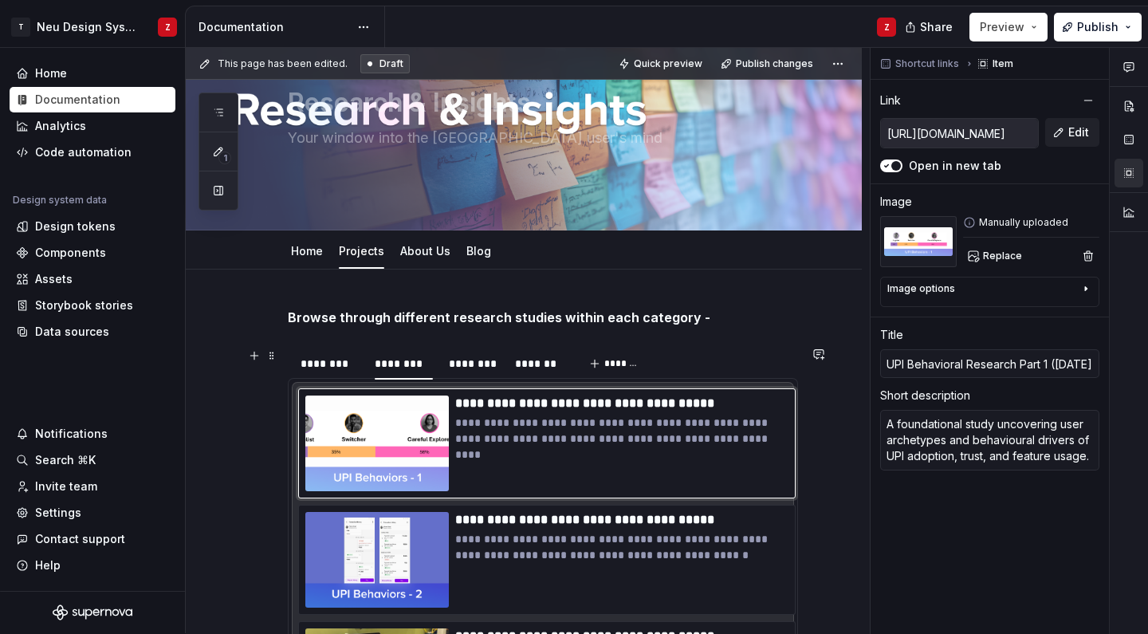
scroll to position [187, 0]
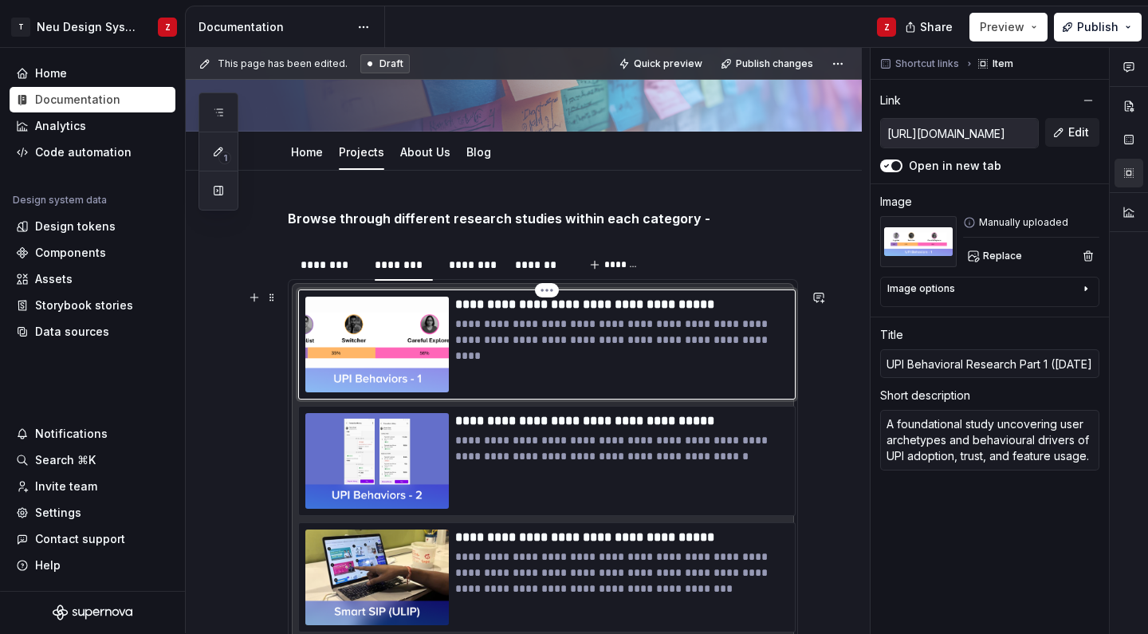
click at [604, 344] on p "**********" at bounding box center [621, 332] width 333 height 32
click at [314, 163] on div "Home" at bounding box center [307, 152] width 45 height 26
click at [310, 153] on link "Home" at bounding box center [307, 152] width 32 height 14
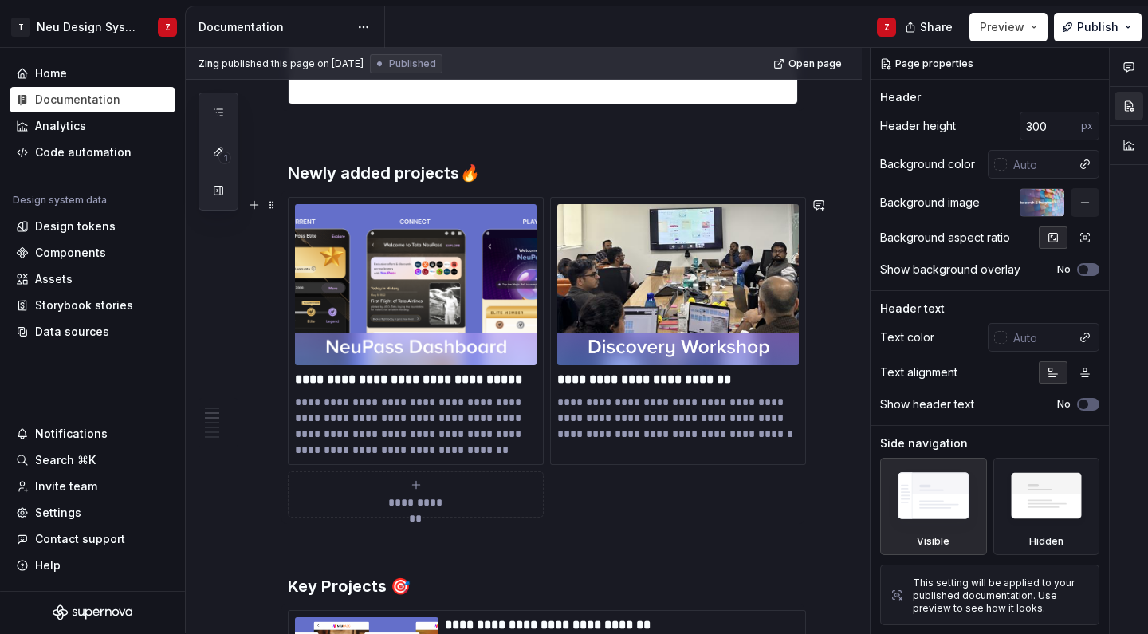
scroll to position [883, 0]
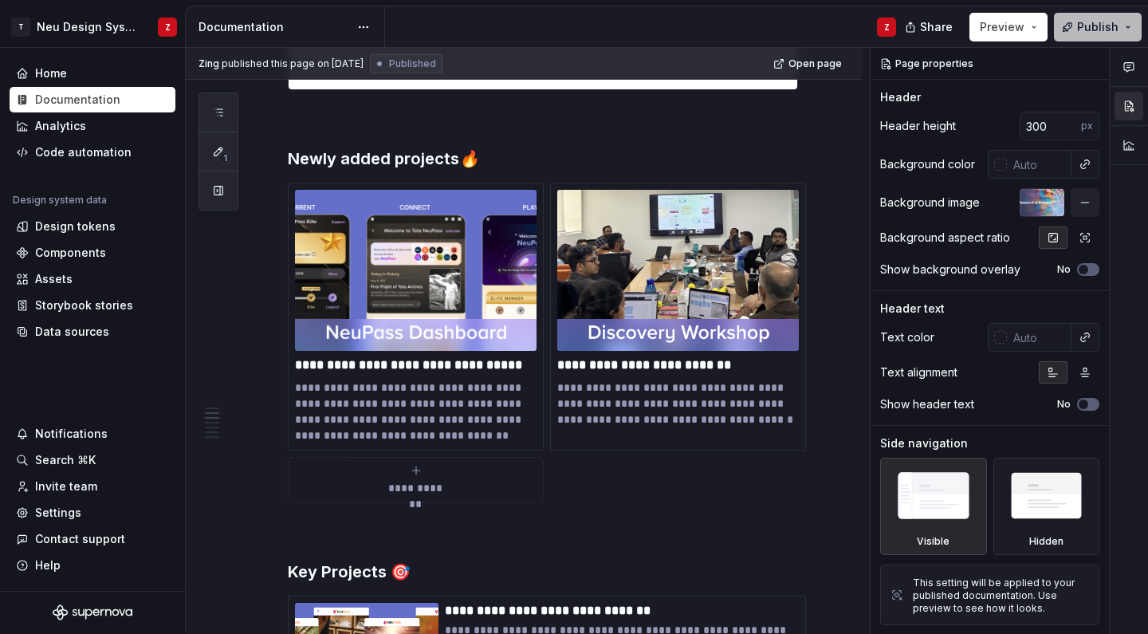
click at [1102, 26] on span "Publish" at bounding box center [1097, 27] width 41 height 16
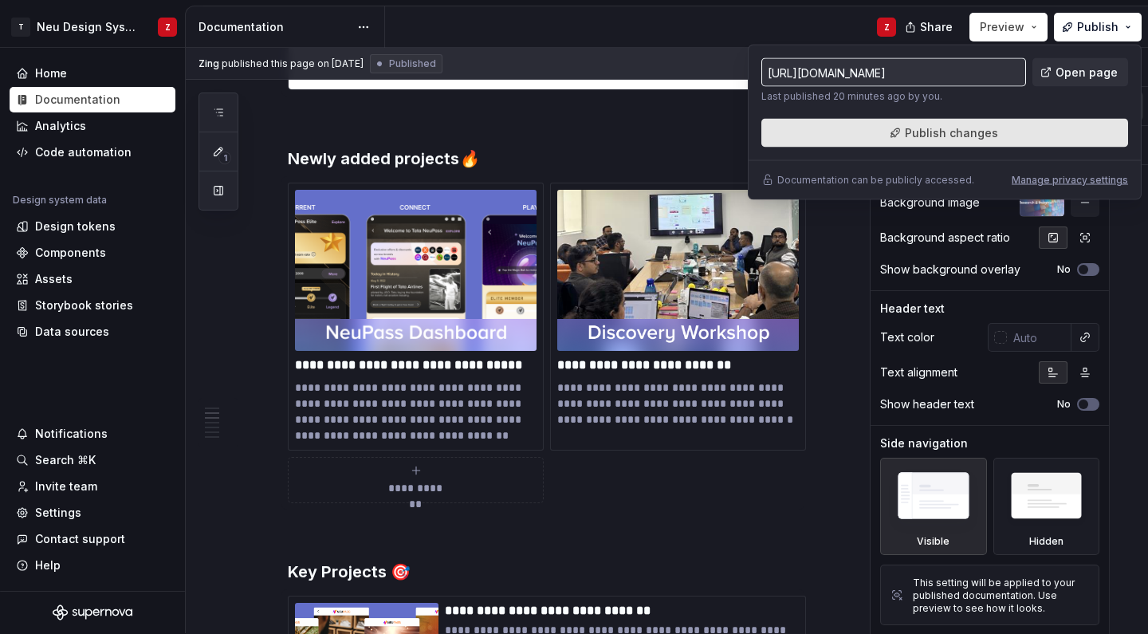
click at [926, 132] on span "Publish changes" at bounding box center [951, 133] width 93 height 16
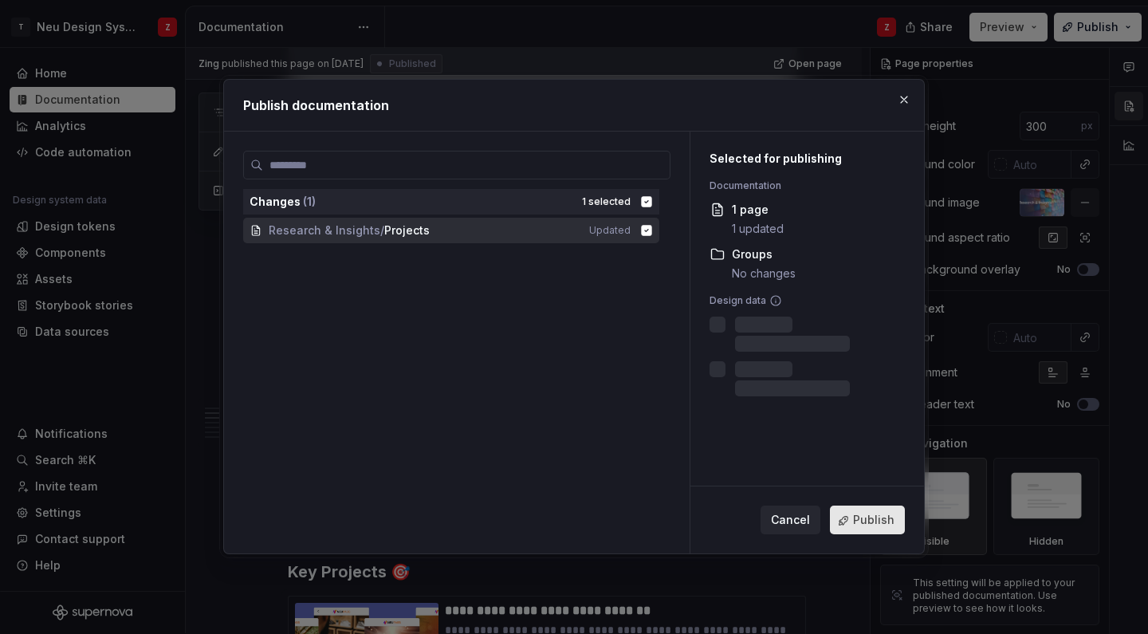
click at [855, 519] on button "Publish" at bounding box center [867, 520] width 75 height 29
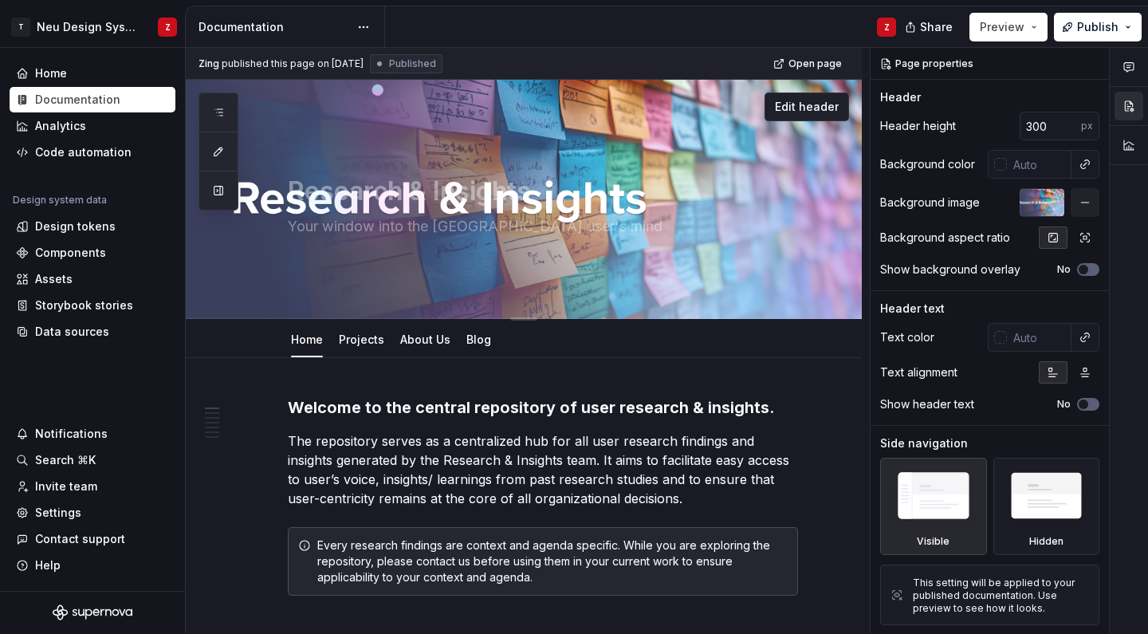
scroll to position [0, 0]
click at [367, 344] on link "Projects" at bounding box center [361, 339] width 45 height 14
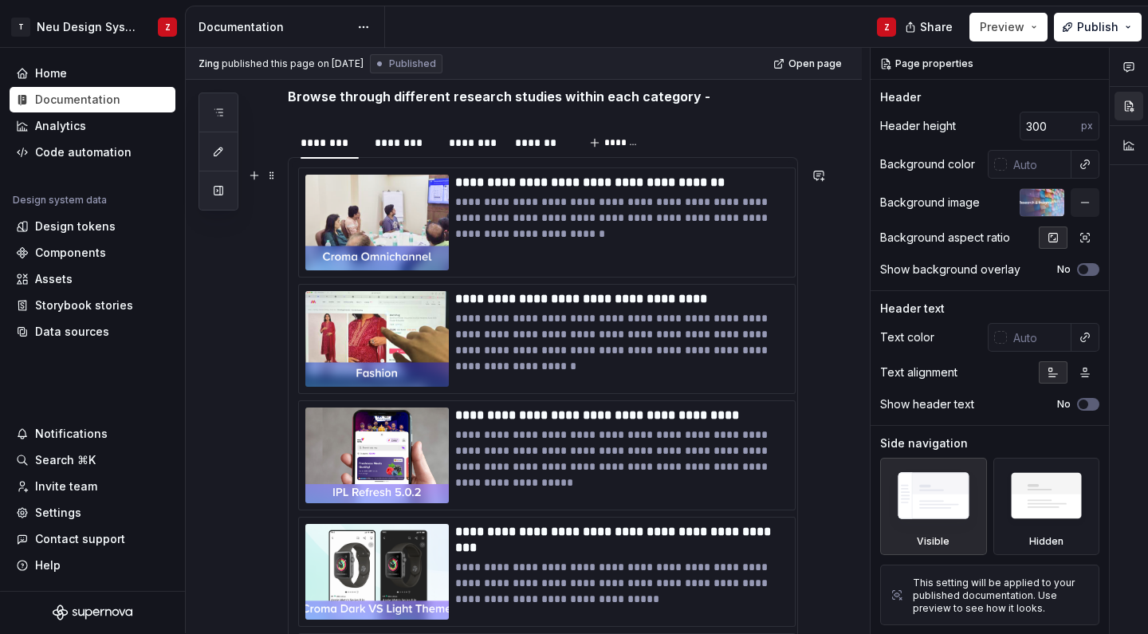
scroll to position [283, 0]
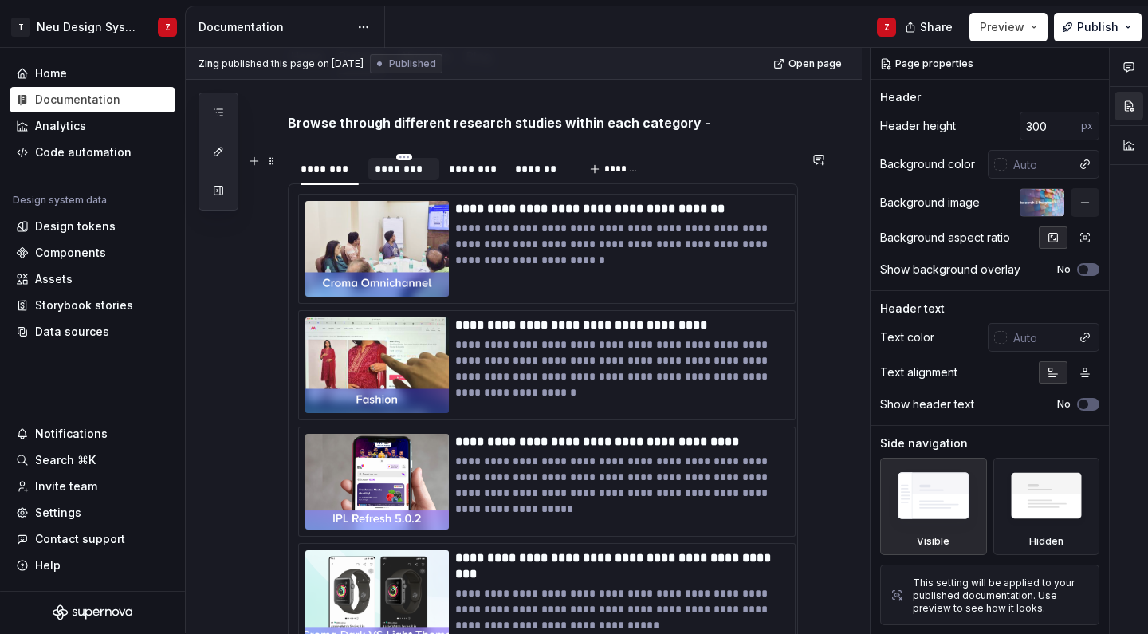
click at [407, 167] on div "********" at bounding box center [404, 169] width 58 height 16
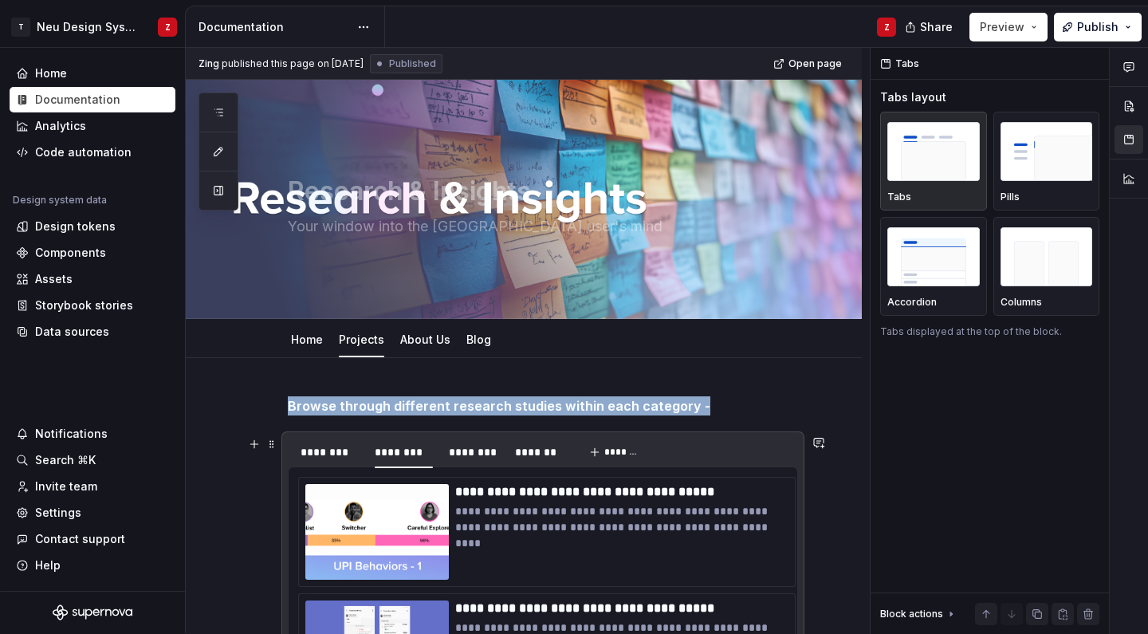
scroll to position [0, 0]
type textarea "*"
